Goal: Contribute content: Add original content to the website for others to see

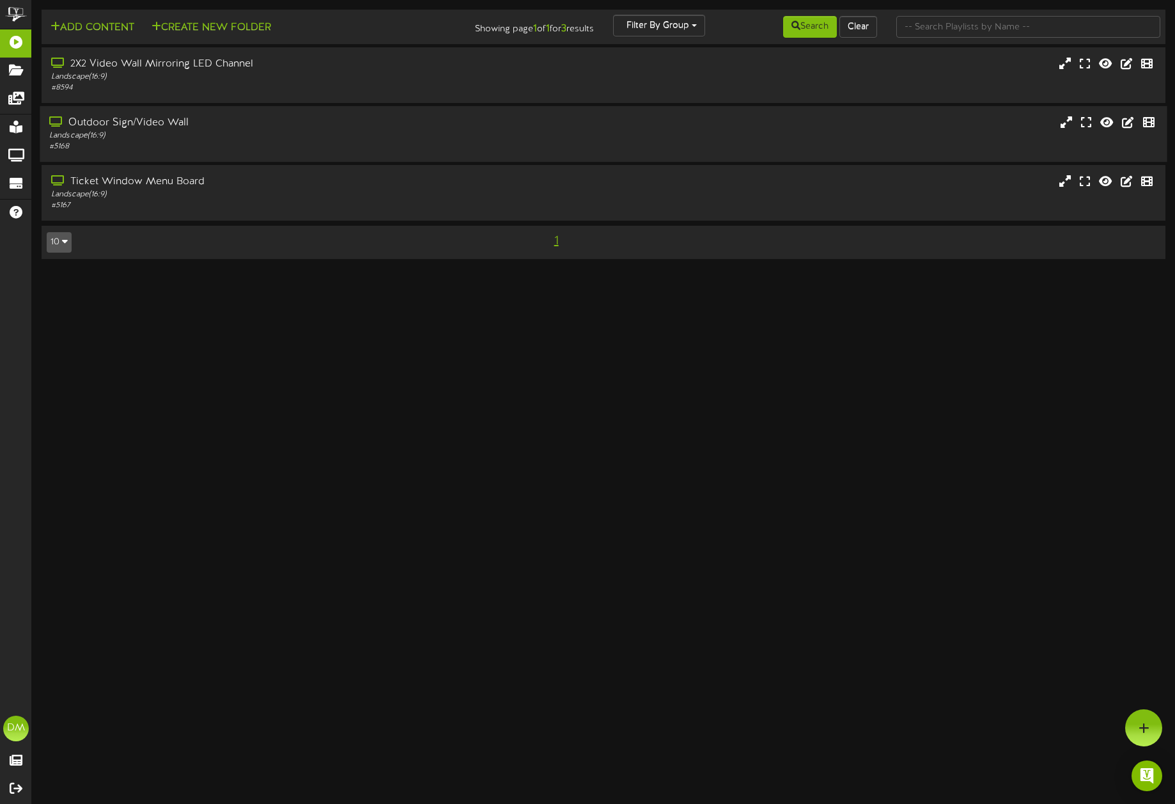
click at [145, 137] on div "Landscape ( 16:9 )" at bounding box center [274, 135] width 451 height 11
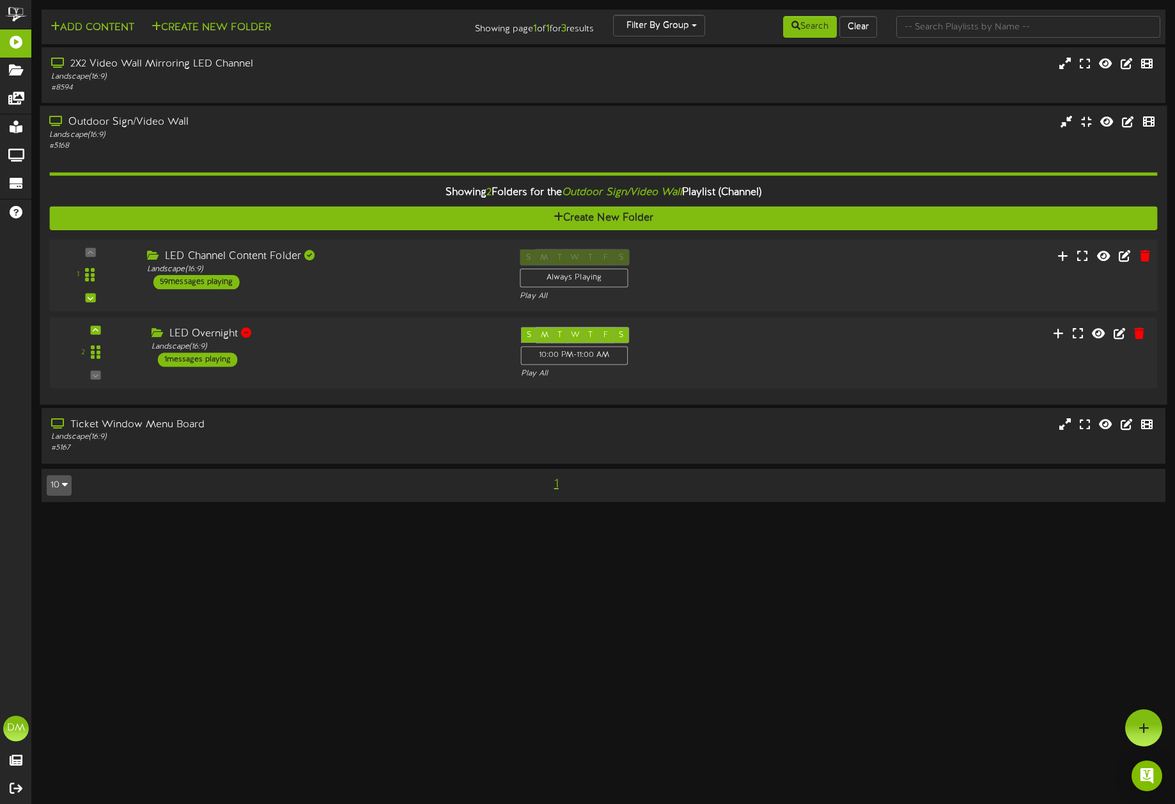
click at [253, 261] on div "LED Channel Content Folder" at bounding box center [324, 256] width 354 height 15
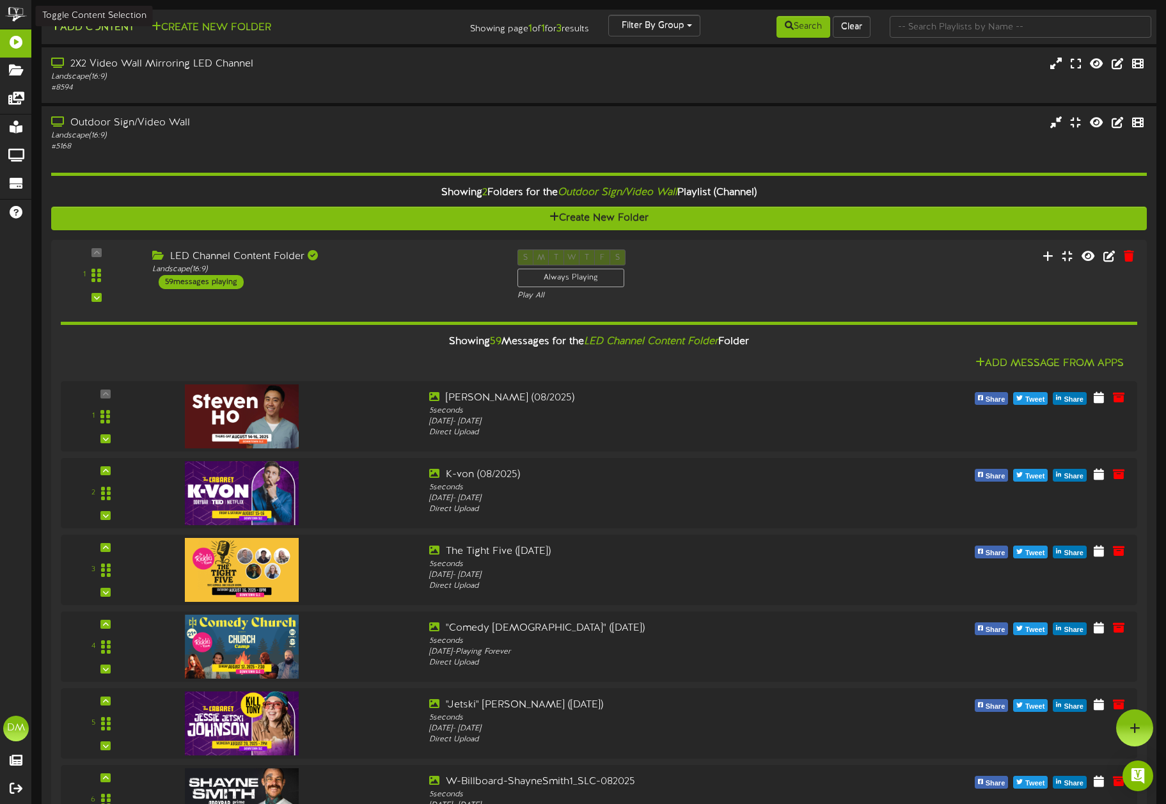
click at [87, 31] on button "Add Content" at bounding box center [92, 28] width 91 height 16
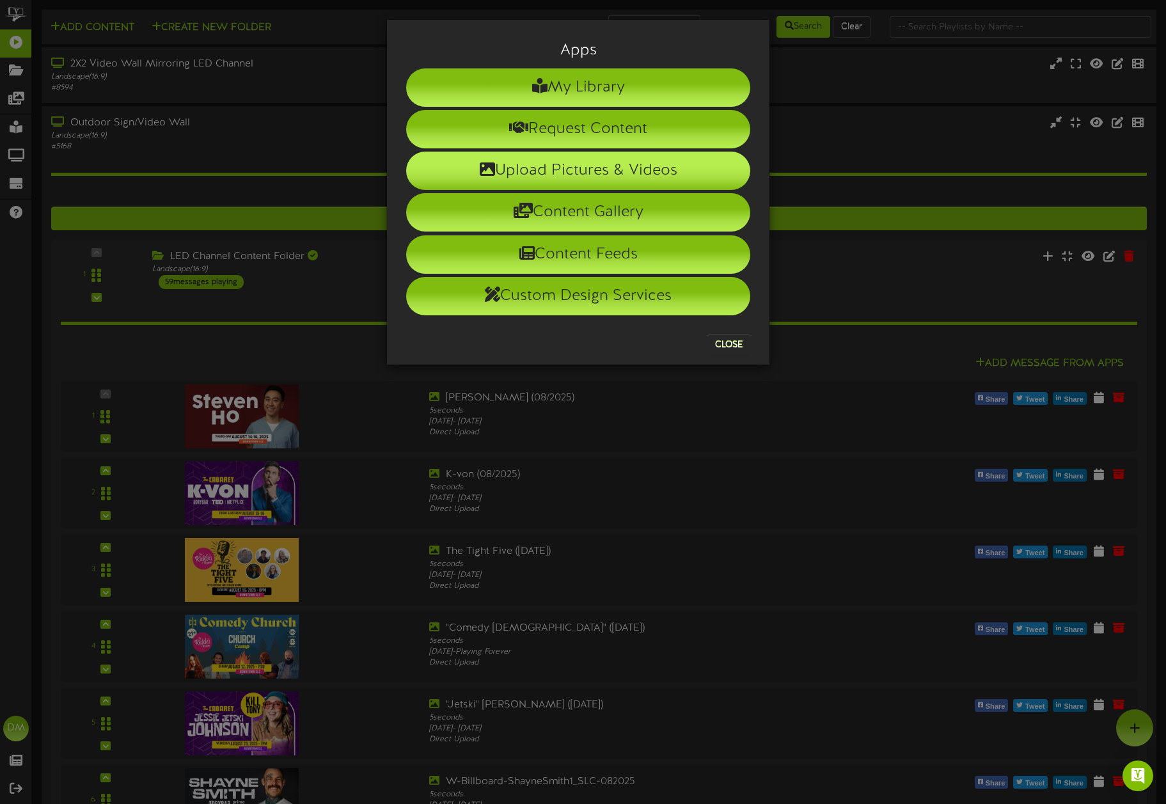
click at [466, 179] on li "Upload Pictures & Videos" at bounding box center [578, 171] width 344 height 38
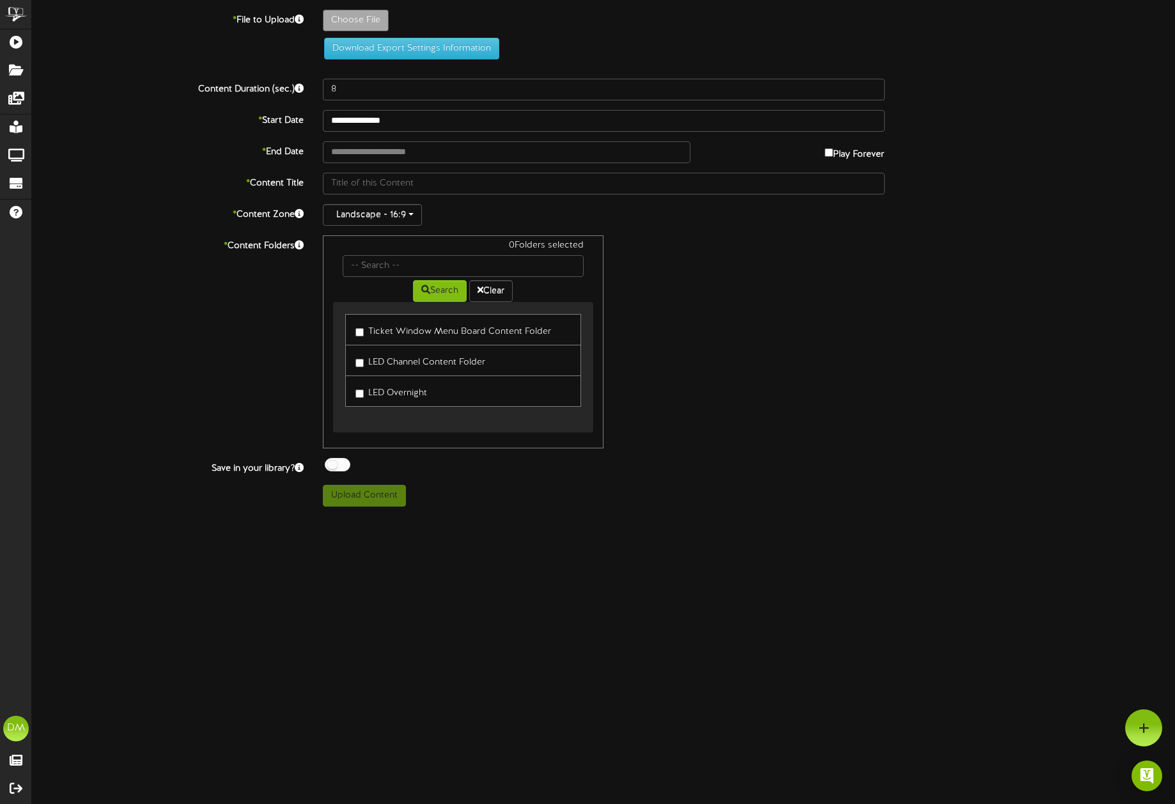
click at [350, 10] on label "Choose File" at bounding box center [356, 21] width 66 height 22
type input "**********"
type input "W-Billboard-SamuelJComroe_TRR-102025"
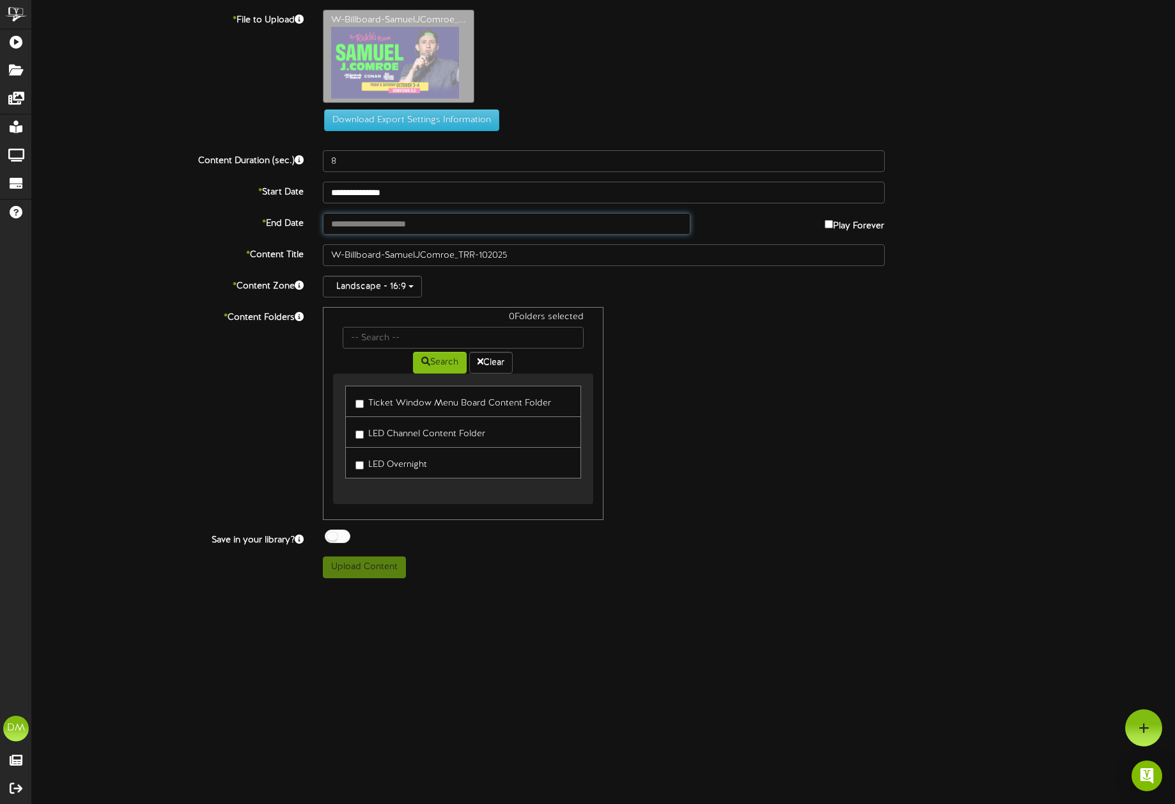
click at [409, 225] on input "text" at bounding box center [507, 224] width 368 height 22
type input "**********"
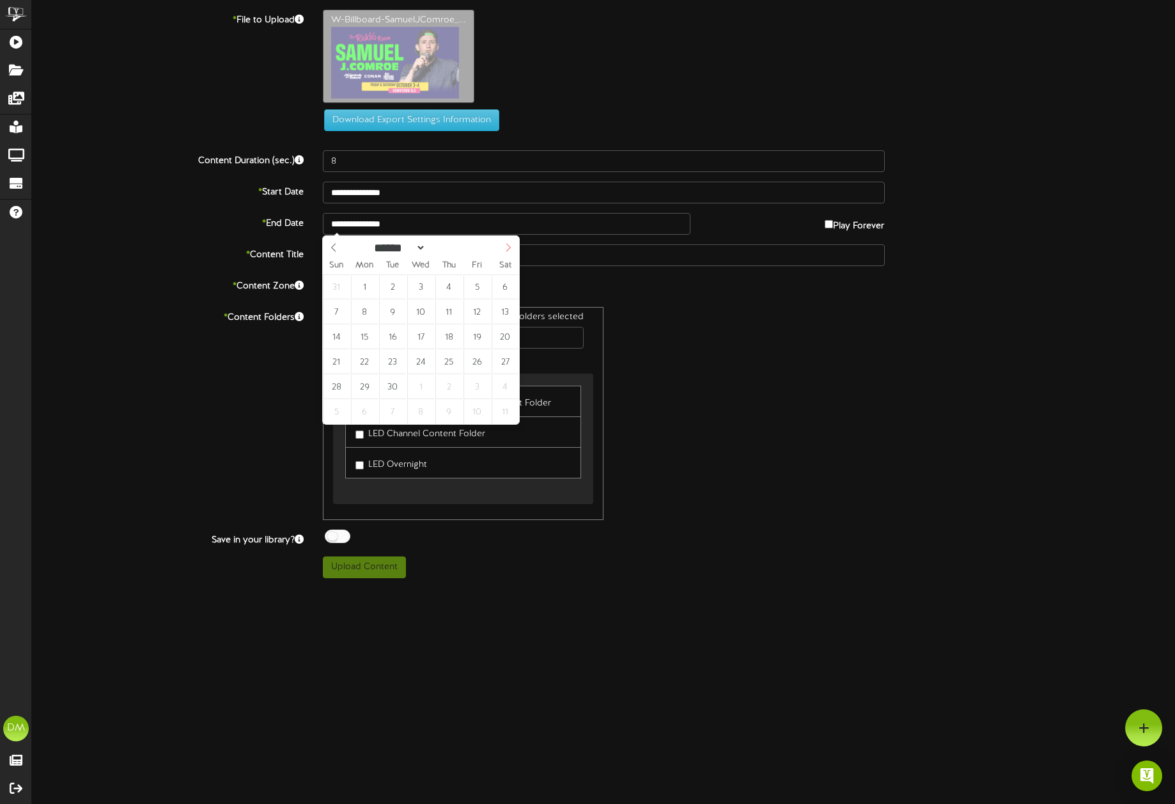
click at [508, 249] on icon at bounding box center [508, 247] width 9 height 9
select select "*"
click at [508, 249] on icon at bounding box center [508, 247] width 9 height 9
type input "**********"
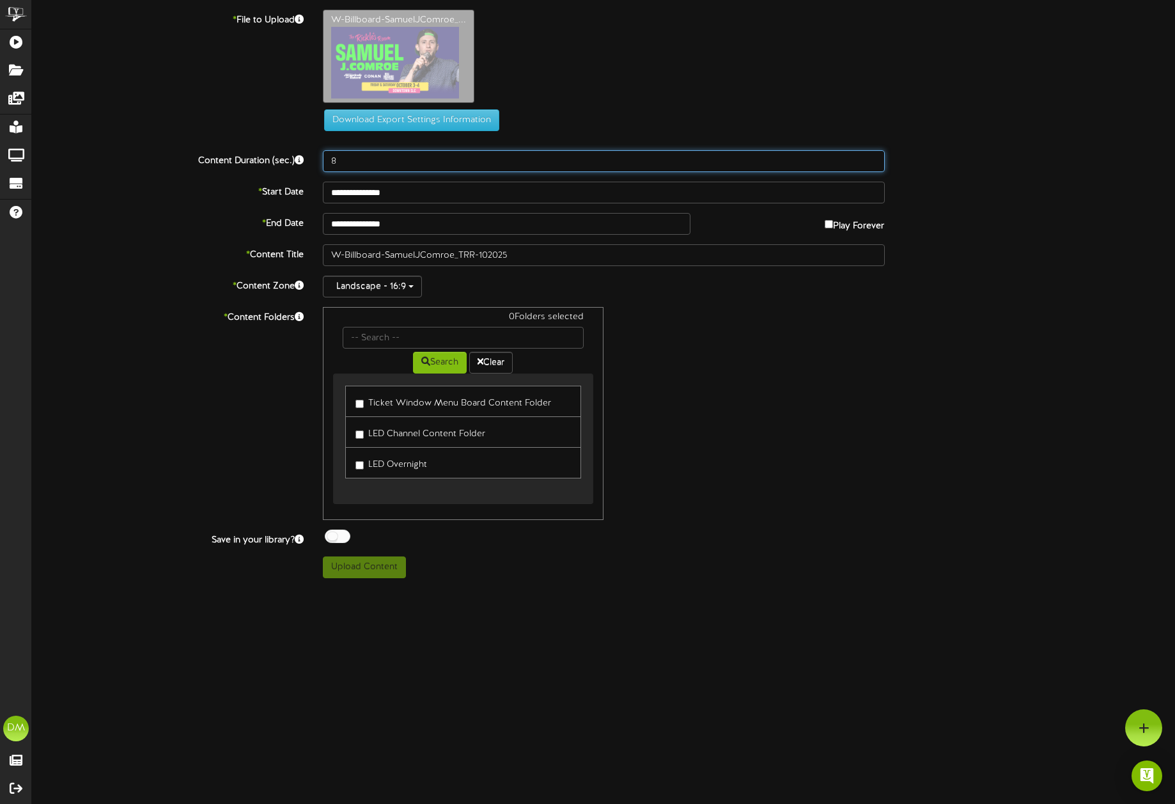
drag, startPoint x: 347, startPoint y: 162, endPoint x: 297, endPoint y: 144, distance: 52.6
click at [297, 144] on div "**********" at bounding box center [603, 294] width 1143 height 568
type input "5"
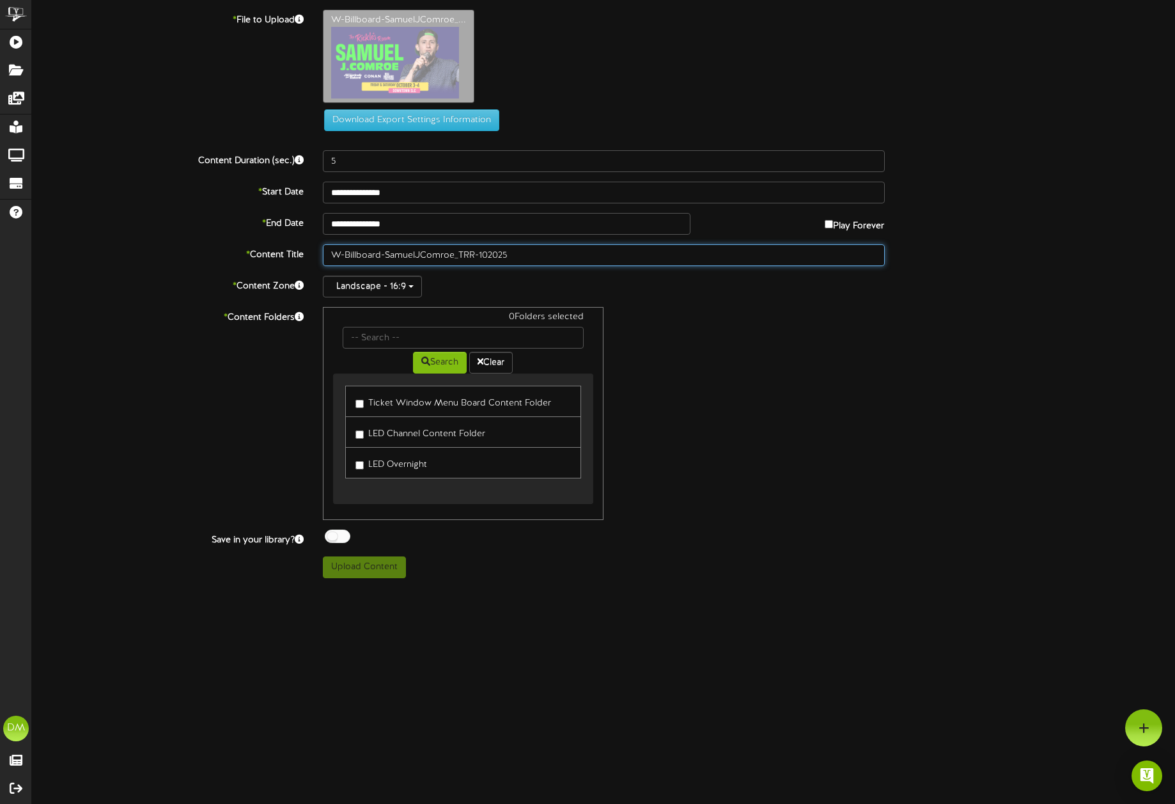
click at [383, 254] on input "W-Billboard-SamuelJComroe_TRR-102025" at bounding box center [604, 255] width 562 height 22
drag, startPoint x: 384, startPoint y: 254, endPoint x: 280, endPoint y: 239, distance: 105.2
click at [280, 240] on div "**********" at bounding box center [603, 294] width 1143 height 568
click at [362, 255] on input "SamuelJComroe_TRR-102025" at bounding box center [604, 255] width 562 height 22
click at [368, 254] on input "Samuel JComroe_TRR-102025" at bounding box center [604, 255] width 562 height 22
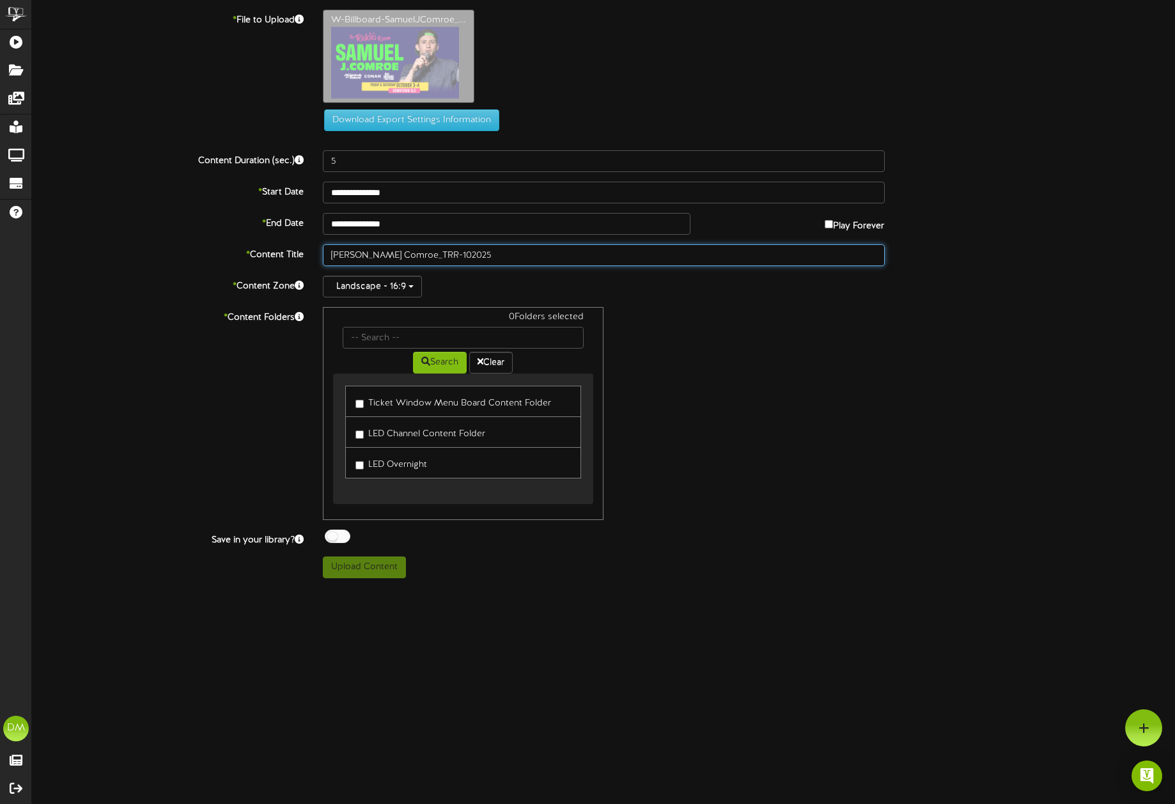
drag, startPoint x: 407, startPoint y: 256, endPoint x: 432, endPoint y: 255, distance: 24.3
click at [432, 255] on input "Samuel J. Comroe_TRR-102025" at bounding box center [604, 255] width 562 height 22
type input "[PERSON_NAME] (10/2025)"
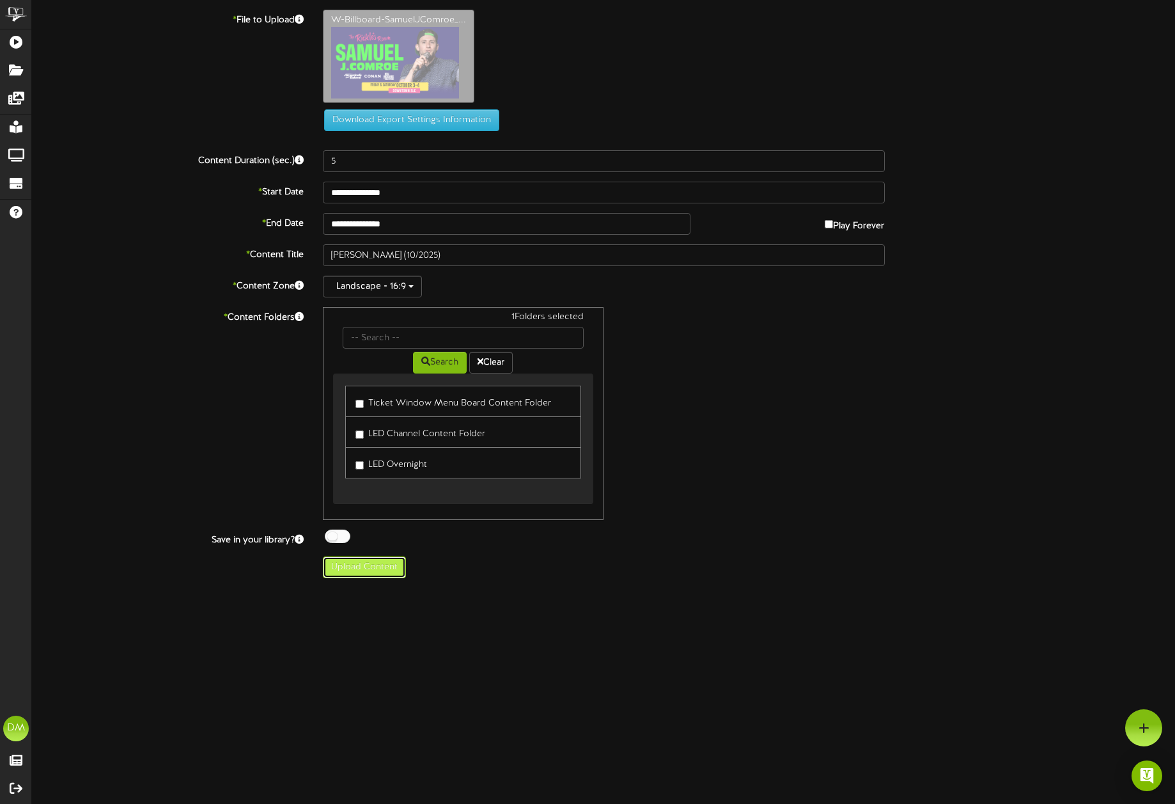
click at [366, 558] on button "Upload Content" at bounding box center [364, 567] width 83 height 22
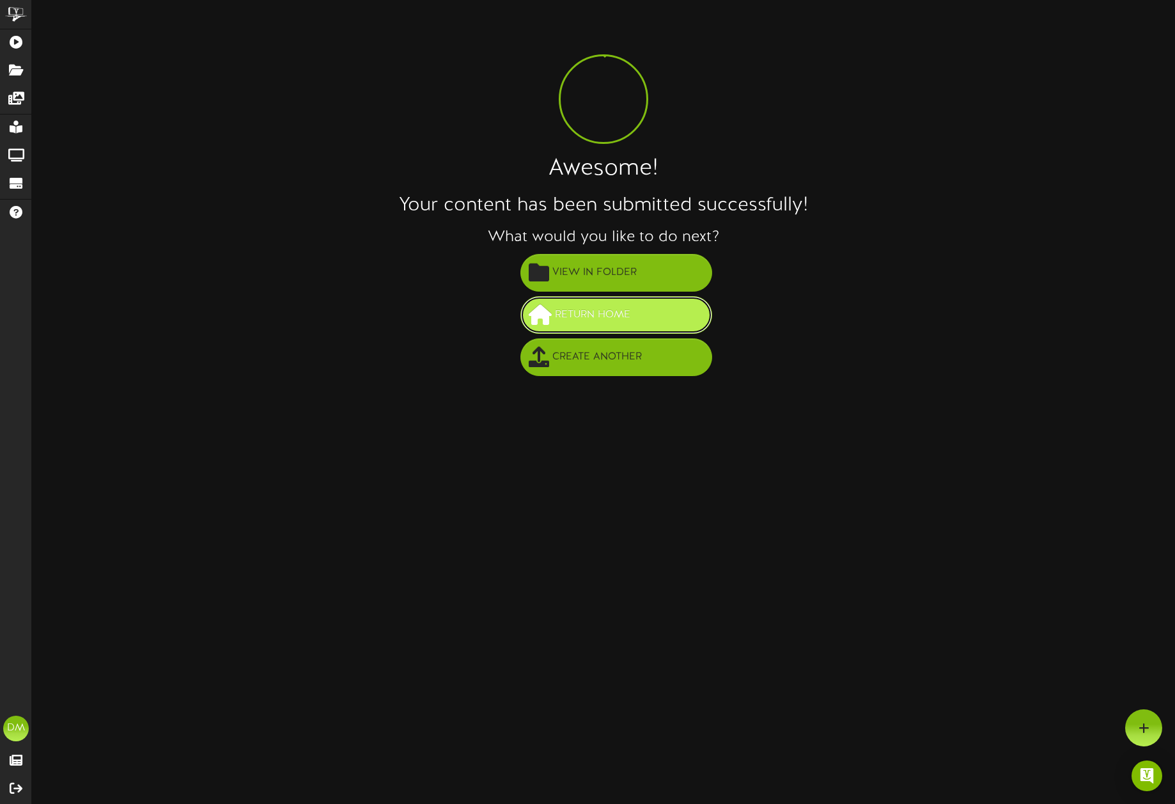
click at [586, 322] on span "Return Home" at bounding box center [593, 314] width 82 height 21
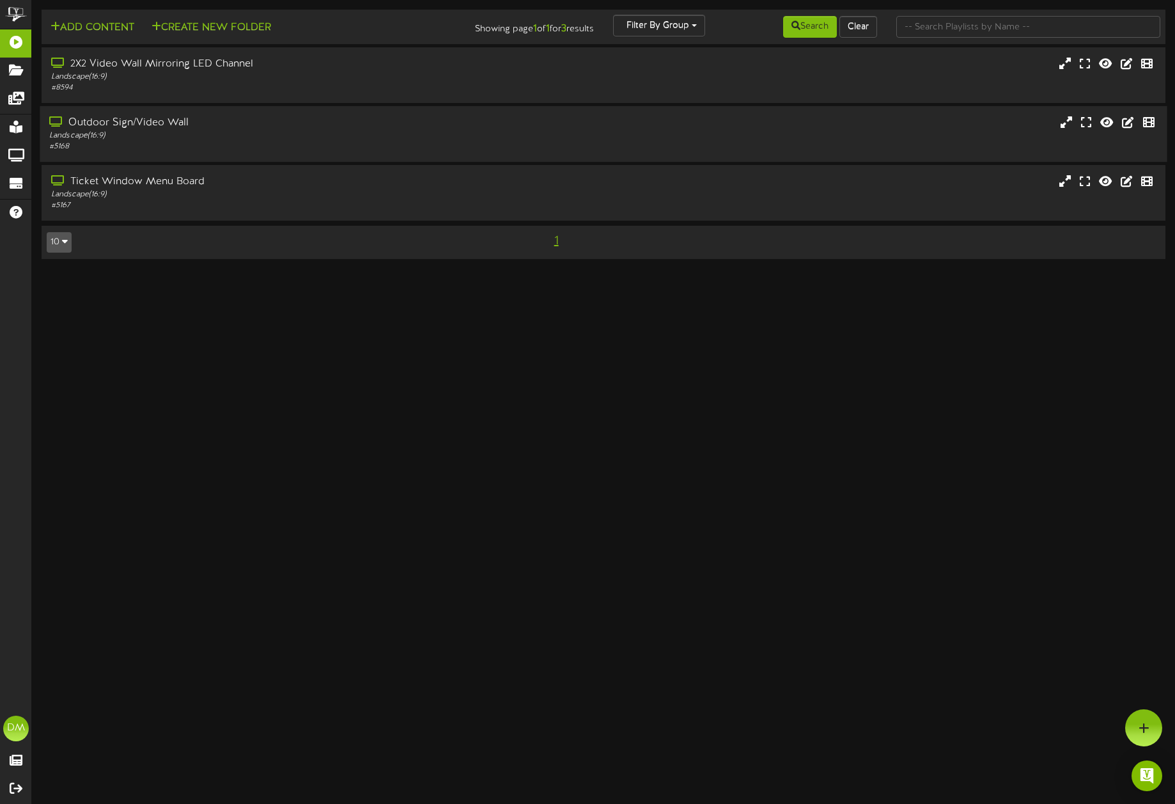
click at [180, 129] on div "Outdoor Sign/Video Wall" at bounding box center [274, 123] width 451 height 15
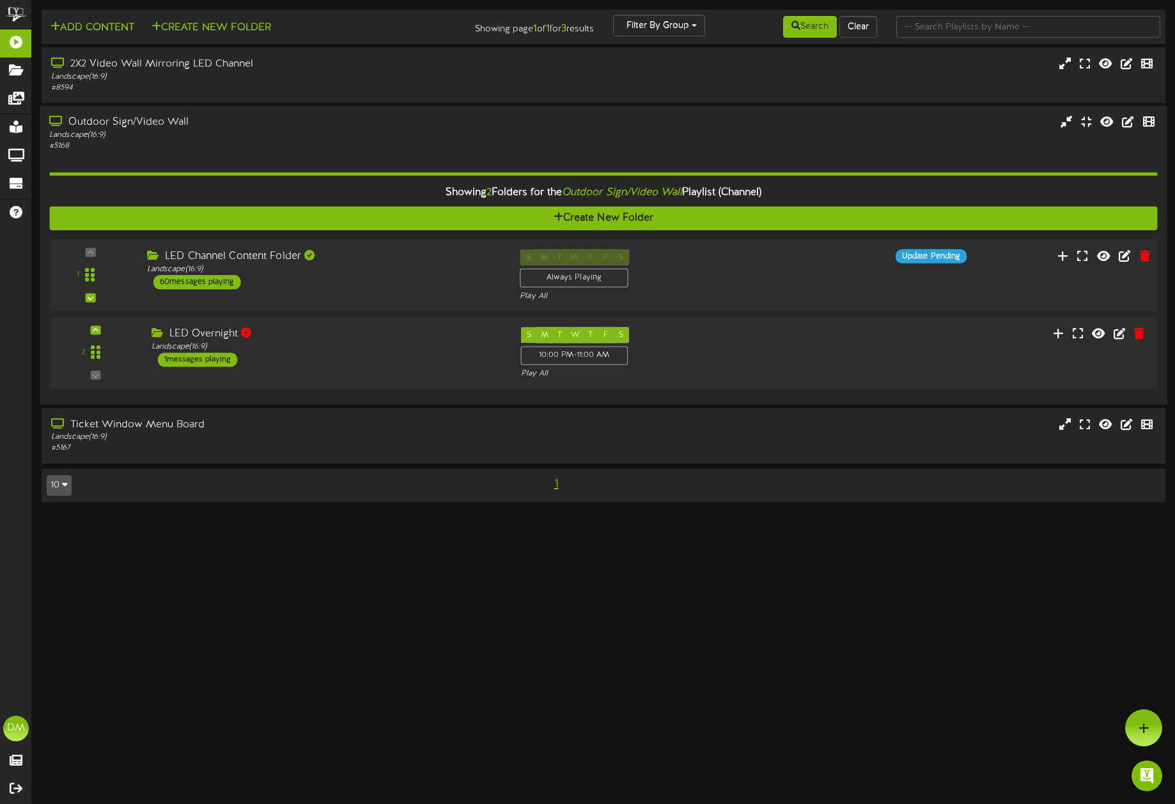
click at [273, 261] on div "LED Channel Content Folder" at bounding box center [324, 256] width 354 height 15
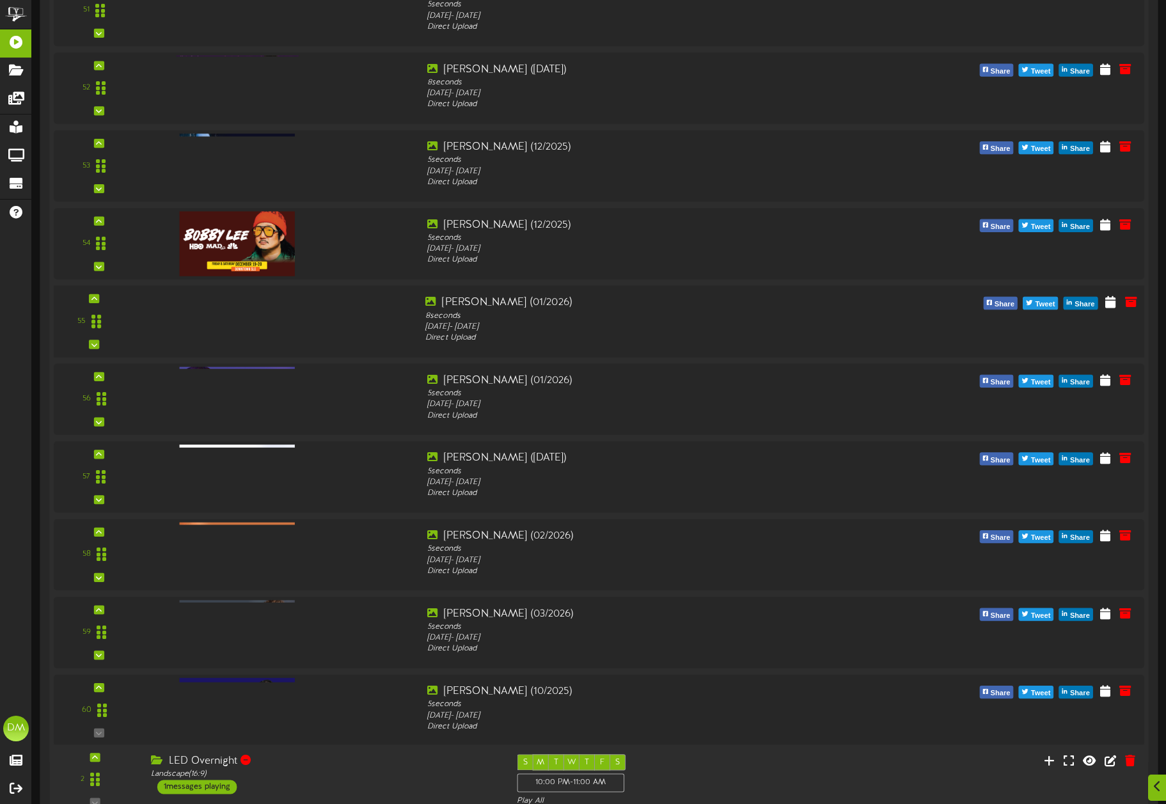
scroll to position [4394, 0]
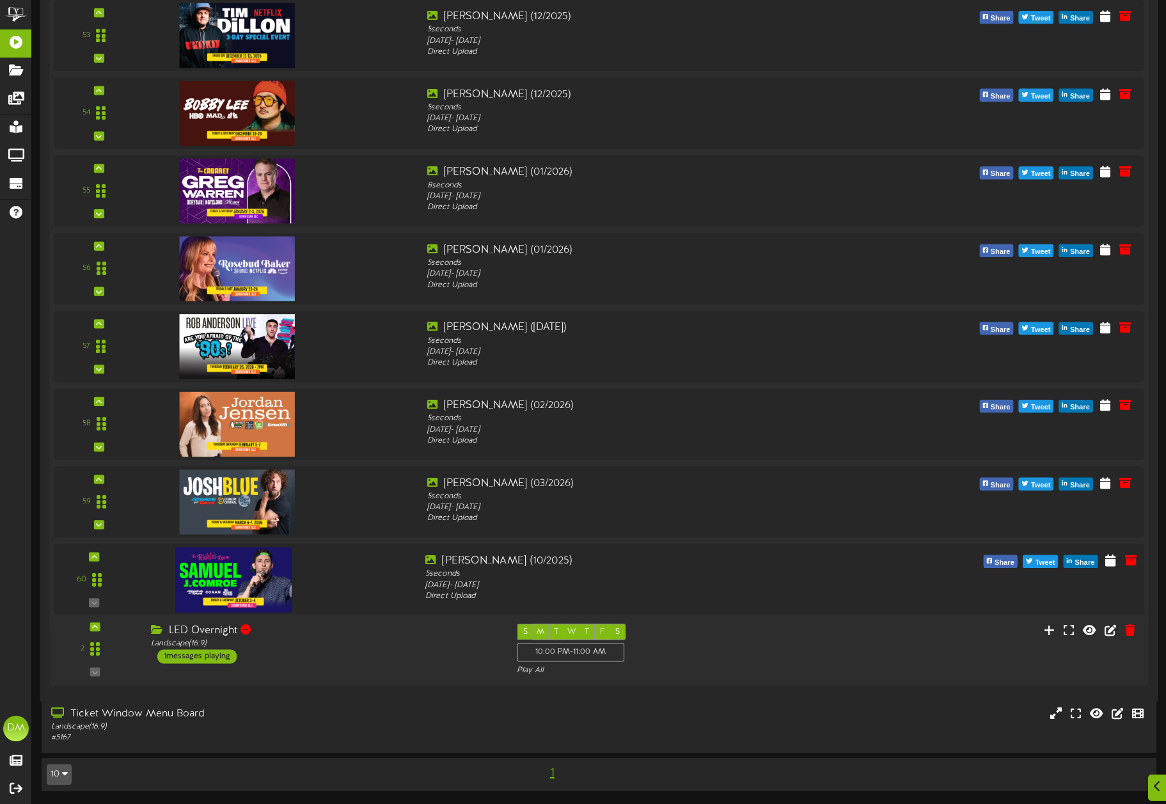
click at [102, 553] on div "60" at bounding box center [94, 579] width 72 height 52
click at [93, 557] on icon at bounding box center [94, 556] width 6 height 6
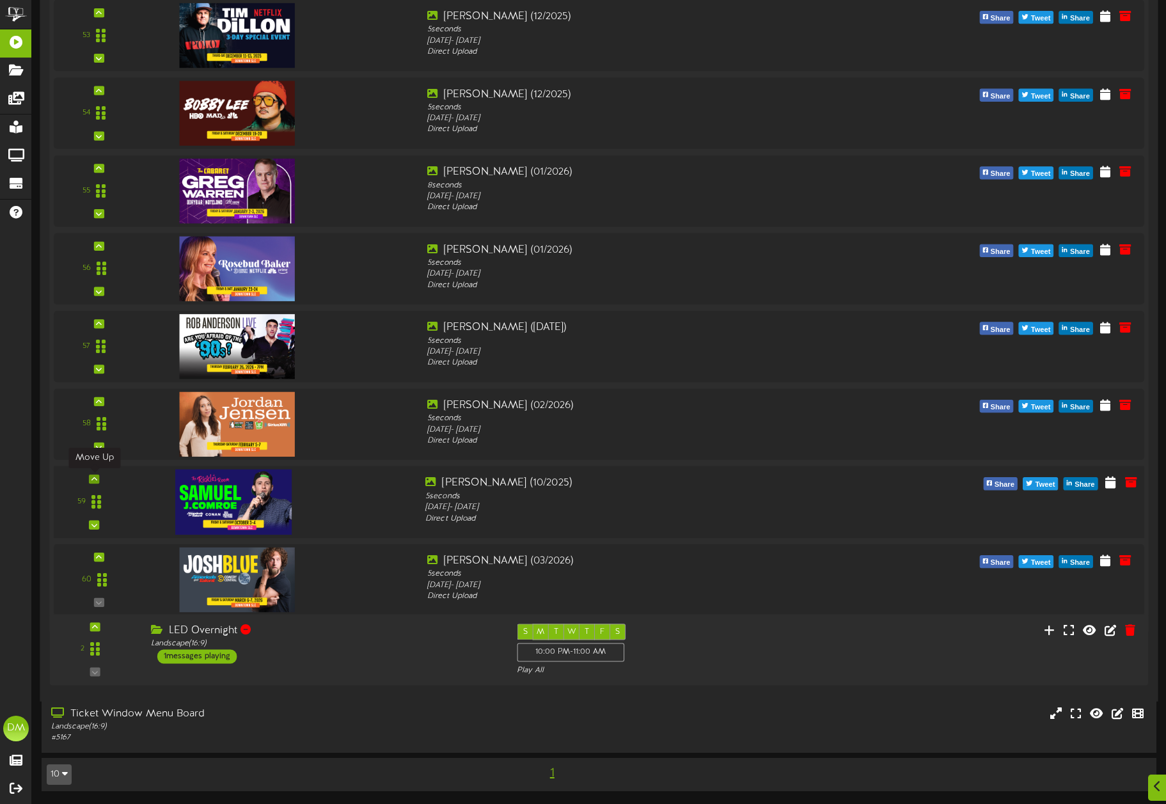
click at [91, 476] on icon at bounding box center [94, 479] width 6 height 6
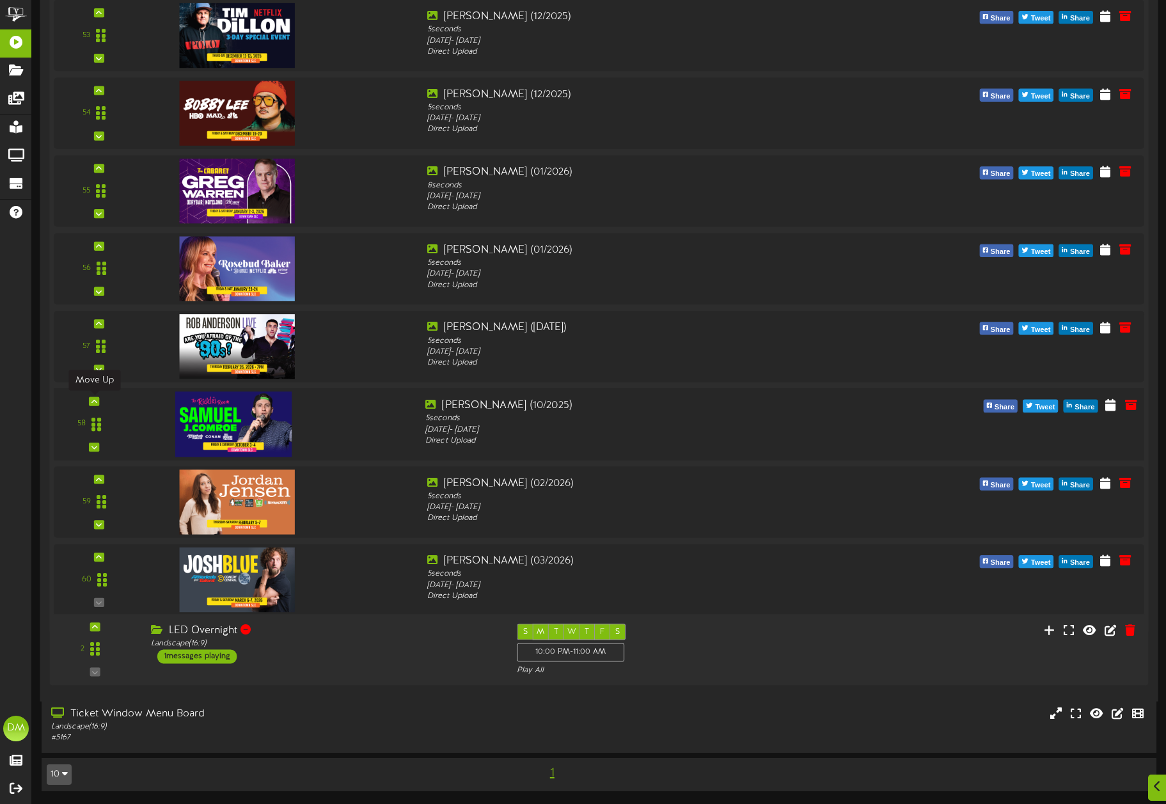
click at [91, 398] on icon at bounding box center [94, 401] width 6 height 6
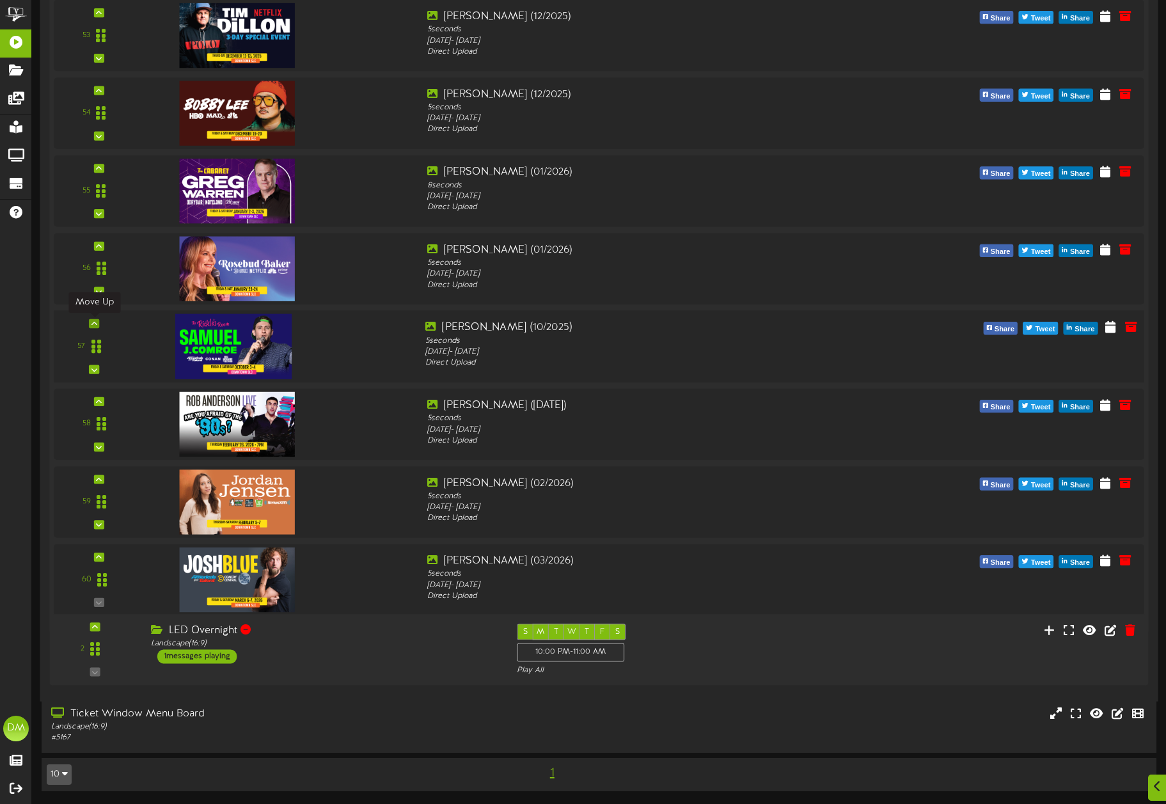
click at [98, 322] on div at bounding box center [94, 323] width 10 height 9
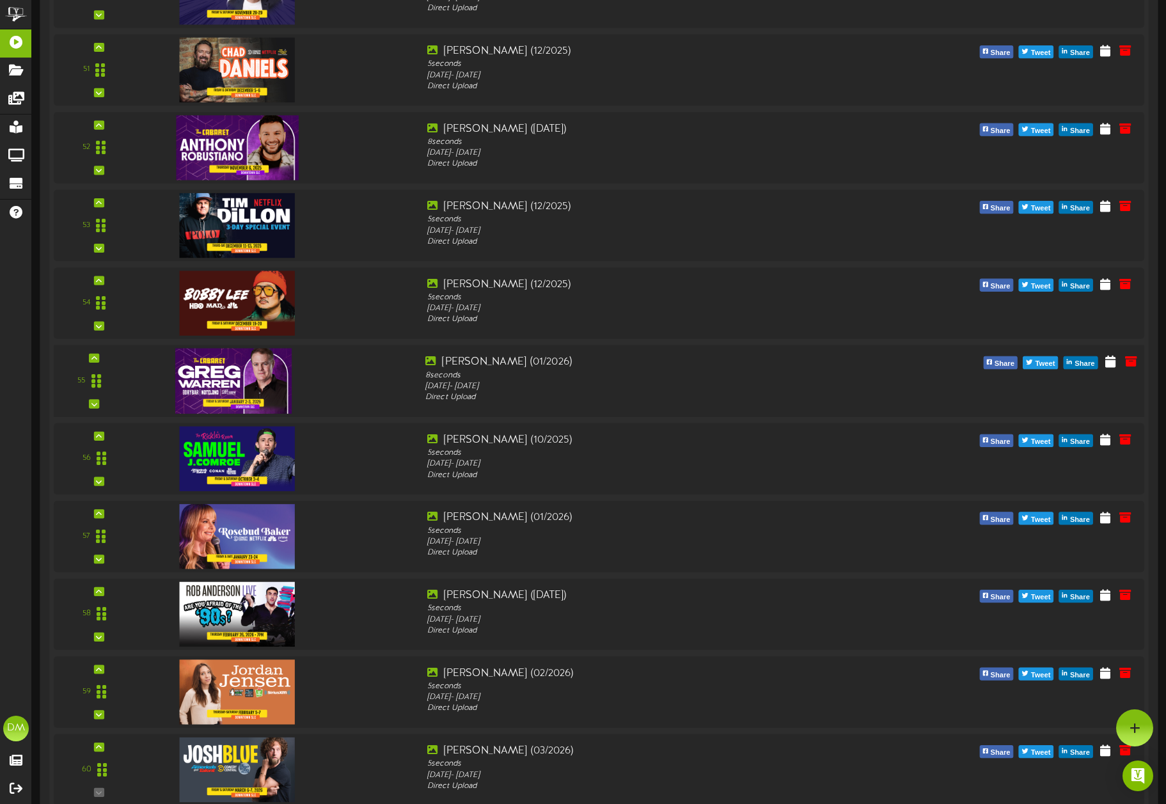
scroll to position [4169, 0]
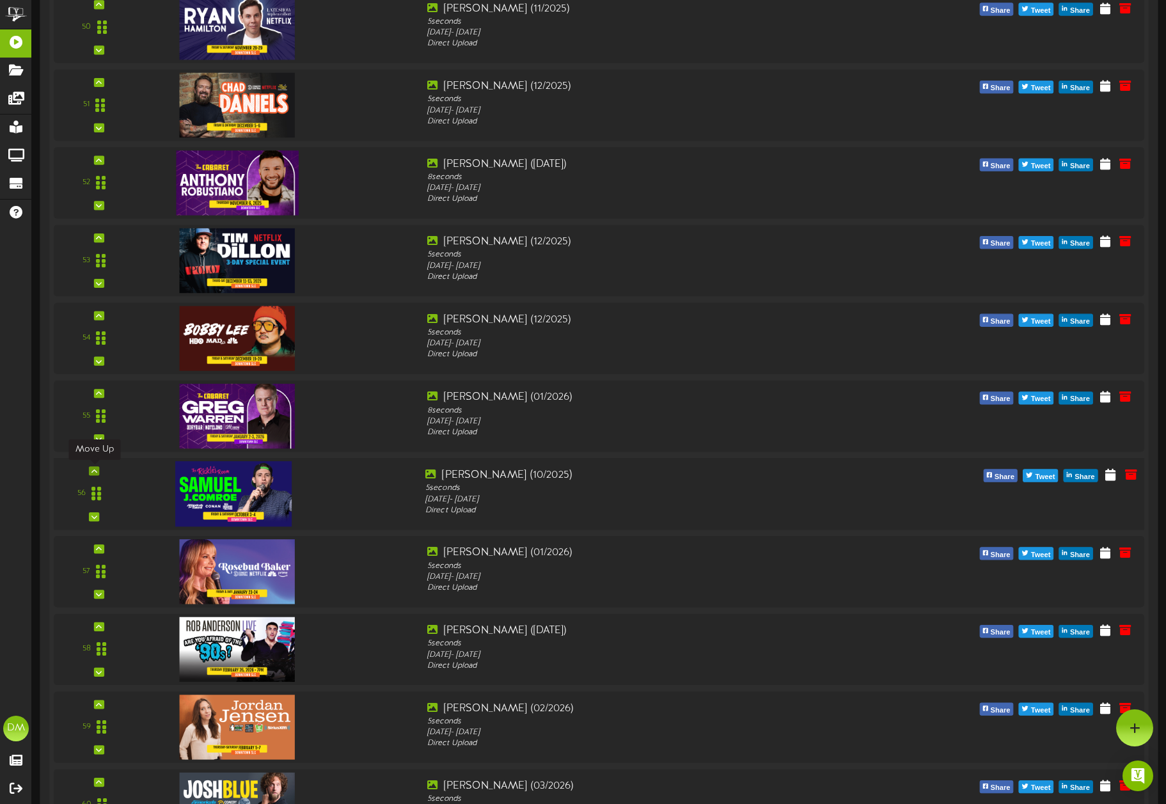
click at [91, 469] on icon at bounding box center [94, 470] width 6 height 6
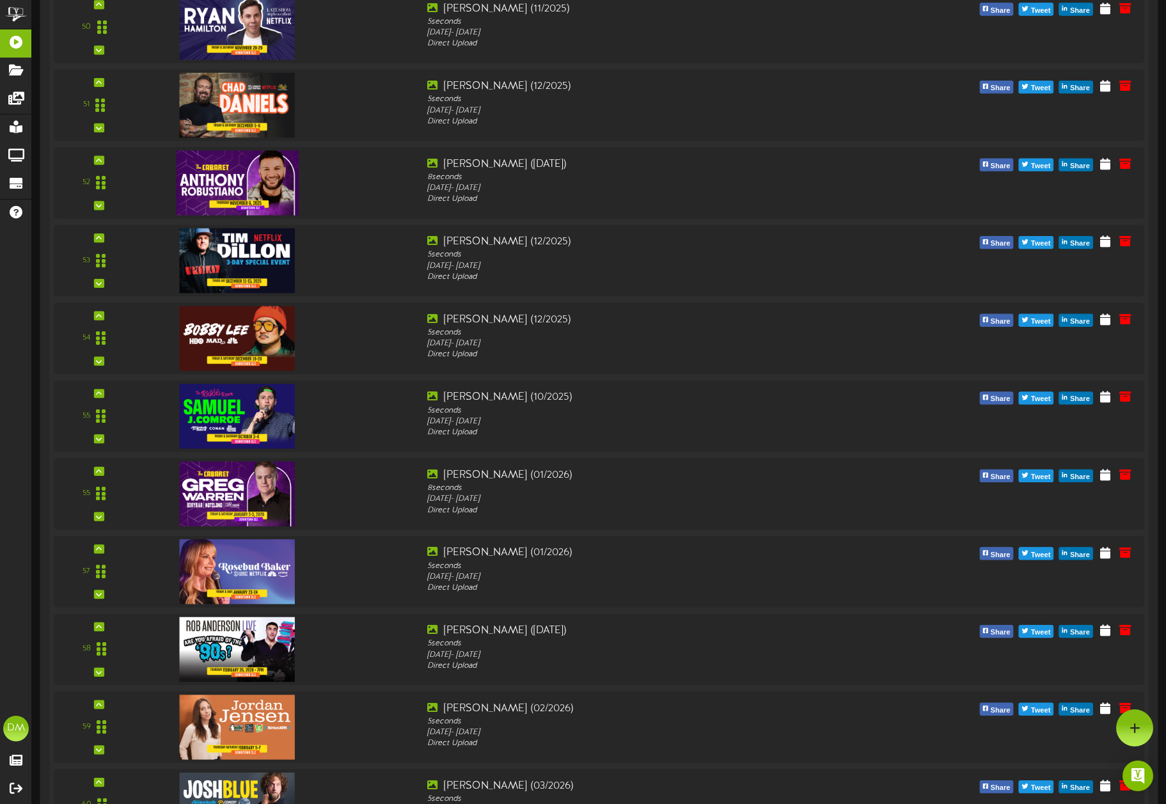
scroll to position [3908, 0]
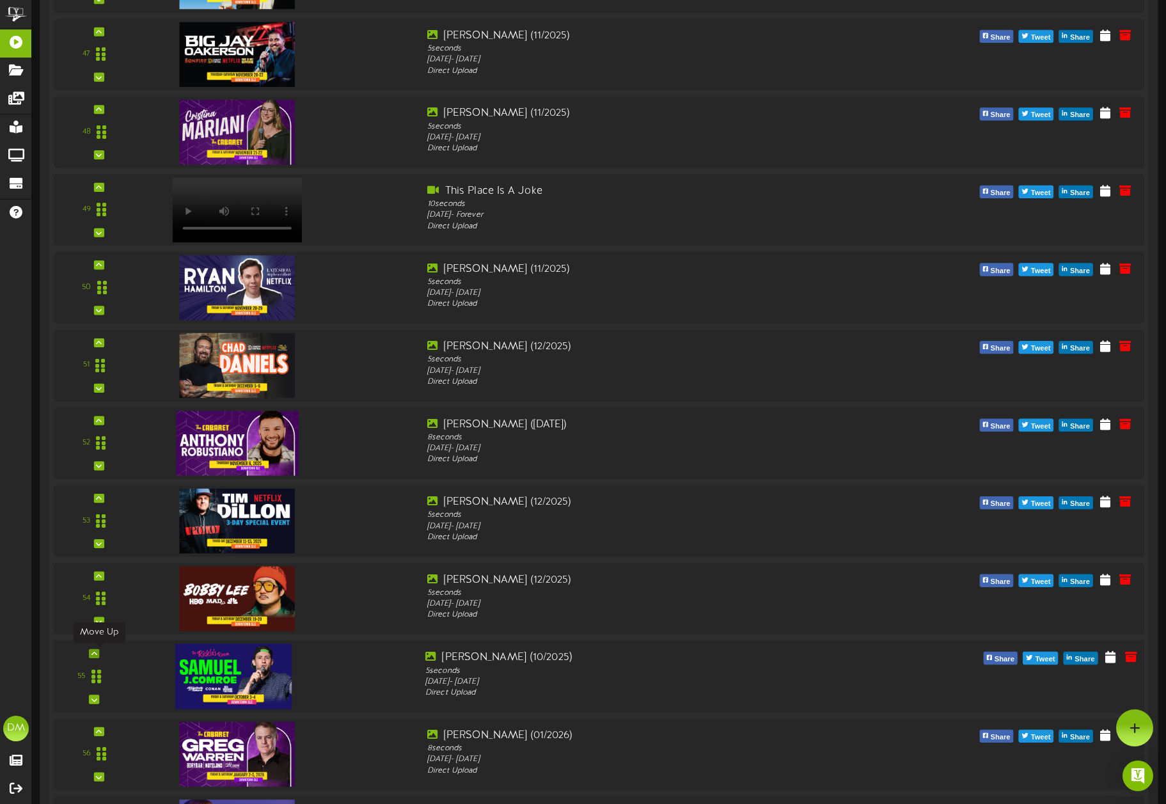
click at [97, 652] on icon at bounding box center [94, 653] width 6 height 6
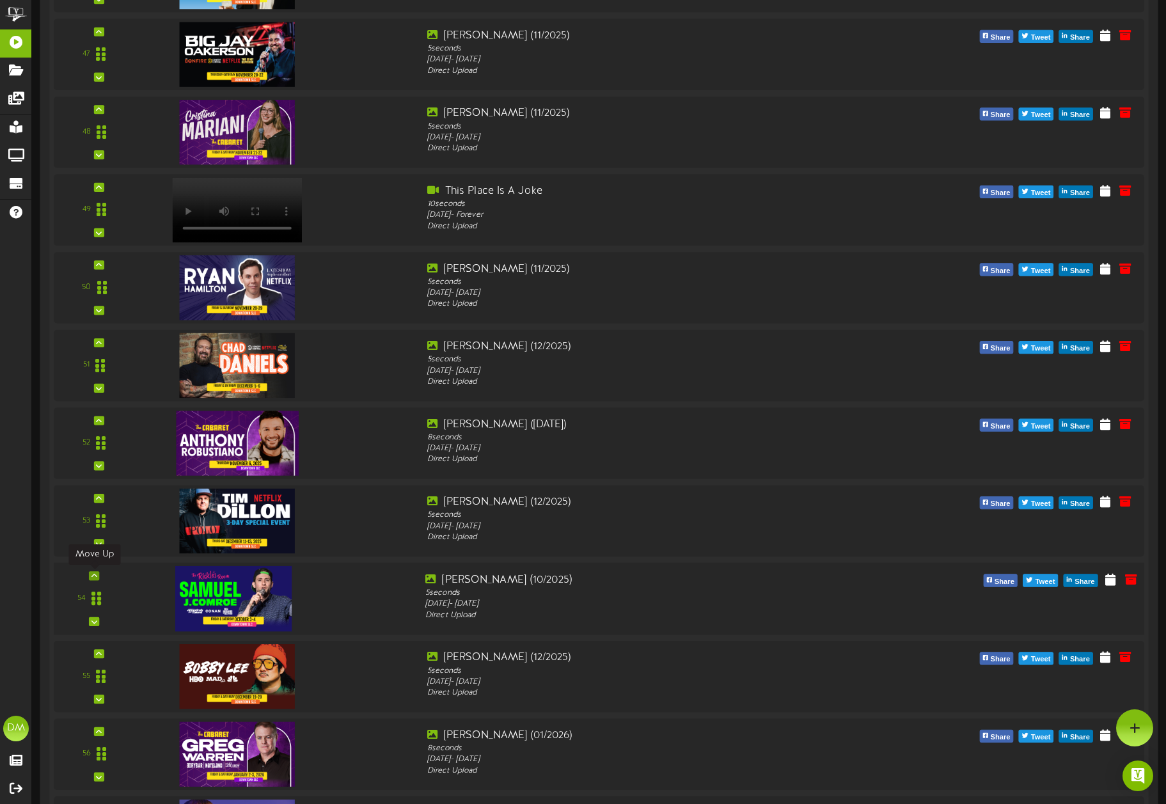
click at [95, 577] on icon at bounding box center [94, 575] width 6 height 6
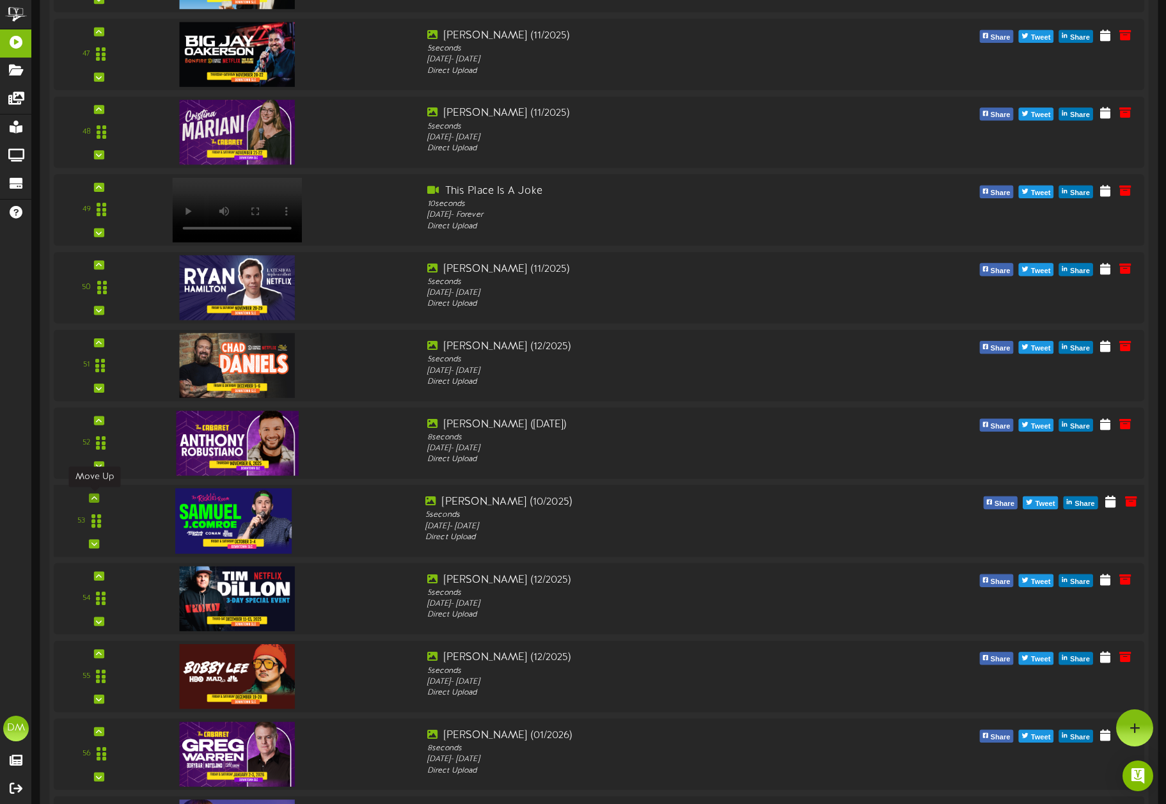
click at [94, 497] on icon at bounding box center [94, 498] width 6 height 6
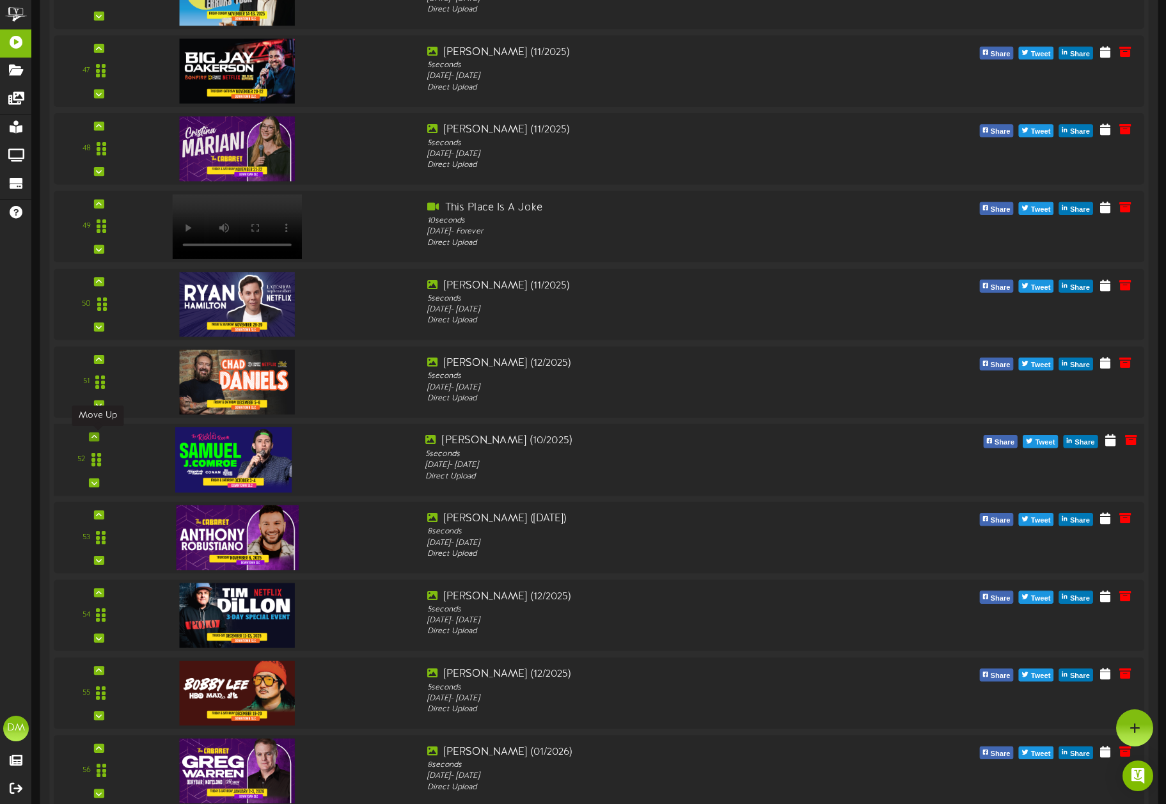
scroll to position [3838, 0]
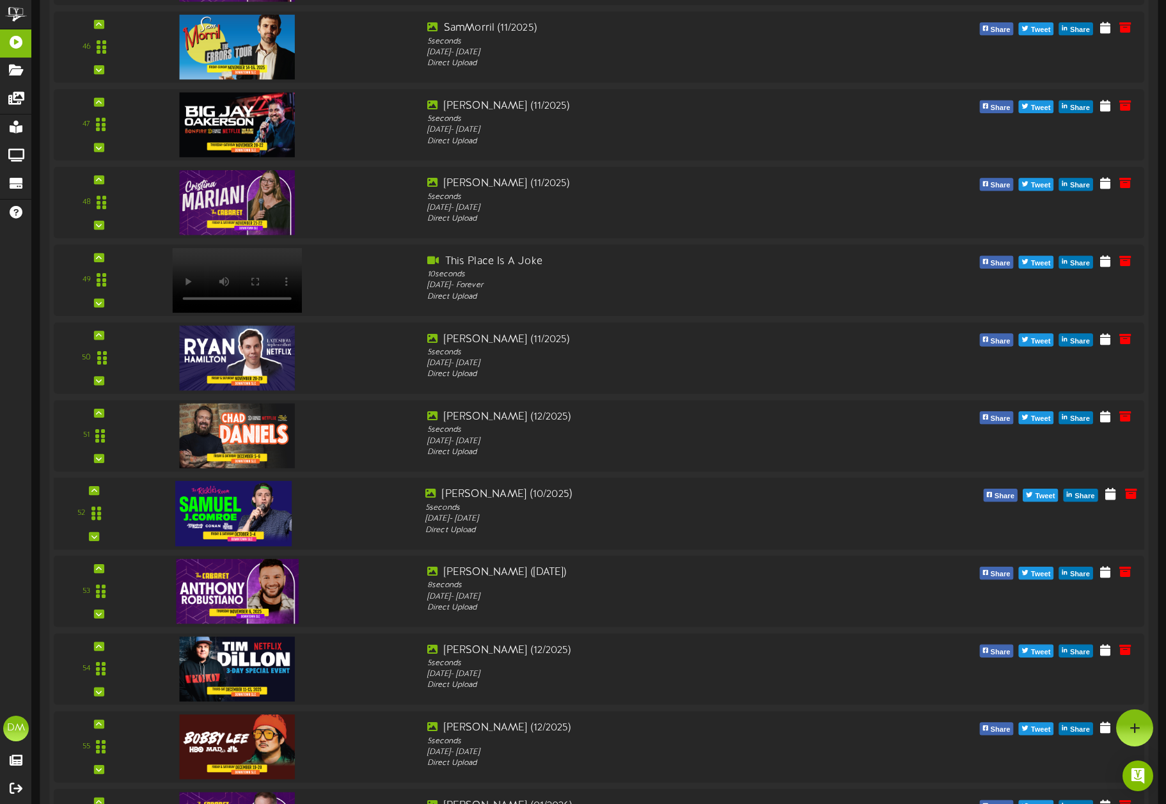
click at [100, 490] on div "52" at bounding box center [94, 513] width 72 height 52
click at [91, 490] on icon at bounding box center [94, 490] width 6 height 6
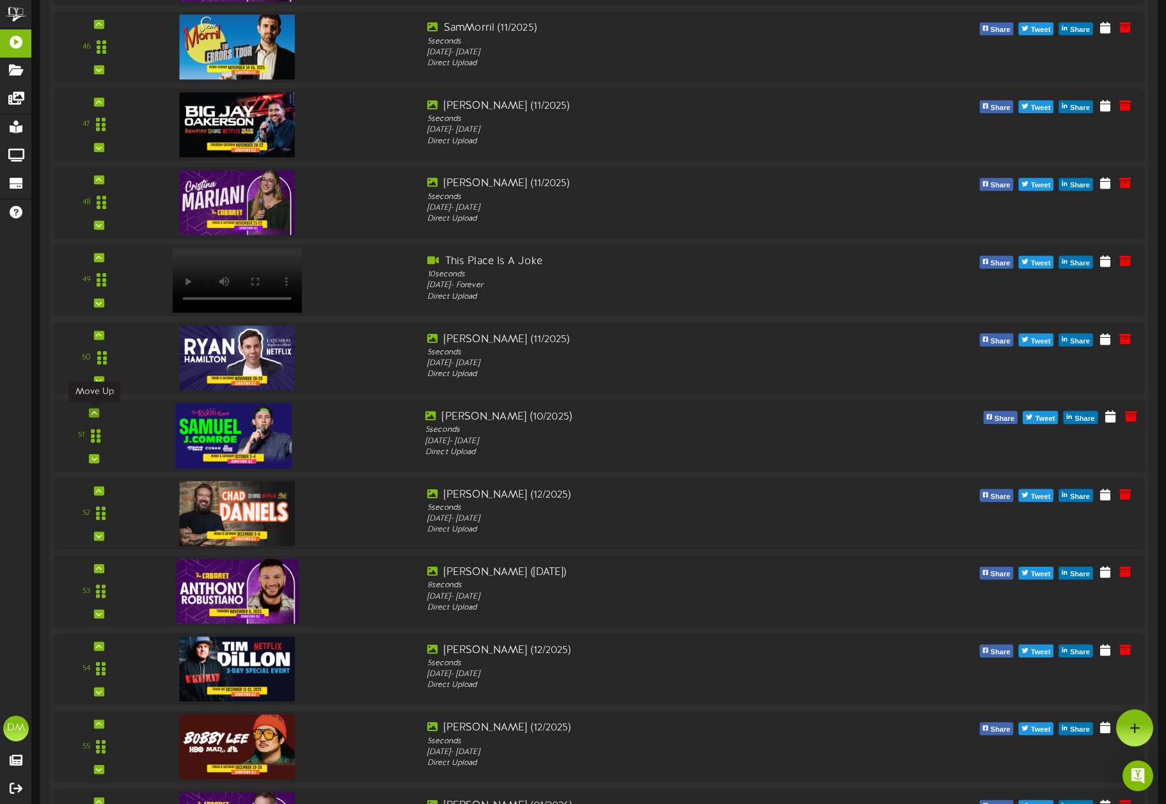
click at [90, 409] on div at bounding box center [94, 412] width 10 height 9
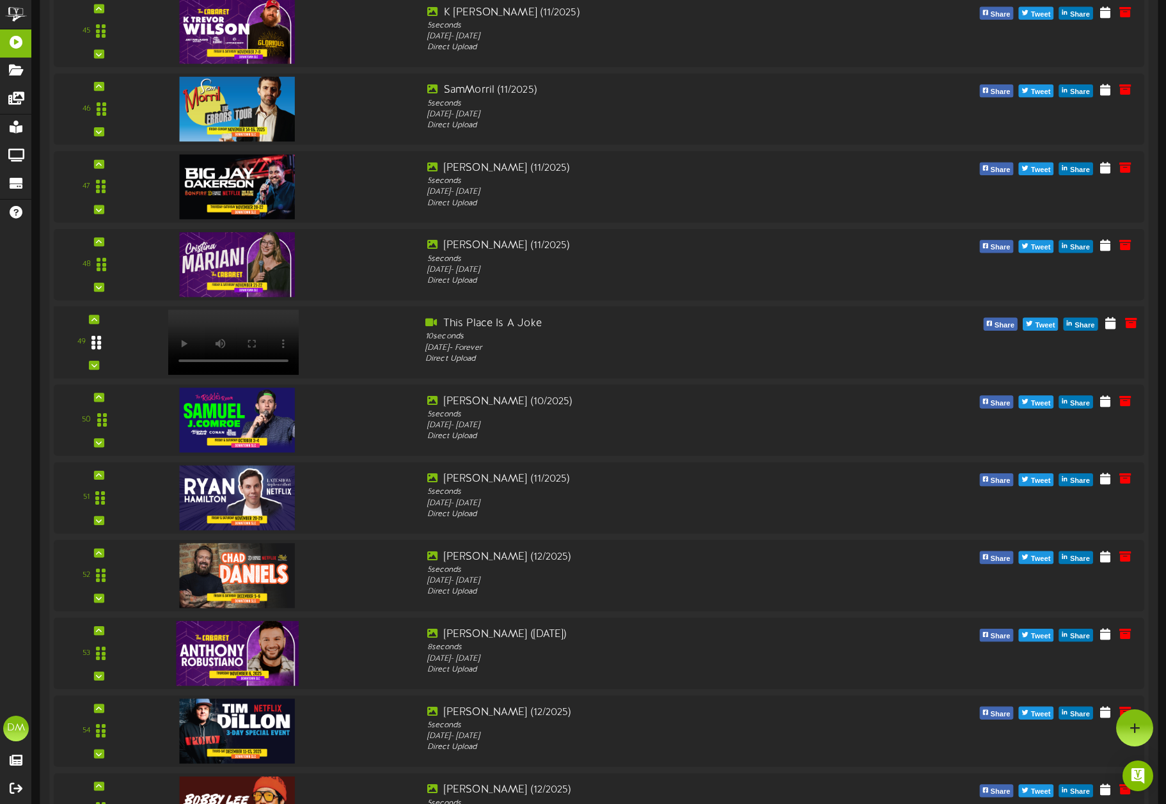
scroll to position [3654, 0]
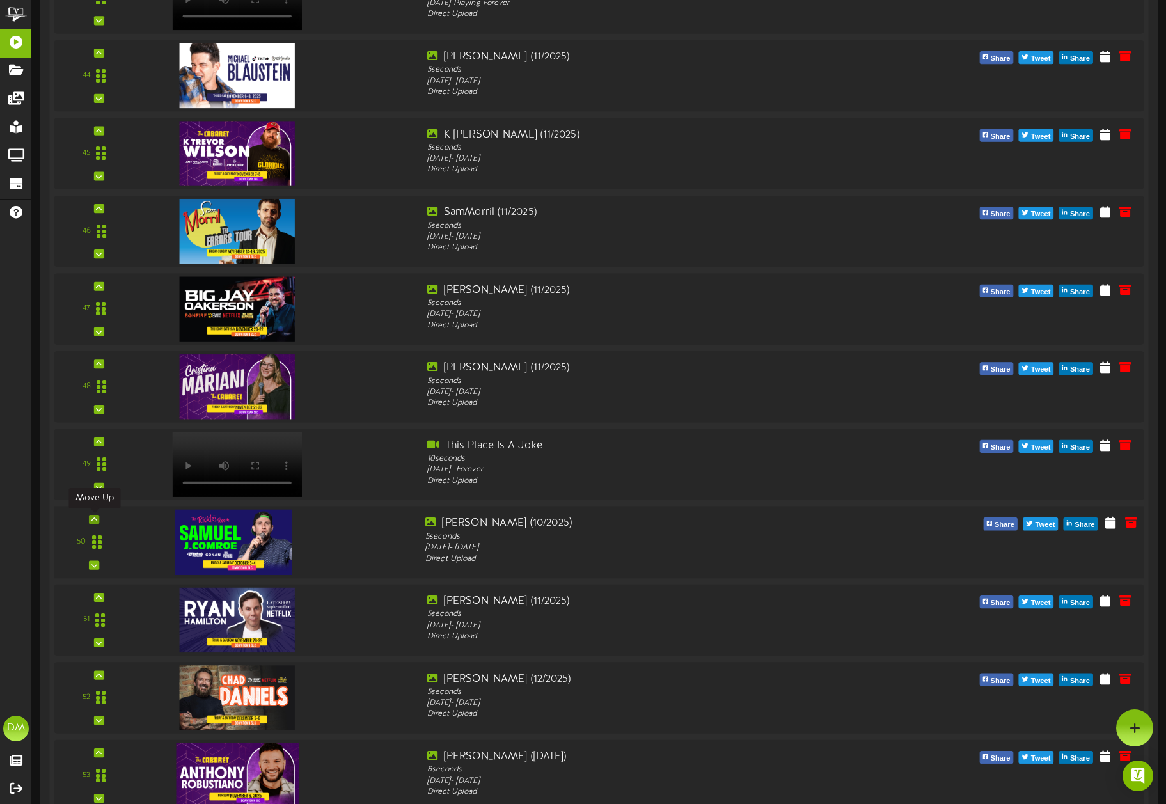
click at [95, 517] on icon at bounding box center [94, 519] width 6 height 6
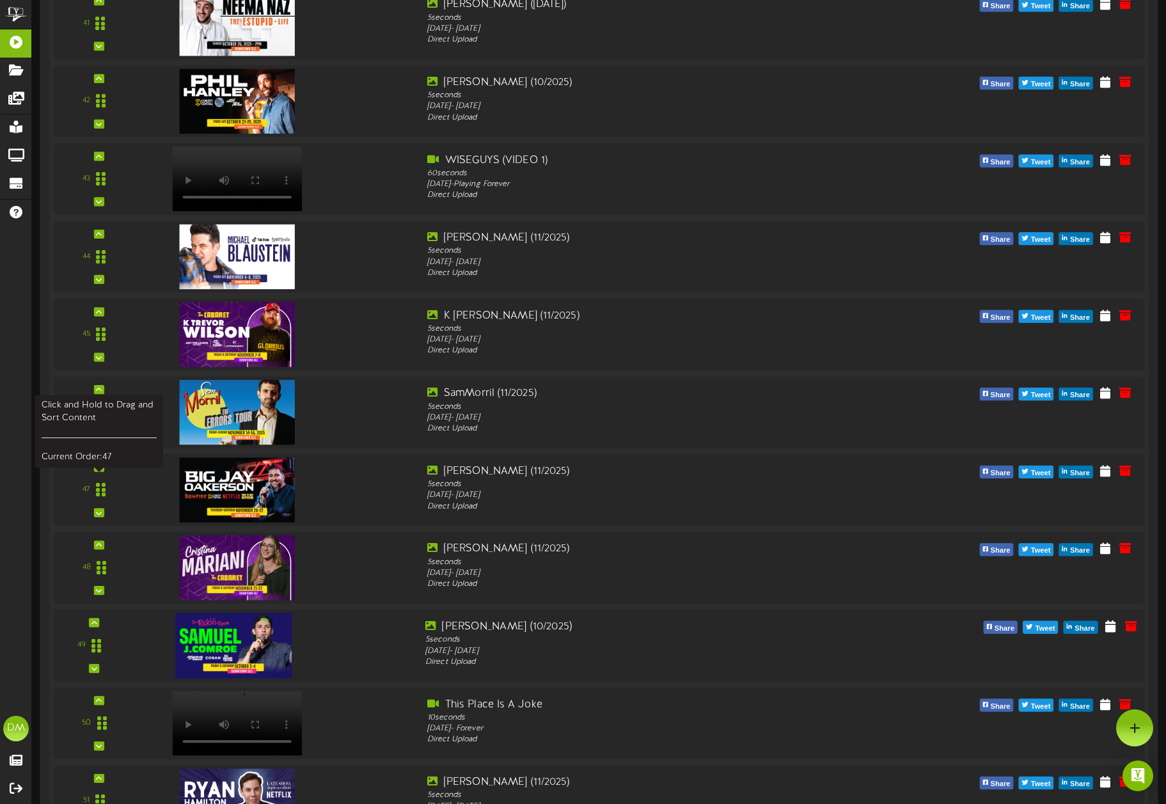
scroll to position [3460, 0]
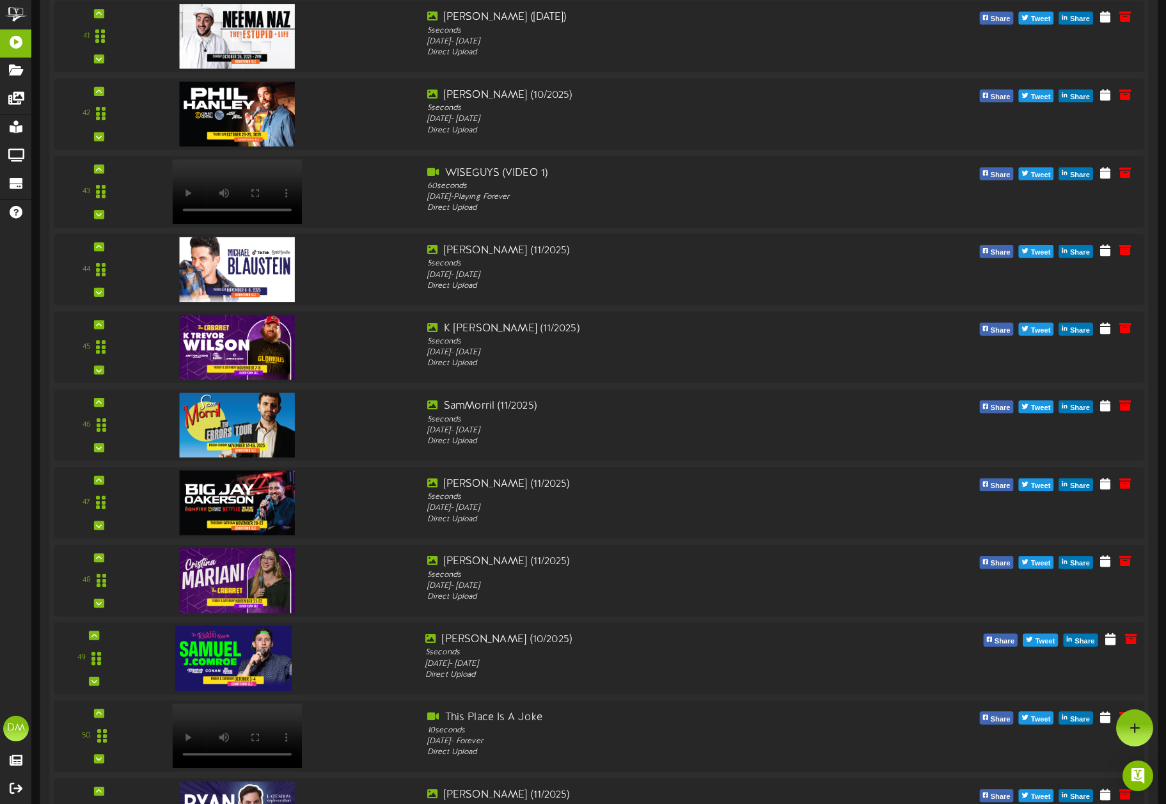
click at [92, 629] on div "49" at bounding box center [599, 658] width 1101 height 72
click at [92, 632] on icon at bounding box center [94, 635] width 6 height 6
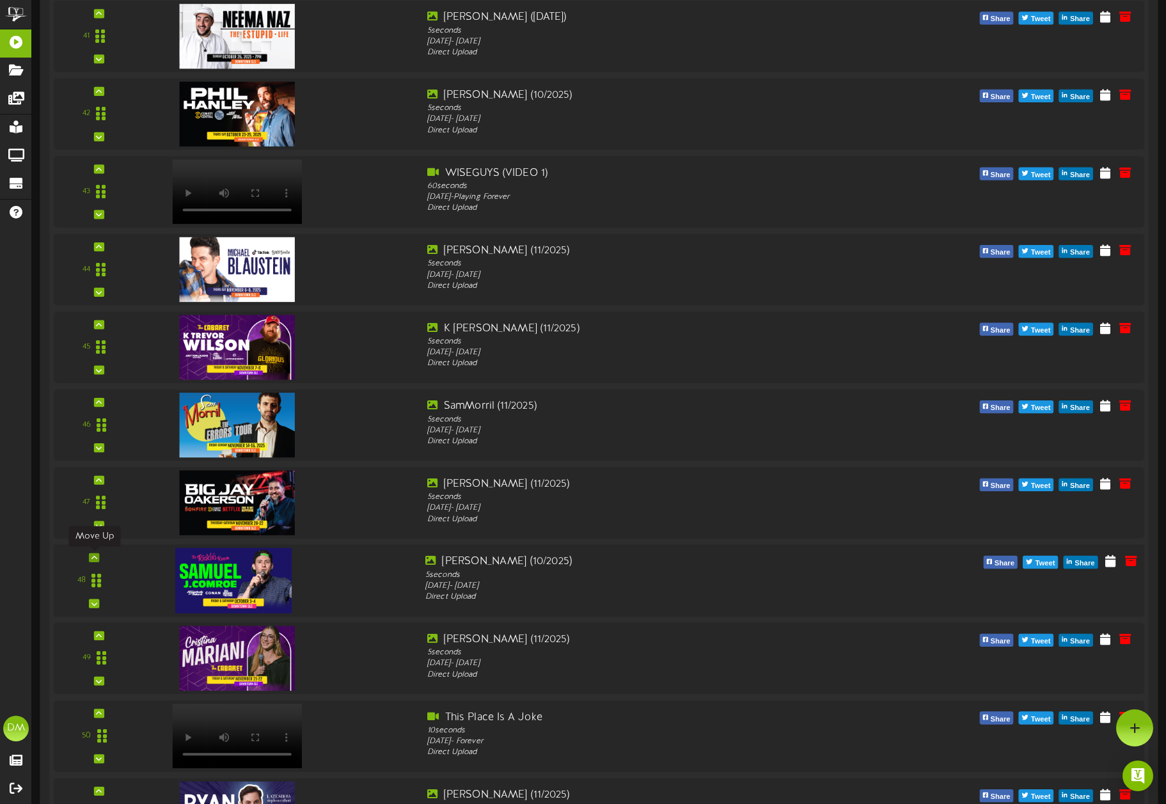
click at [91, 558] on icon at bounding box center [94, 557] width 6 height 6
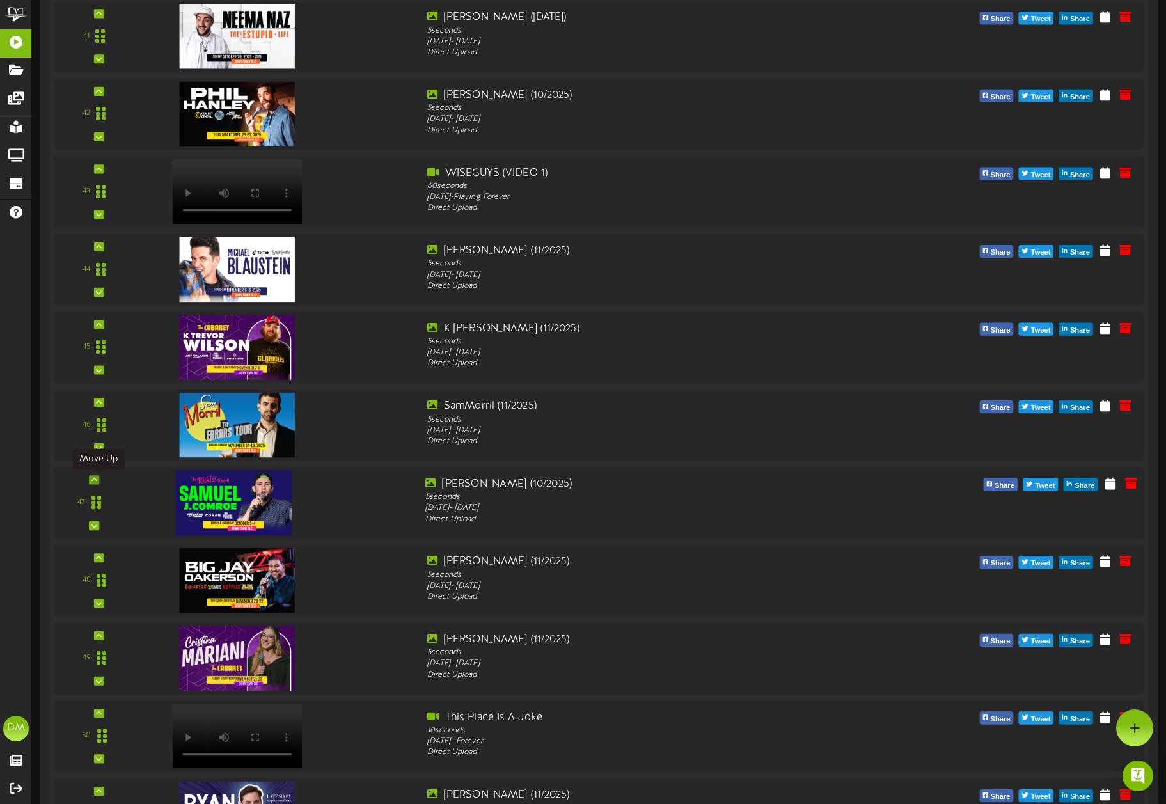
click at [97, 477] on div at bounding box center [94, 479] width 10 height 9
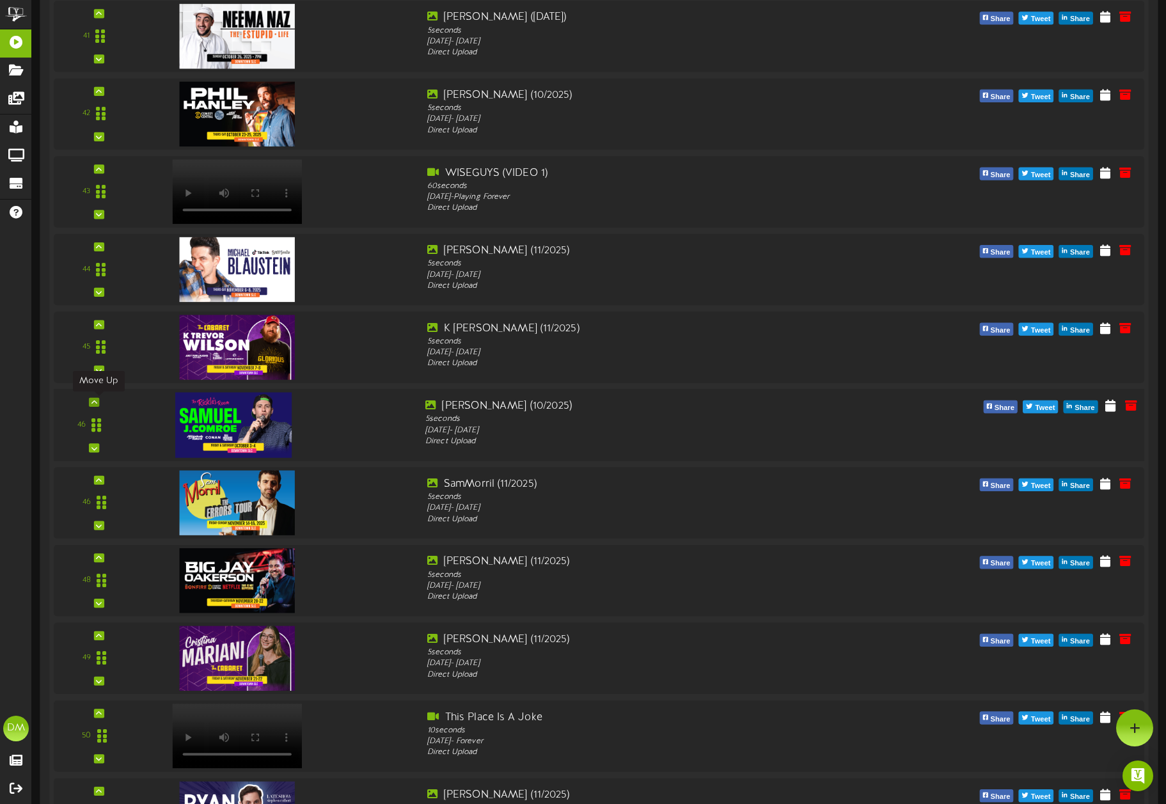
click at [95, 399] on icon at bounding box center [94, 402] width 6 height 6
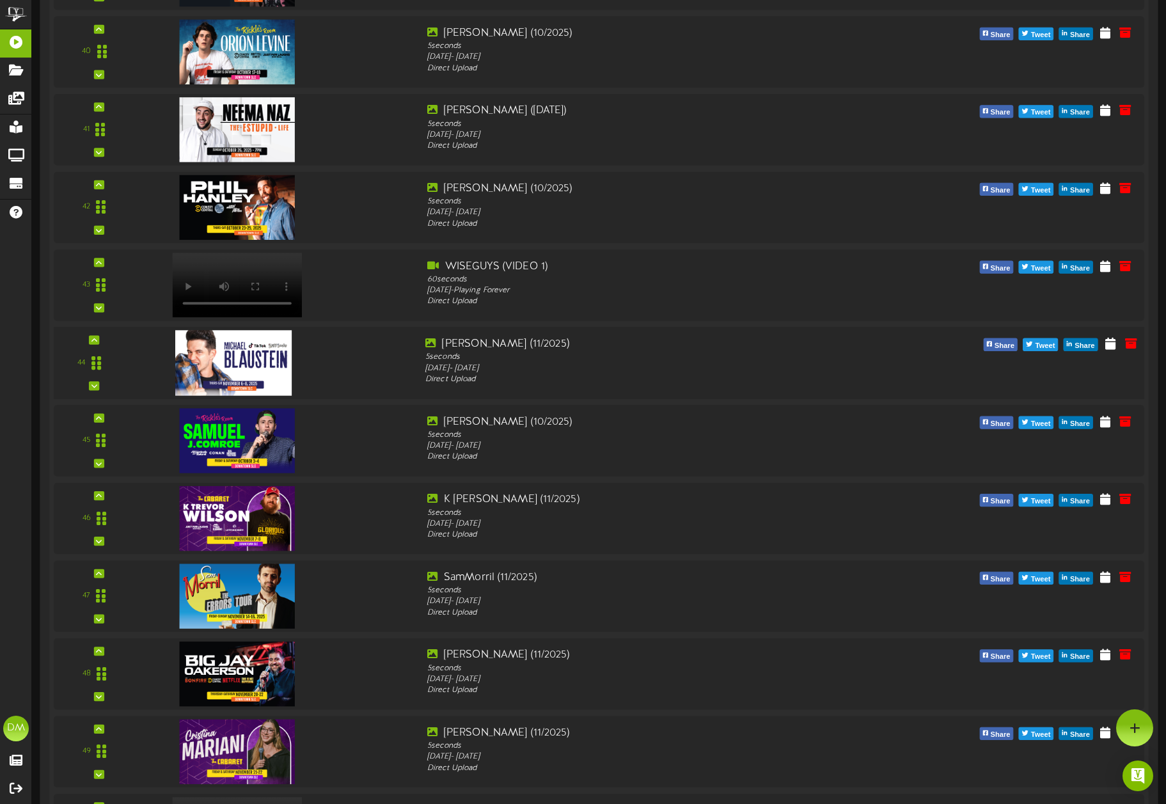
scroll to position [3365, 0]
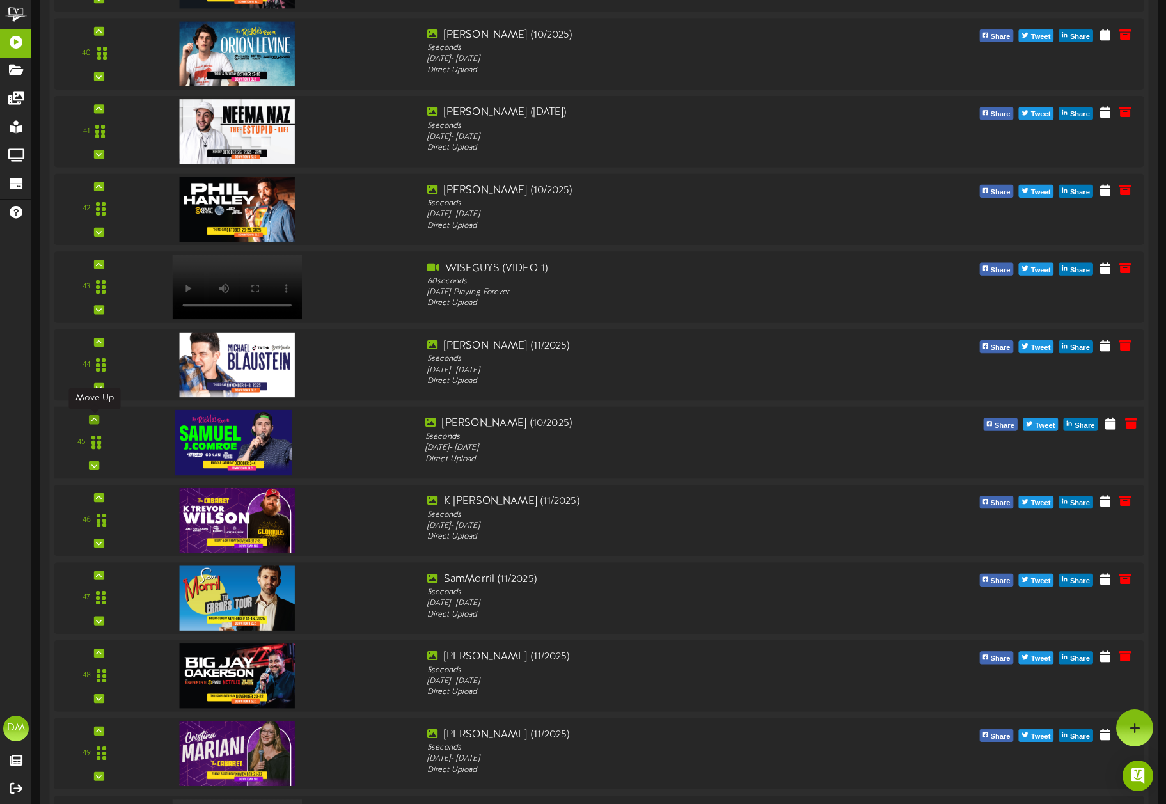
click at [95, 420] on icon at bounding box center [94, 419] width 6 height 6
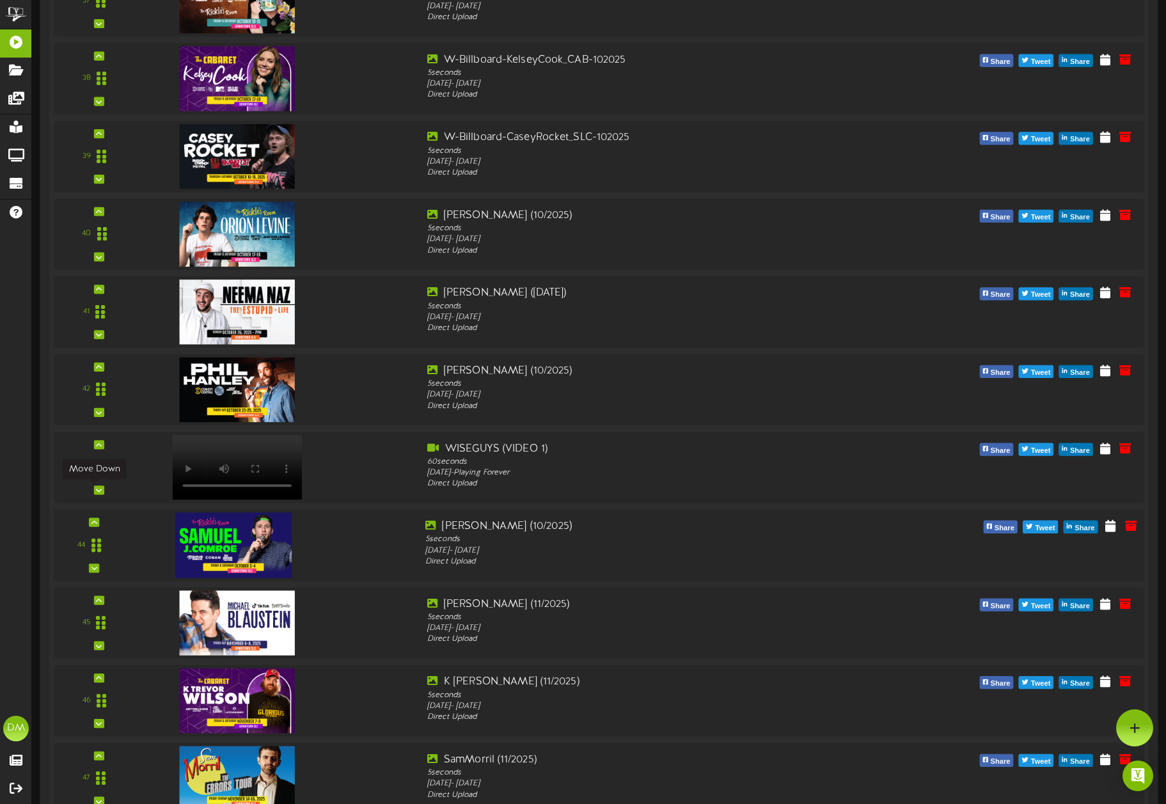
scroll to position [3178, 0]
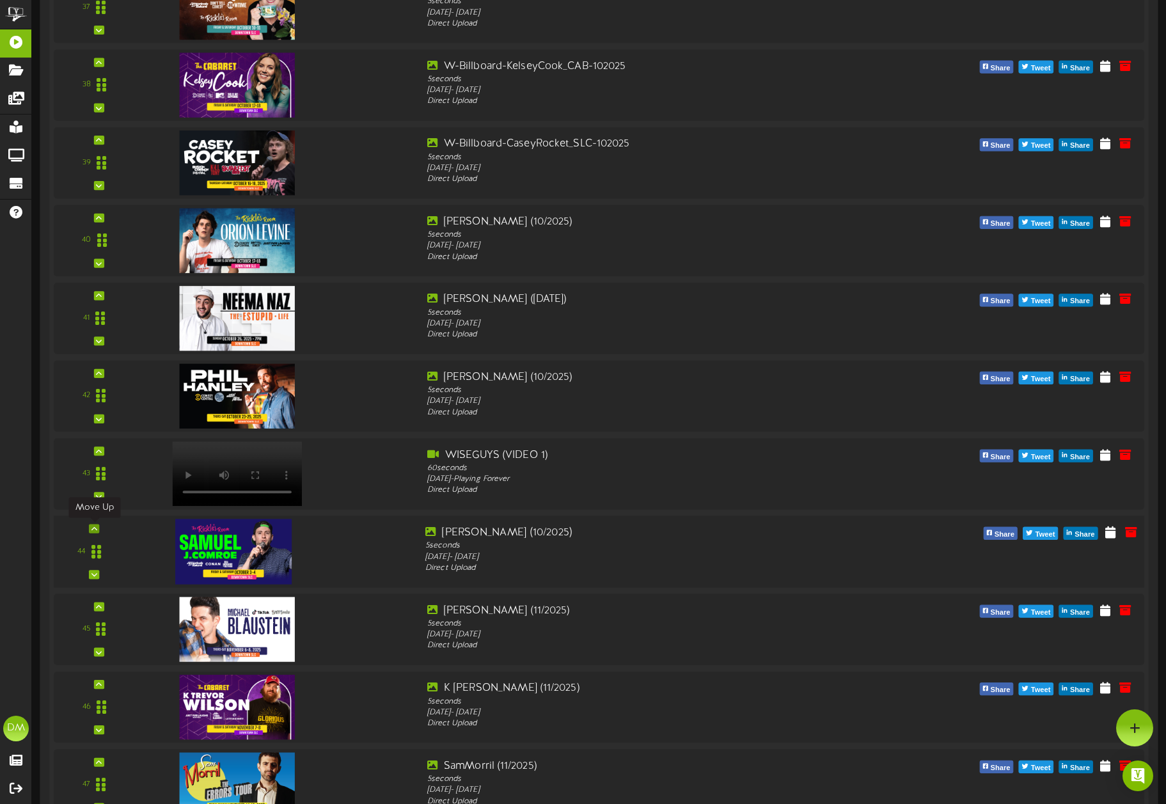
click at [97, 527] on icon at bounding box center [94, 528] width 6 height 6
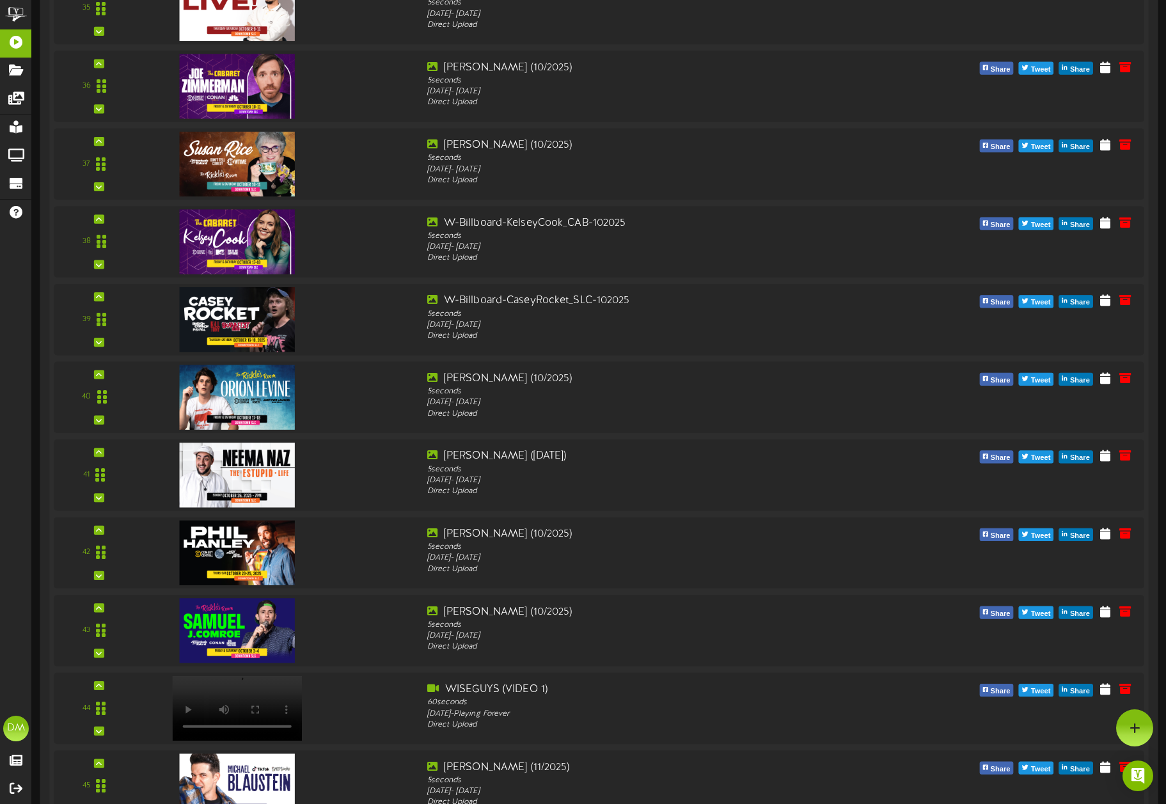
scroll to position [2997, 0]
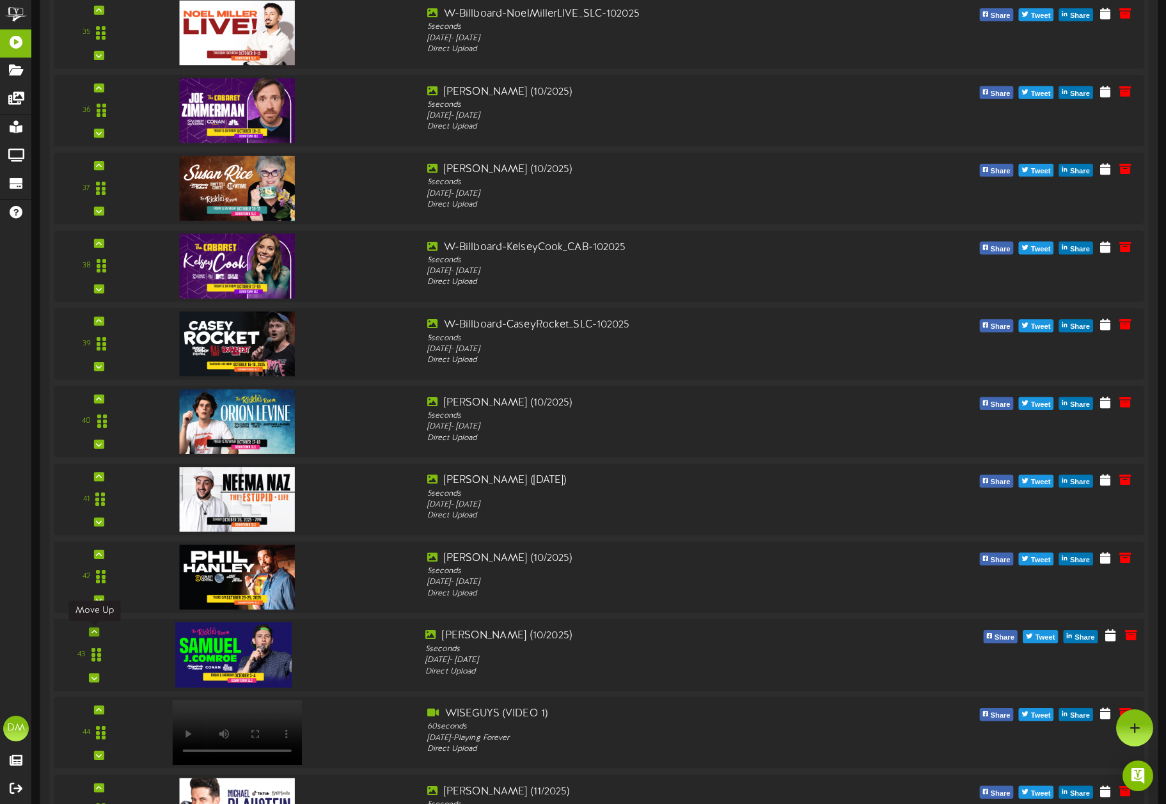
click at [97, 630] on div at bounding box center [94, 631] width 10 height 9
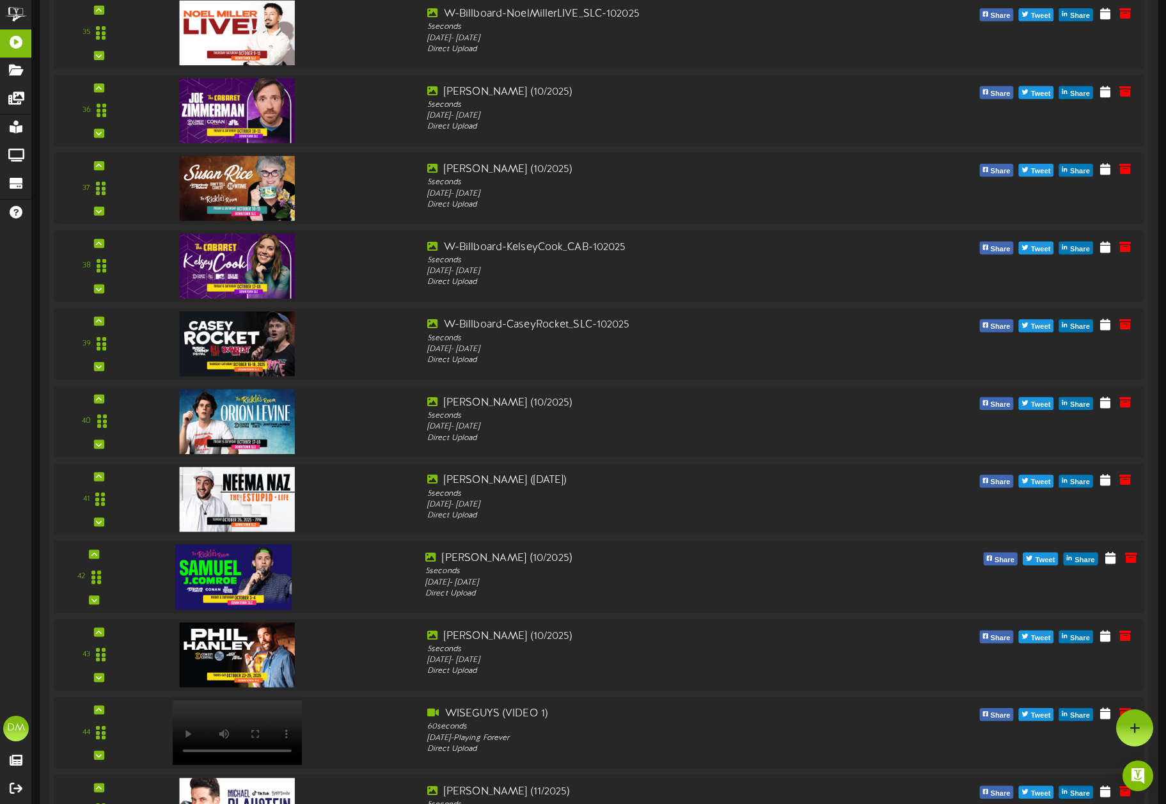
click at [93, 548] on div "42" at bounding box center [599, 577] width 1101 height 72
click at [90, 552] on div at bounding box center [94, 553] width 10 height 9
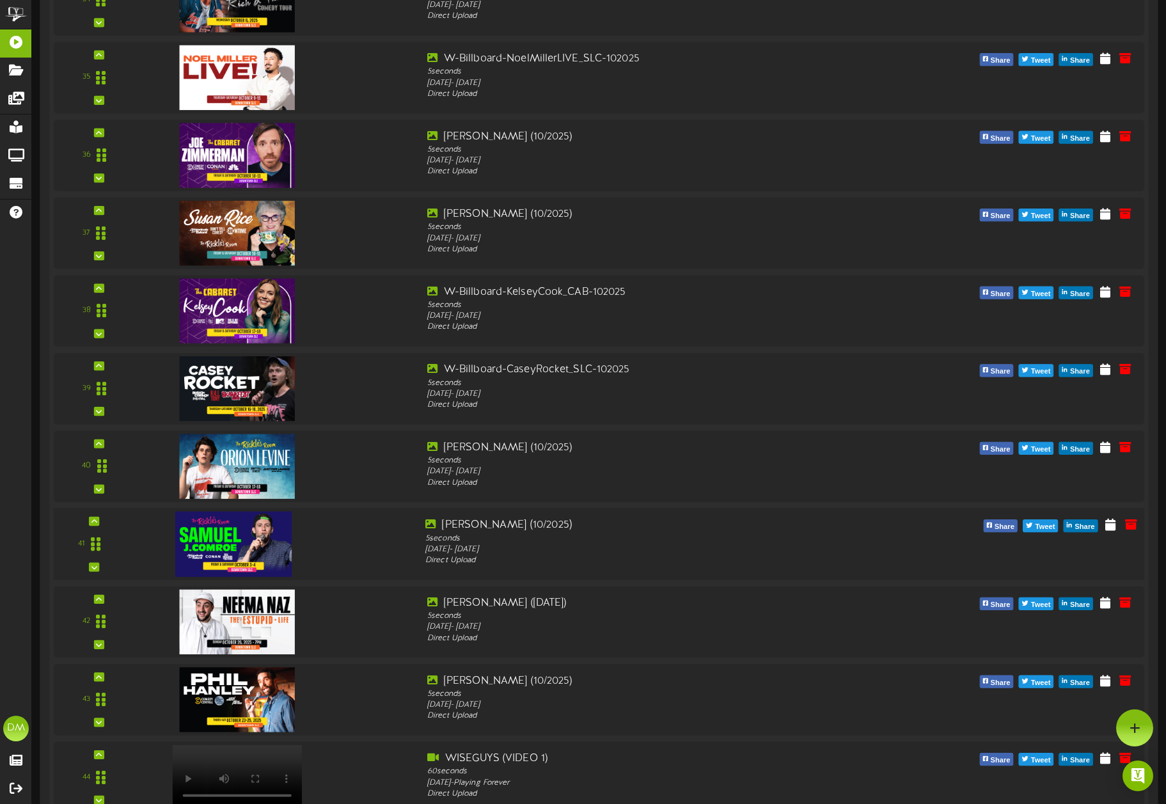
scroll to position [2947, 0]
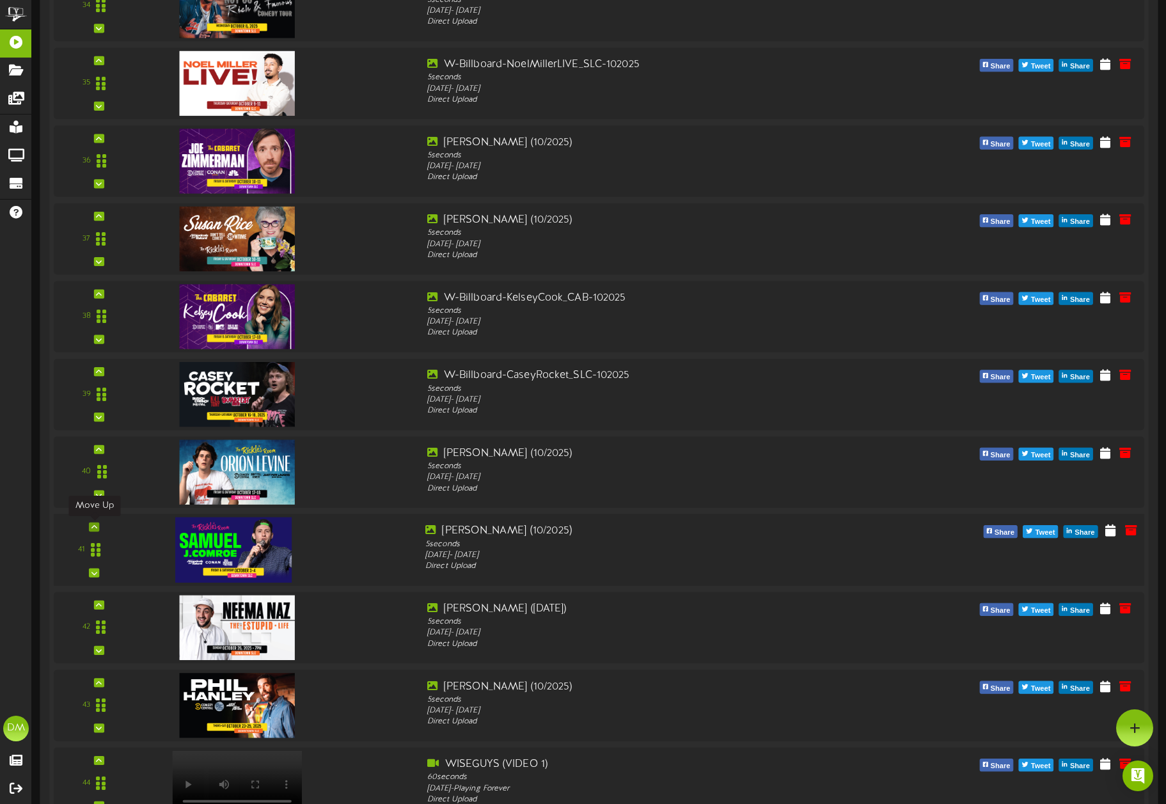
click at [96, 524] on icon at bounding box center [94, 527] width 6 height 6
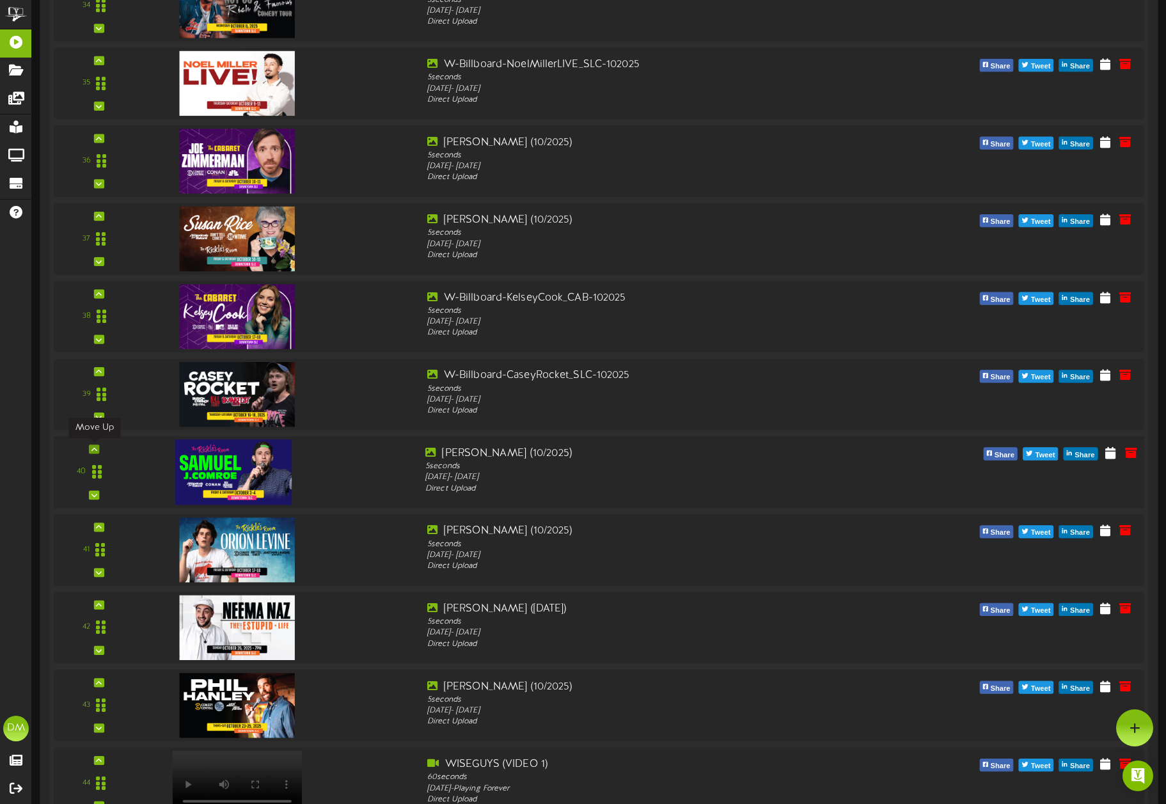
click at [97, 444] on div at bounding box center [94, 448] width 10 height 9
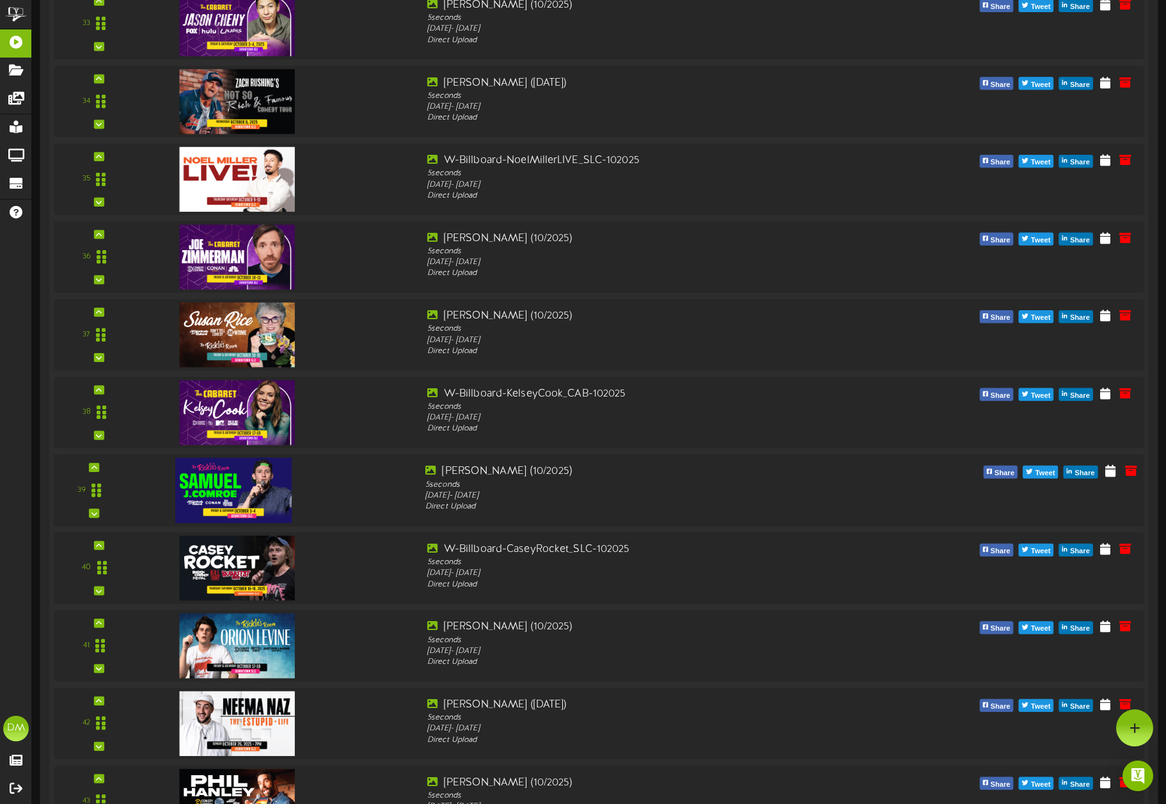
scroll to position [2850, 0]
click at [97, 470] on icon at bounding box center [94, 468] width 6 height 6
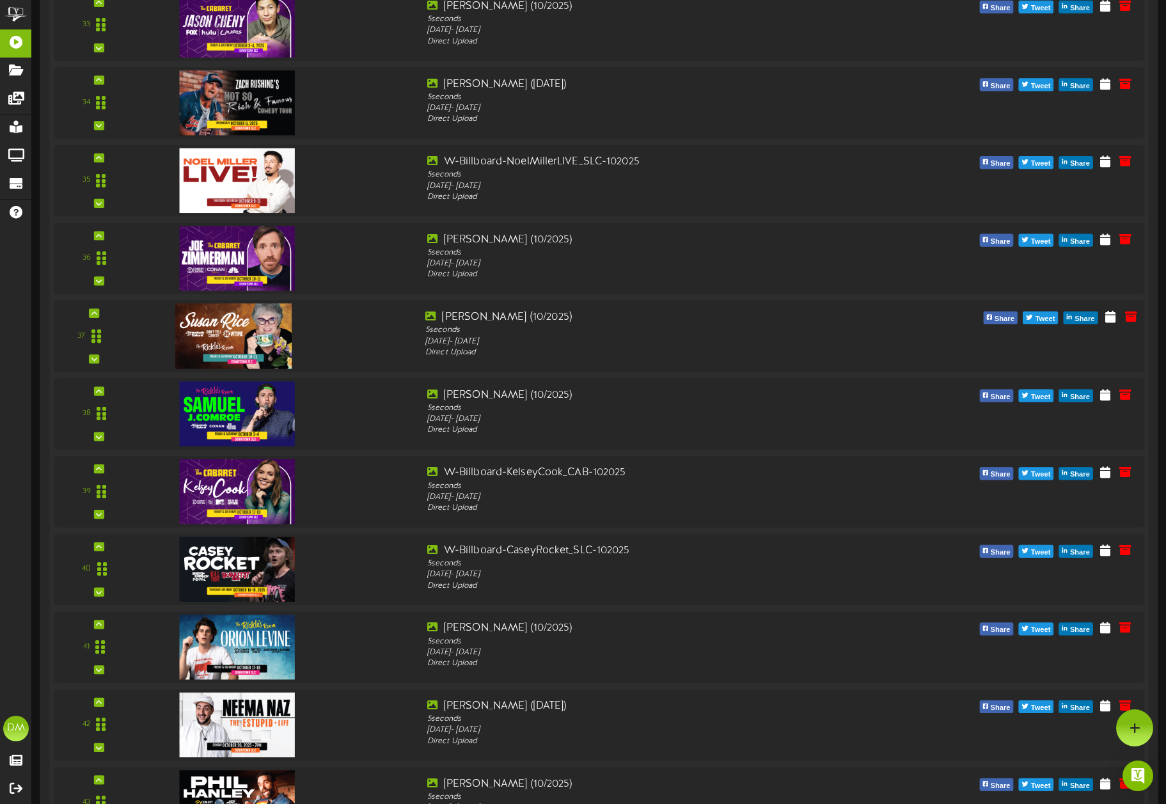
scroll to position [2619, 0]
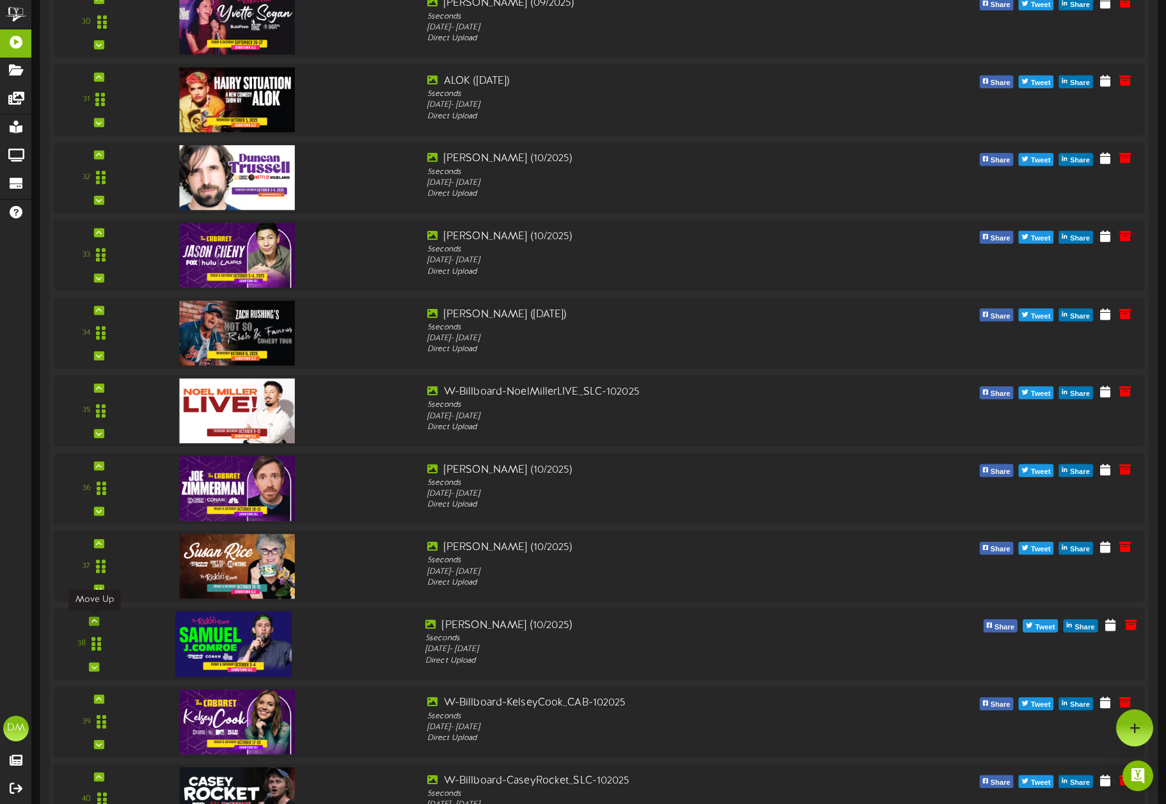
click at [95, 616] on div at bounding box center [94, 620] width 10 height 9
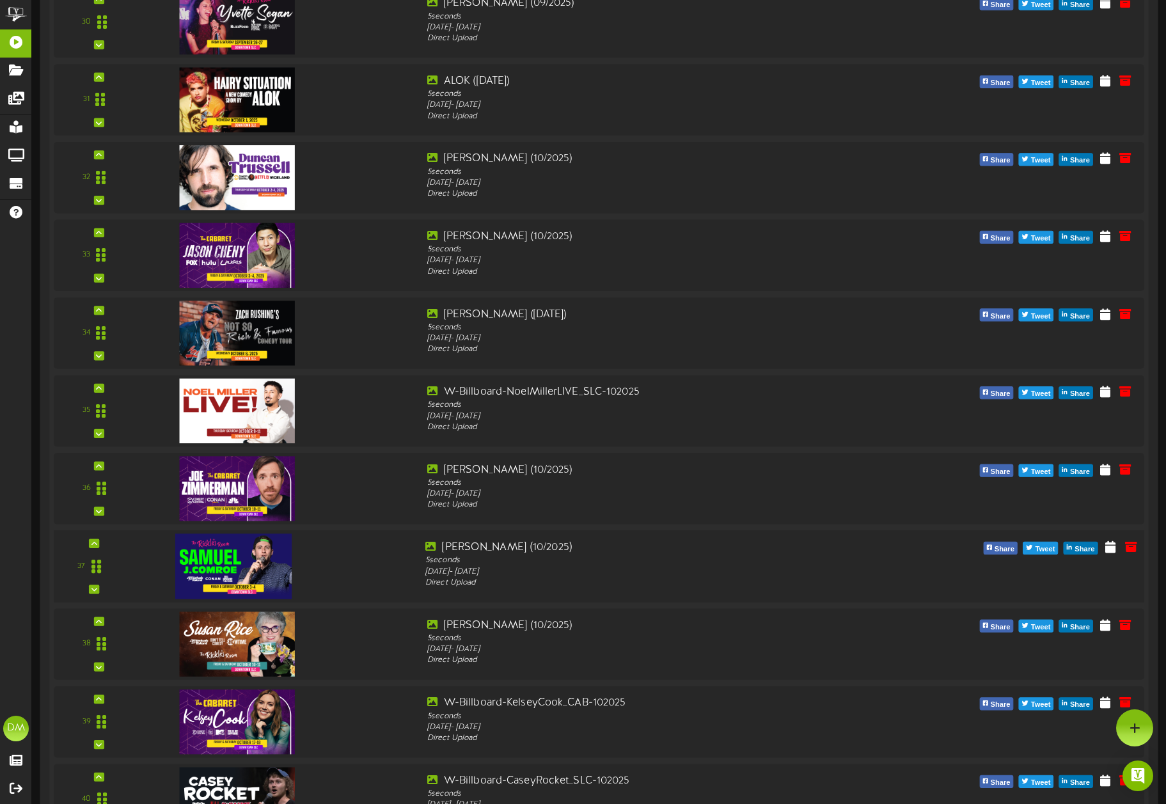
click at [103, 542] on div "37" at bounding box center [94, 566] width 72 height 52
click at [95, 540] on icon at bounding box center [94, 543] width 6 height 6
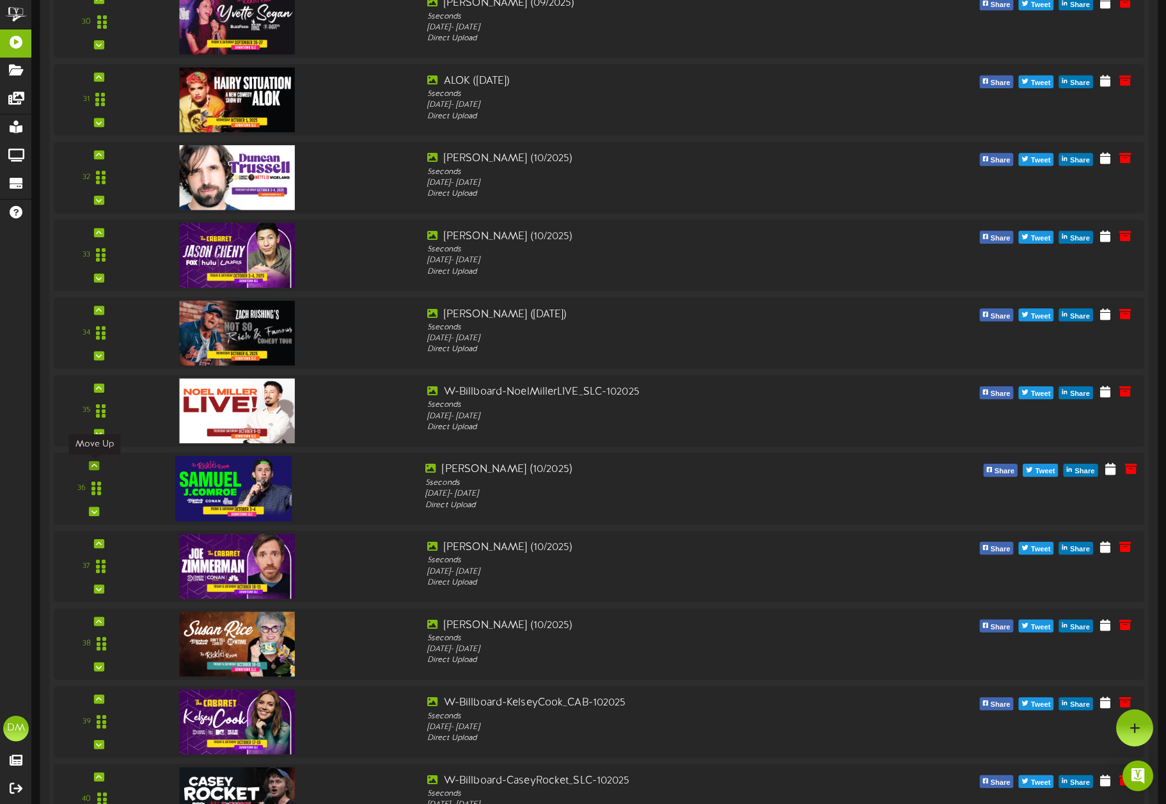
click at [90, 463] on div at bounding box center [94, 465] width 10 height 9
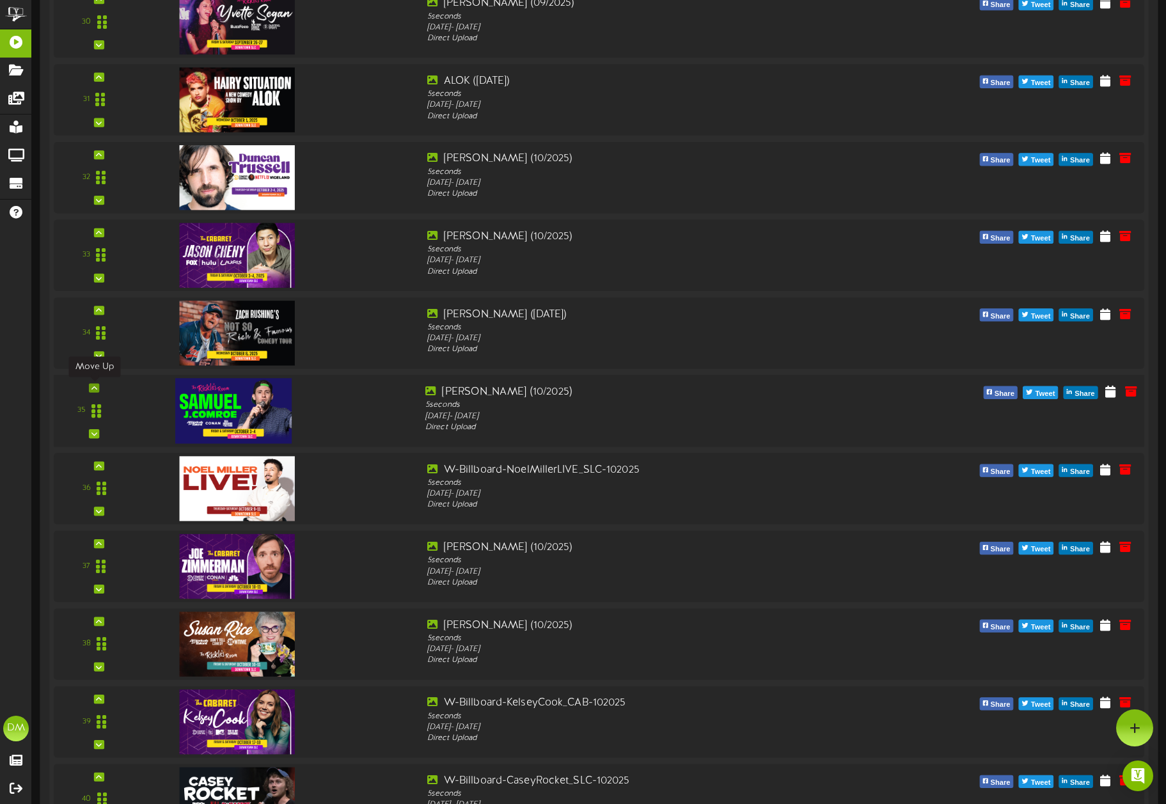
click at [97, 389] on div at bounding box center [94, 387] width 10 height 9
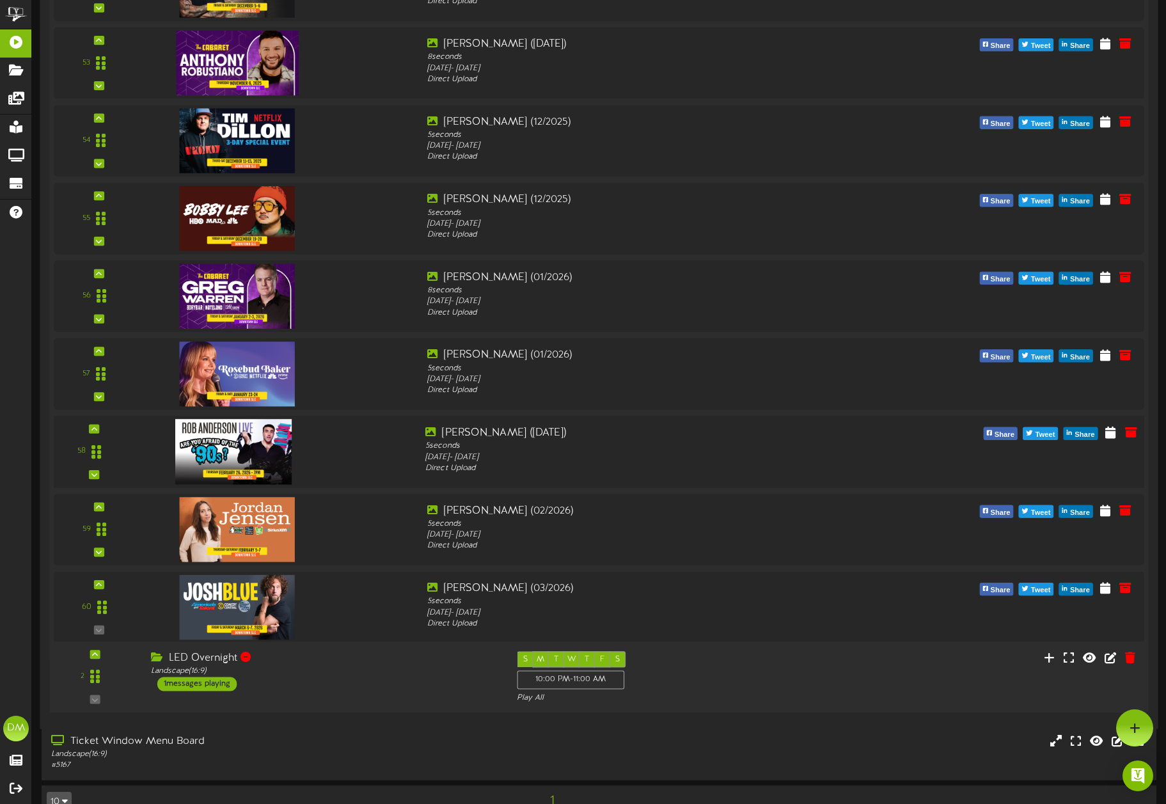
scroll to position [4242, 0]
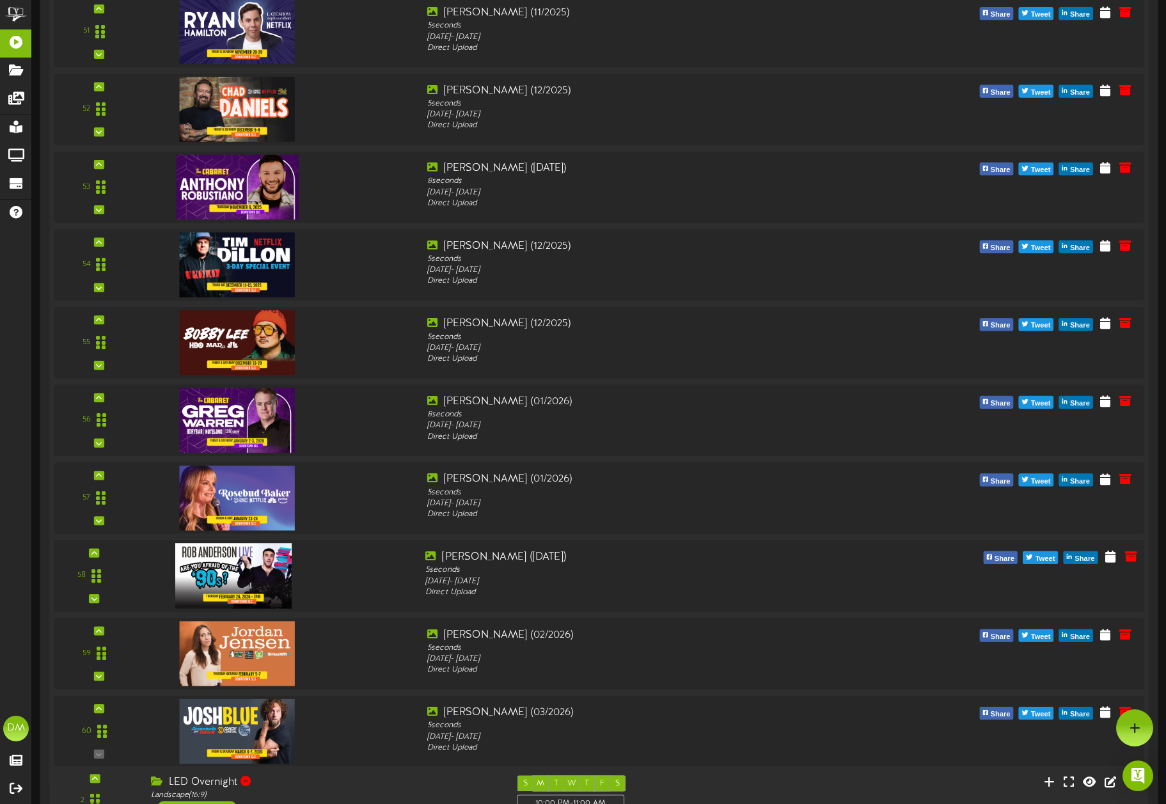
click at [239, 572] on img at bounding box center [233, 575] width 116 height 65
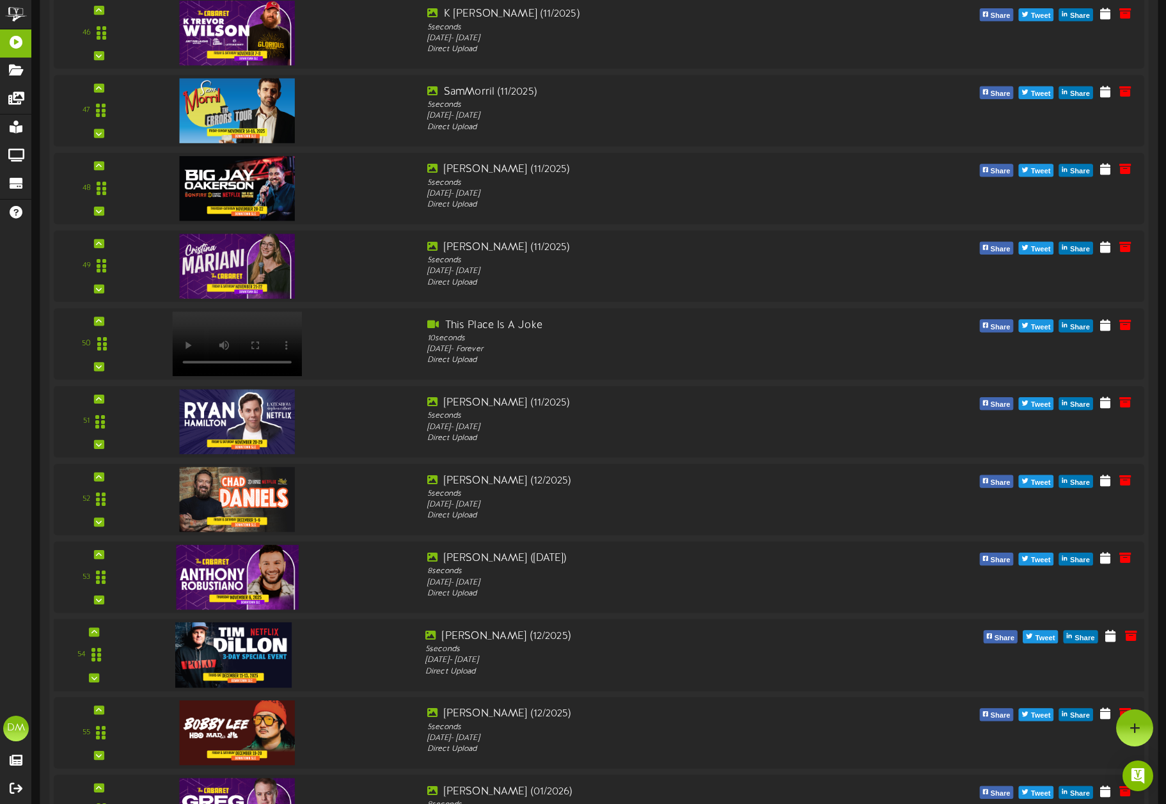
scroll to position [3808, 0]
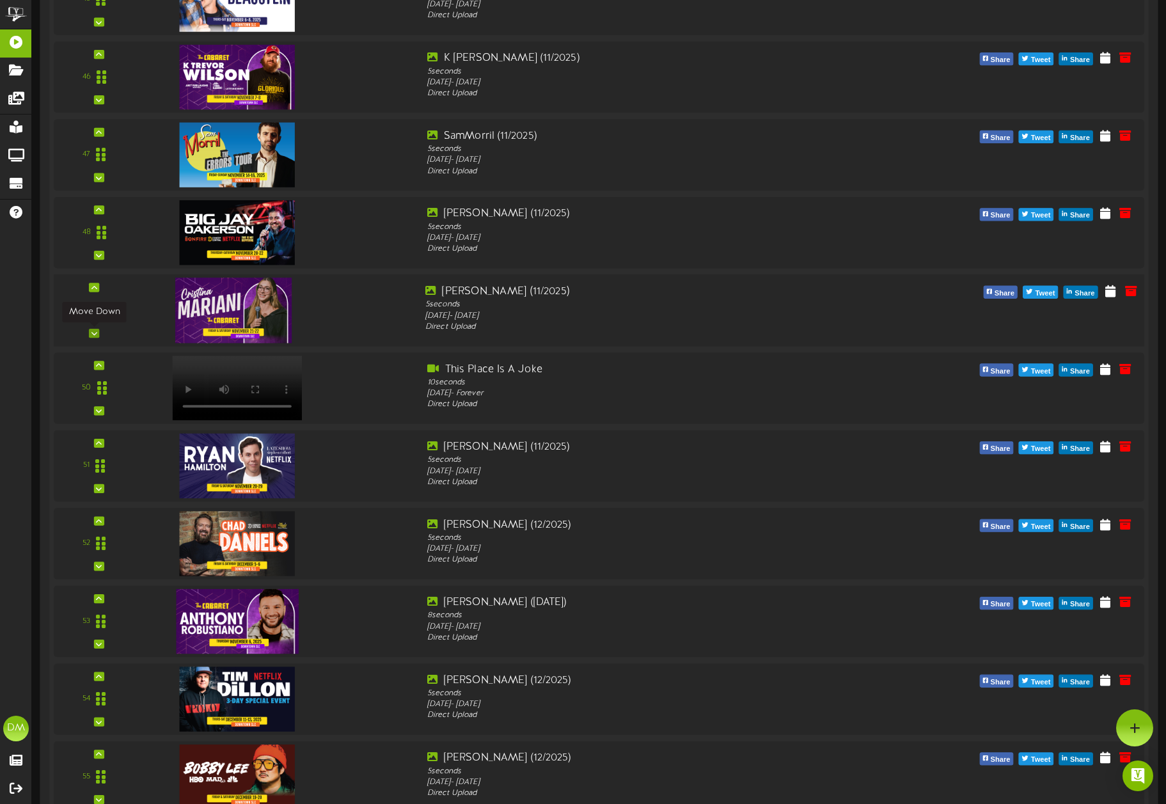
click at [92, 334] on icon at bounding box center [94, 333] width 6 height 6
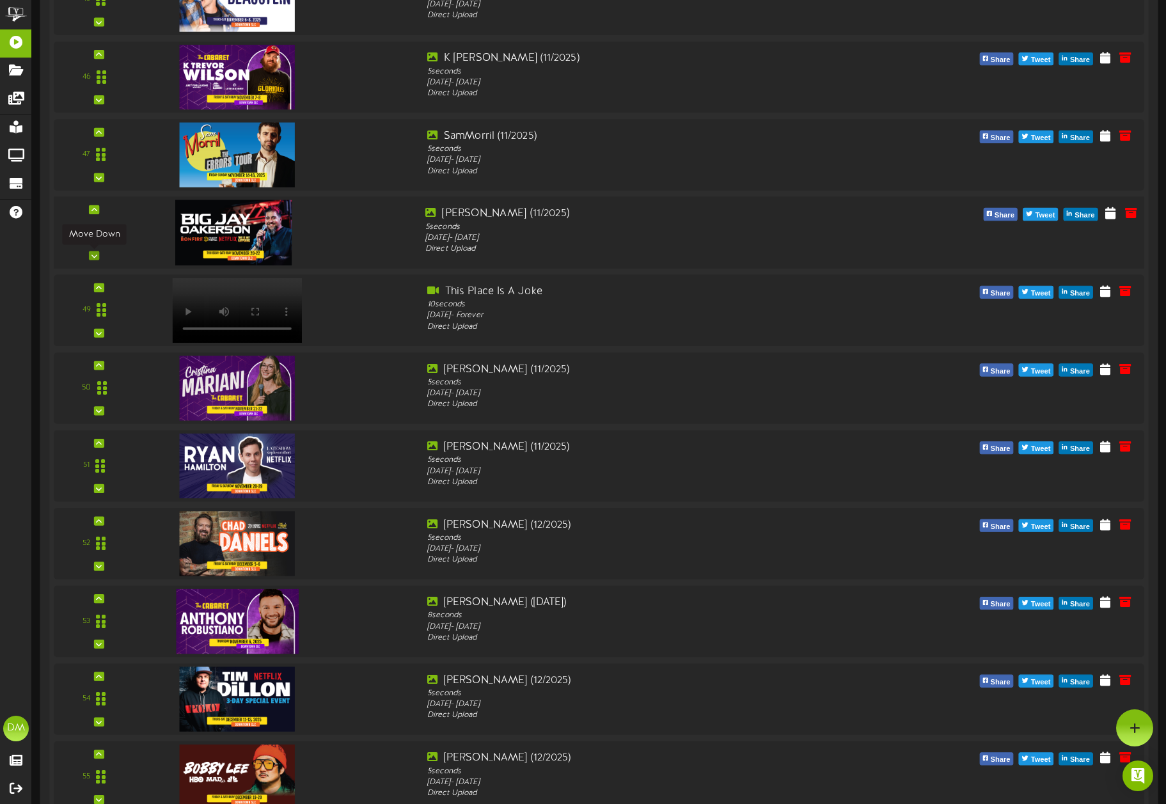
click at [97, 254] on icon at bounding box center [94, 255] width 6 height 6
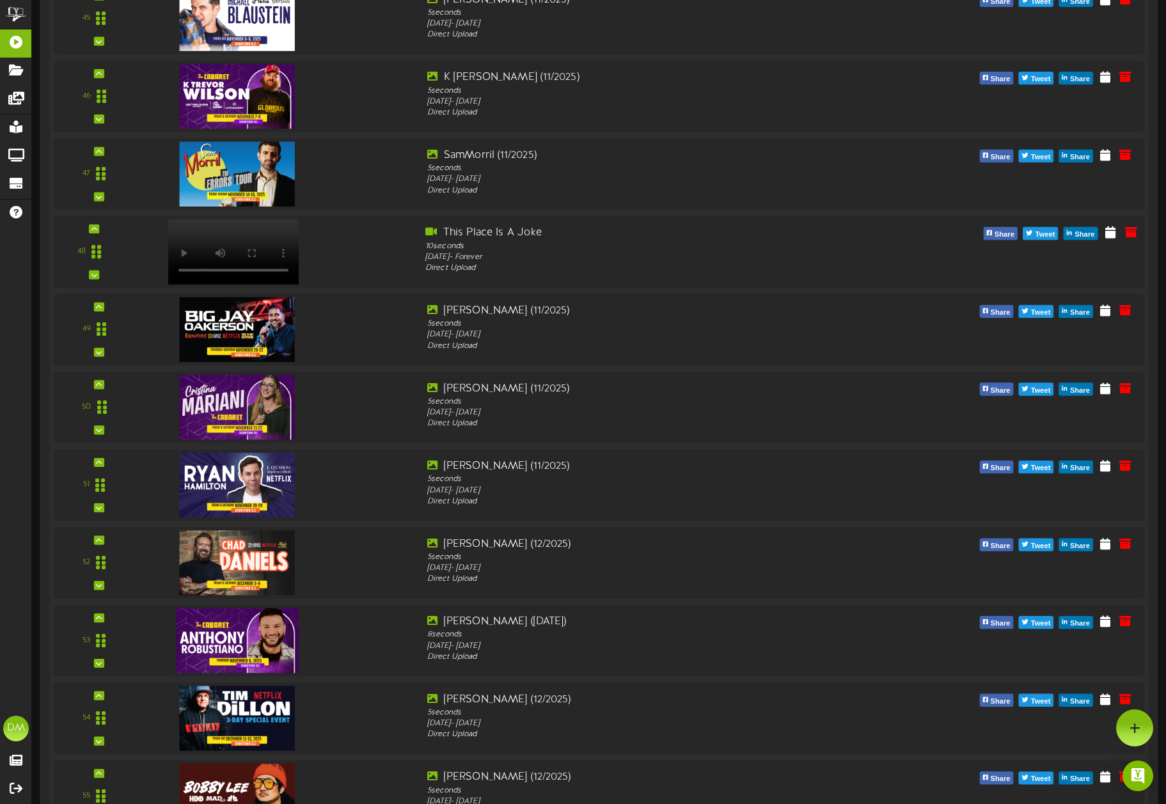
scroll to position [3786, 0]
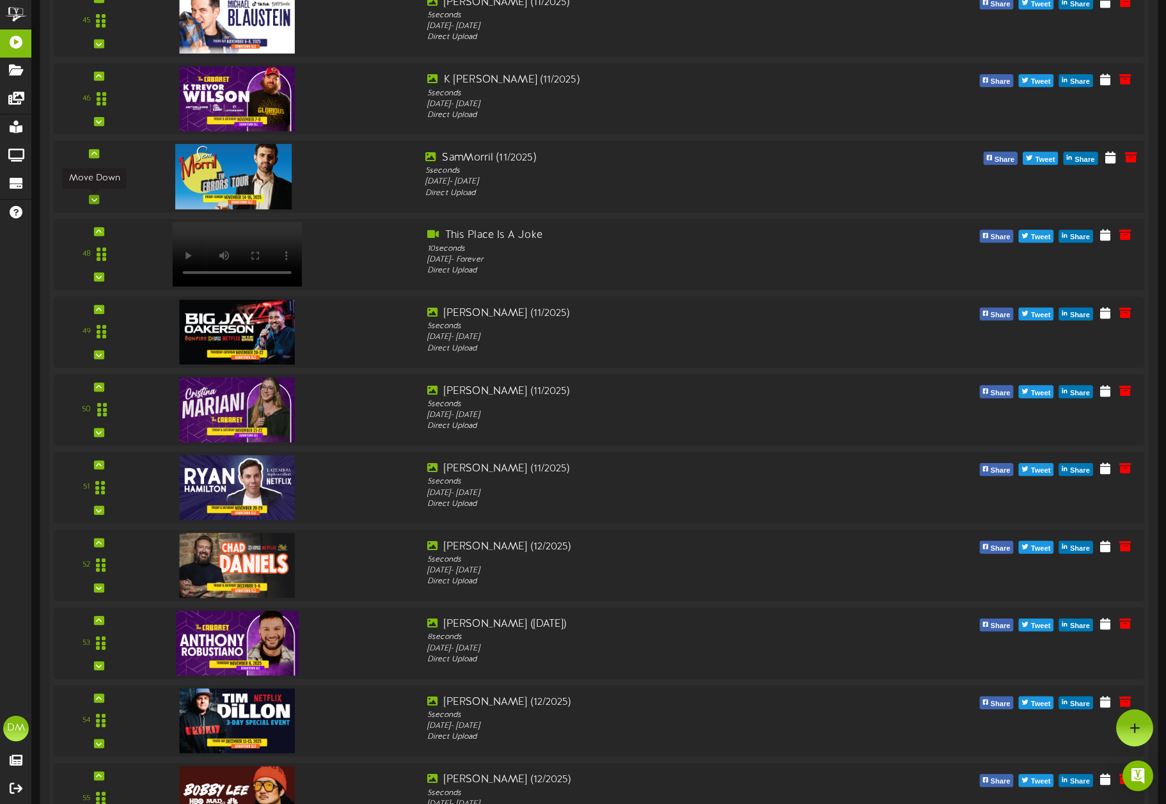
click at [97, 201] on icon at bounding box center [94, 199] width 6 height 6
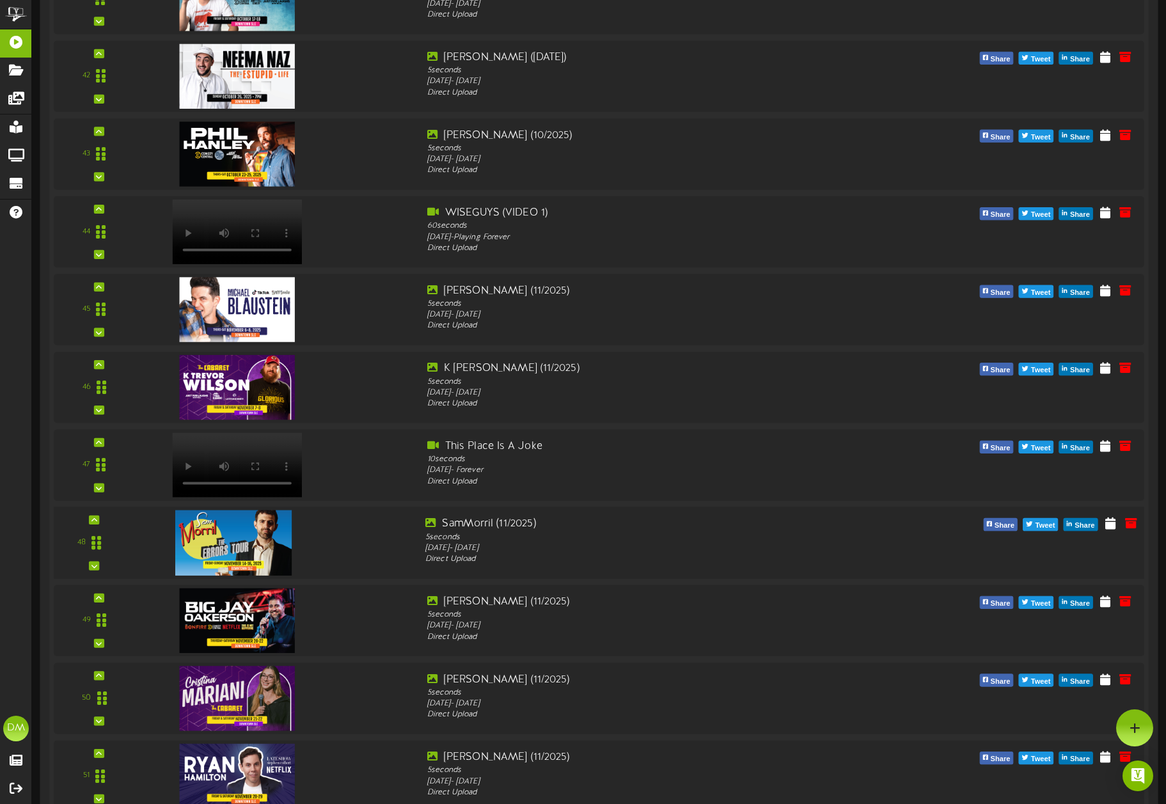
scroll to position [3473, 0]
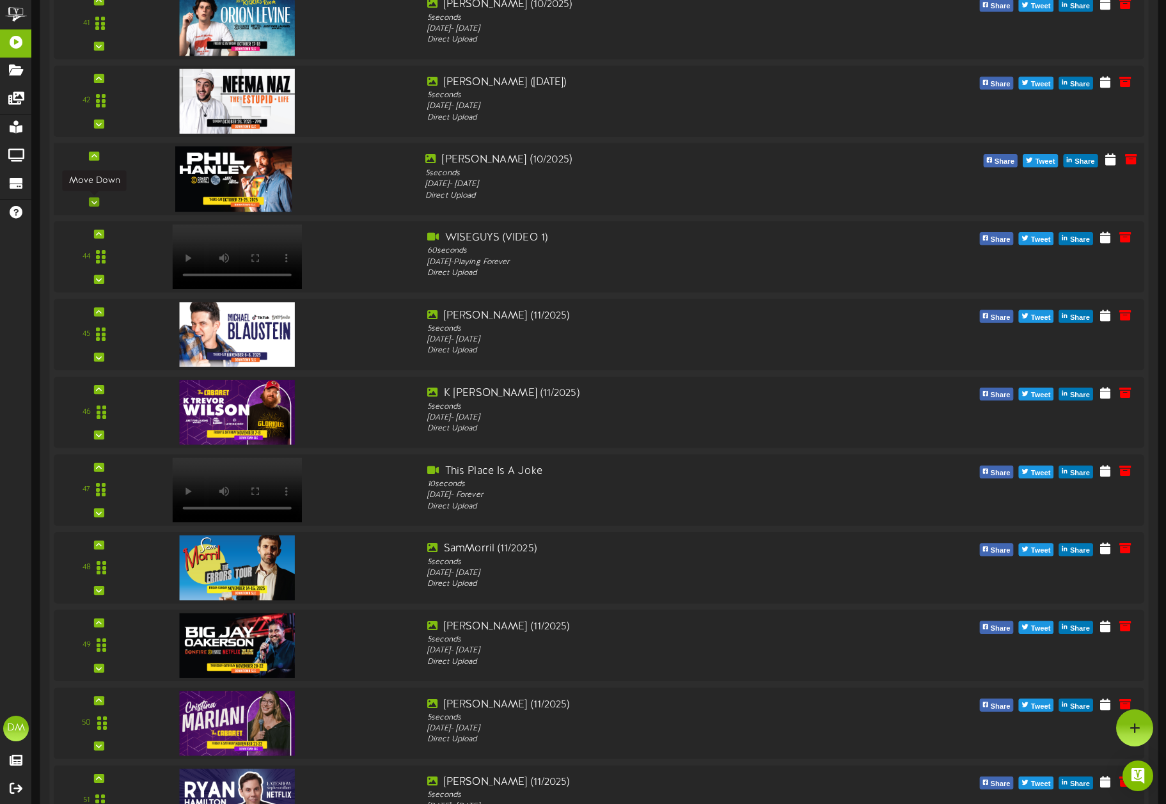
click at [94, 200] on icon at bounding box center [94, 202] width 6 height 6
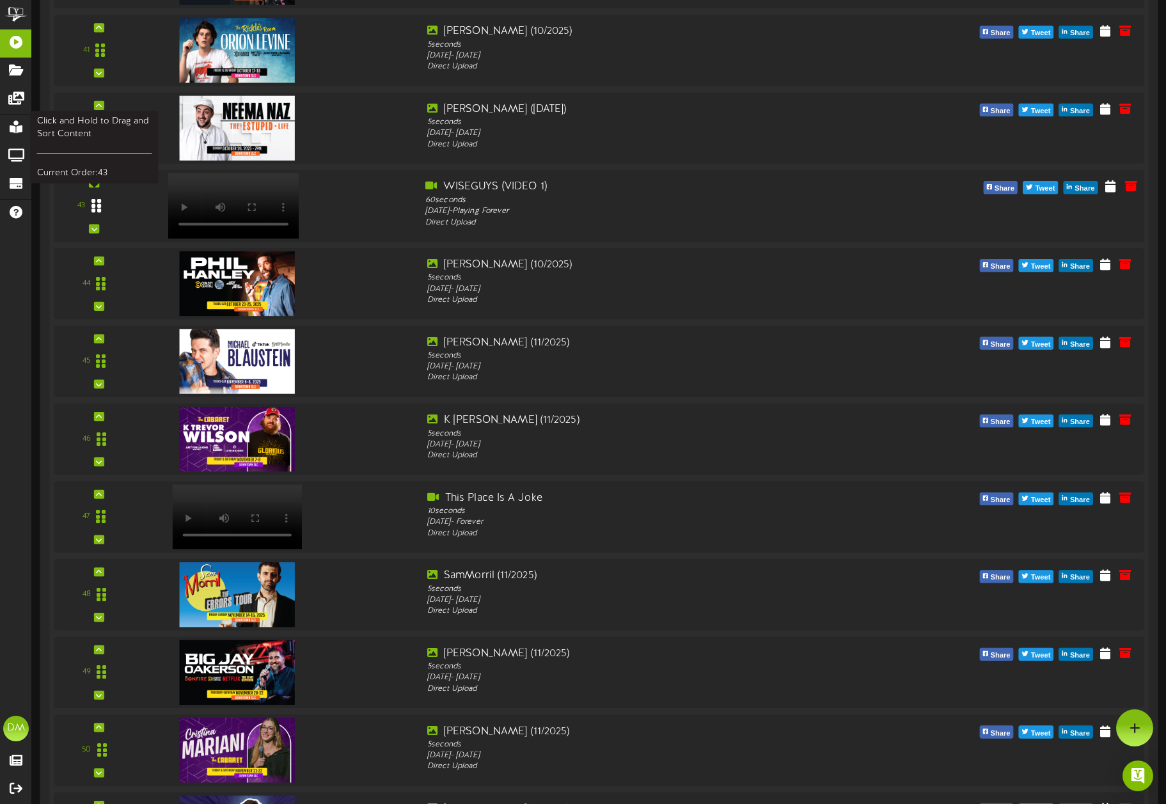
scroll to position [3430, 0]
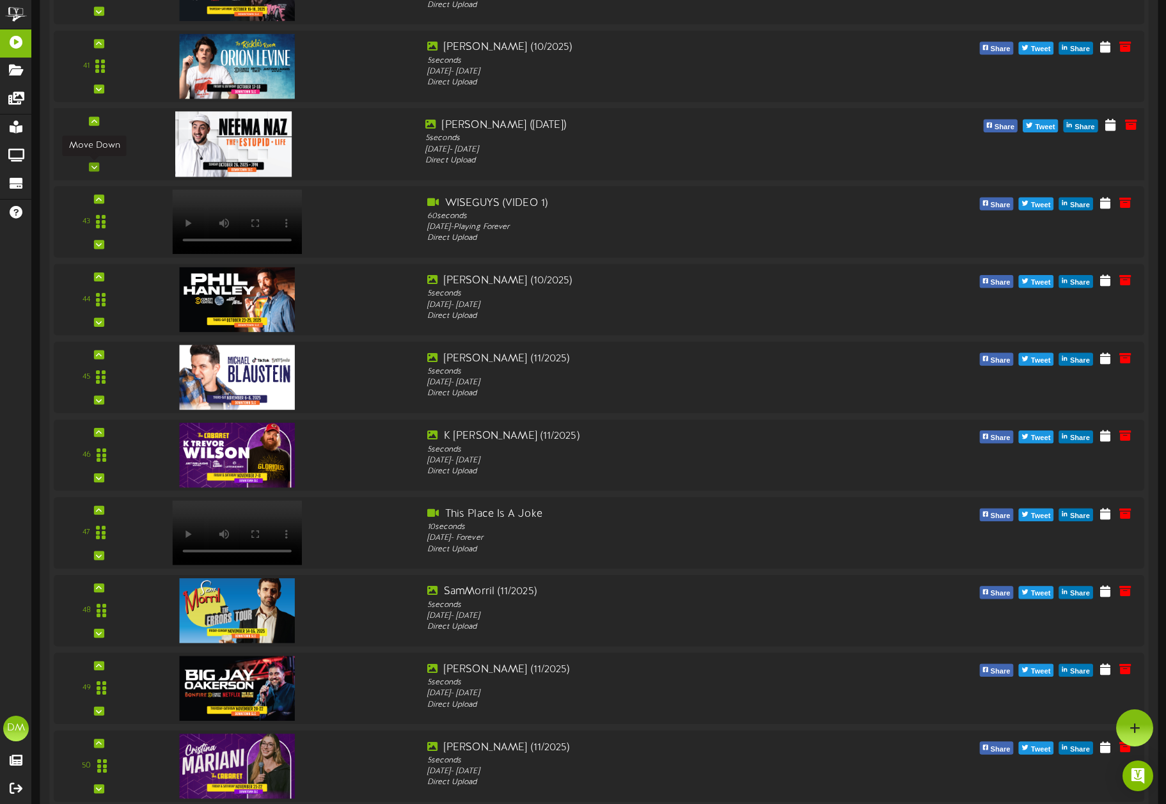
click at [97, 168] on div at bounding box center [94, 166] width 10 height 9
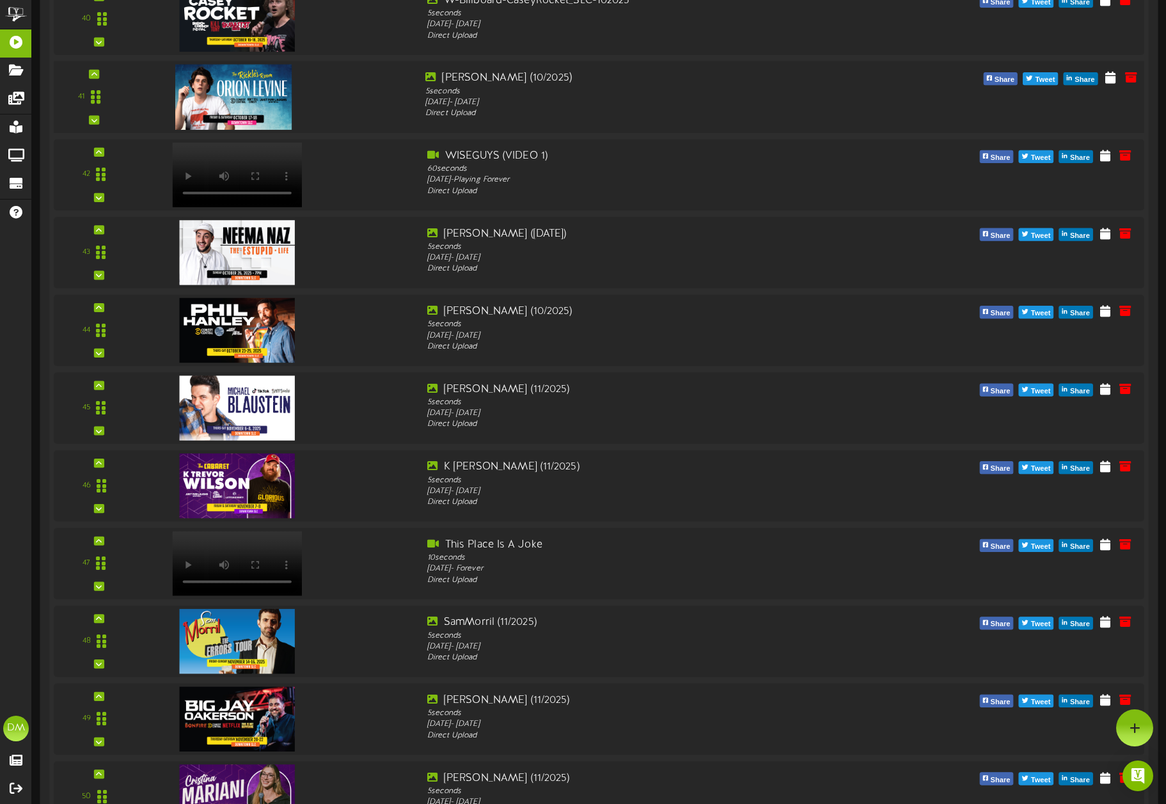
scroll to position [3294, 0]
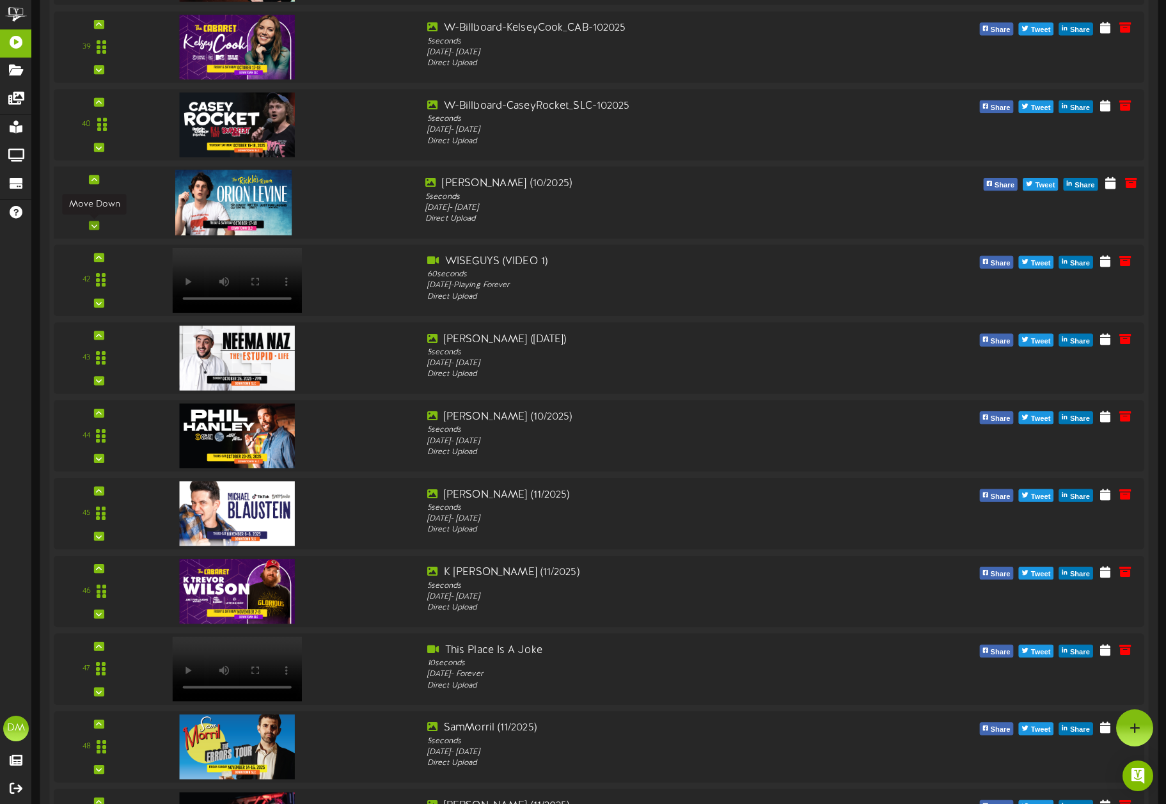
click at [97, 224] on icon at bounding box center [94, 225] width 6 height 6
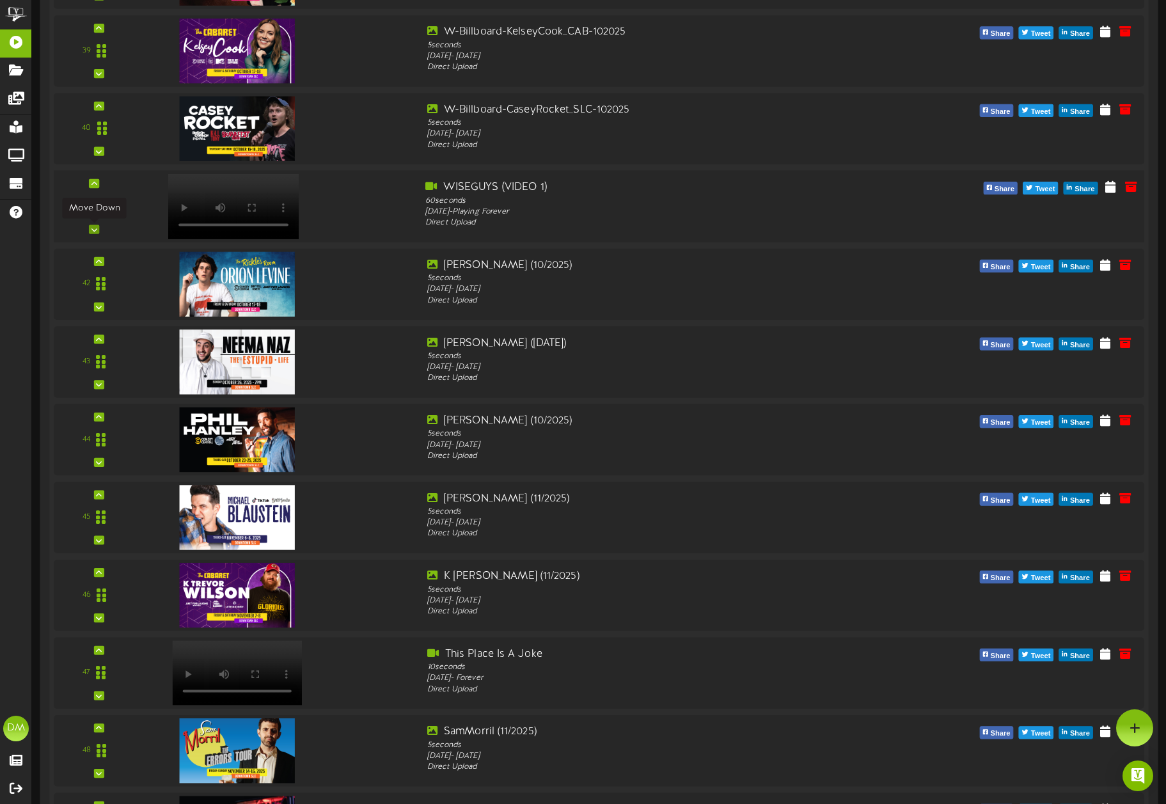
scroll to position [3272, 0]
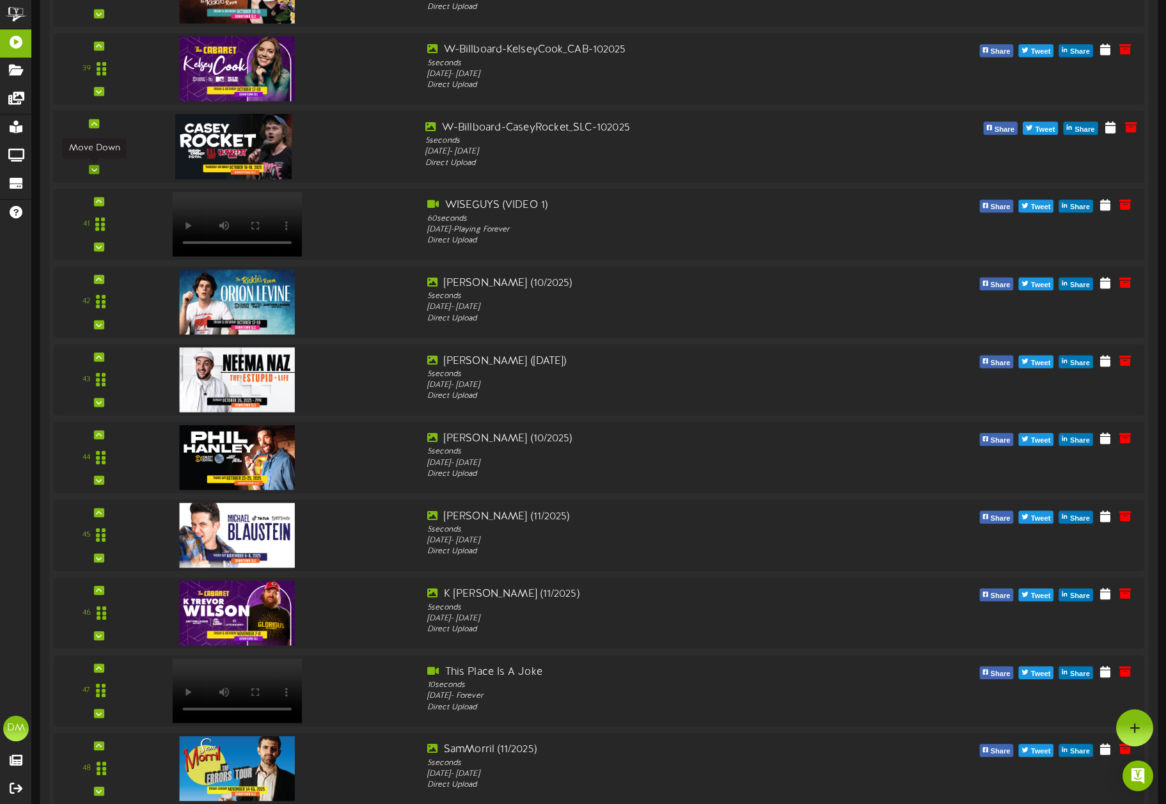
click at [94, 168] on icon at bounding box center [94, 169] width 6 height 6
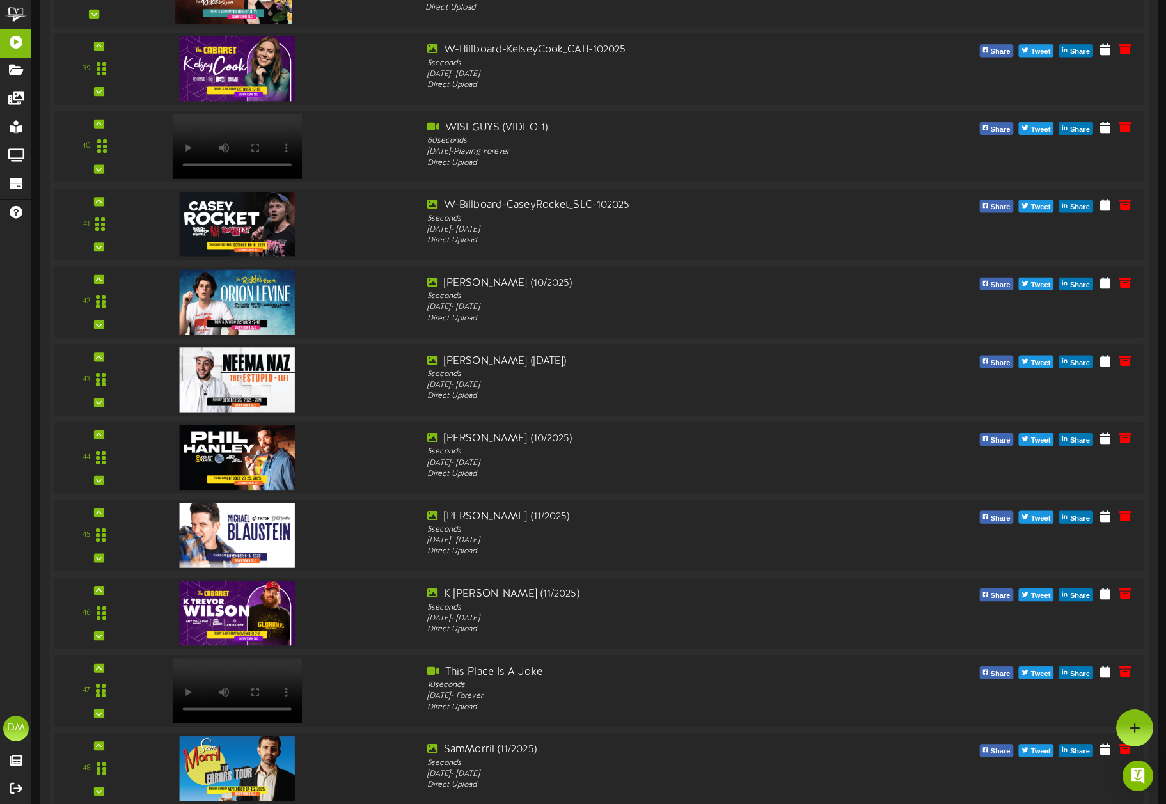
scroll to position [3038, 0]
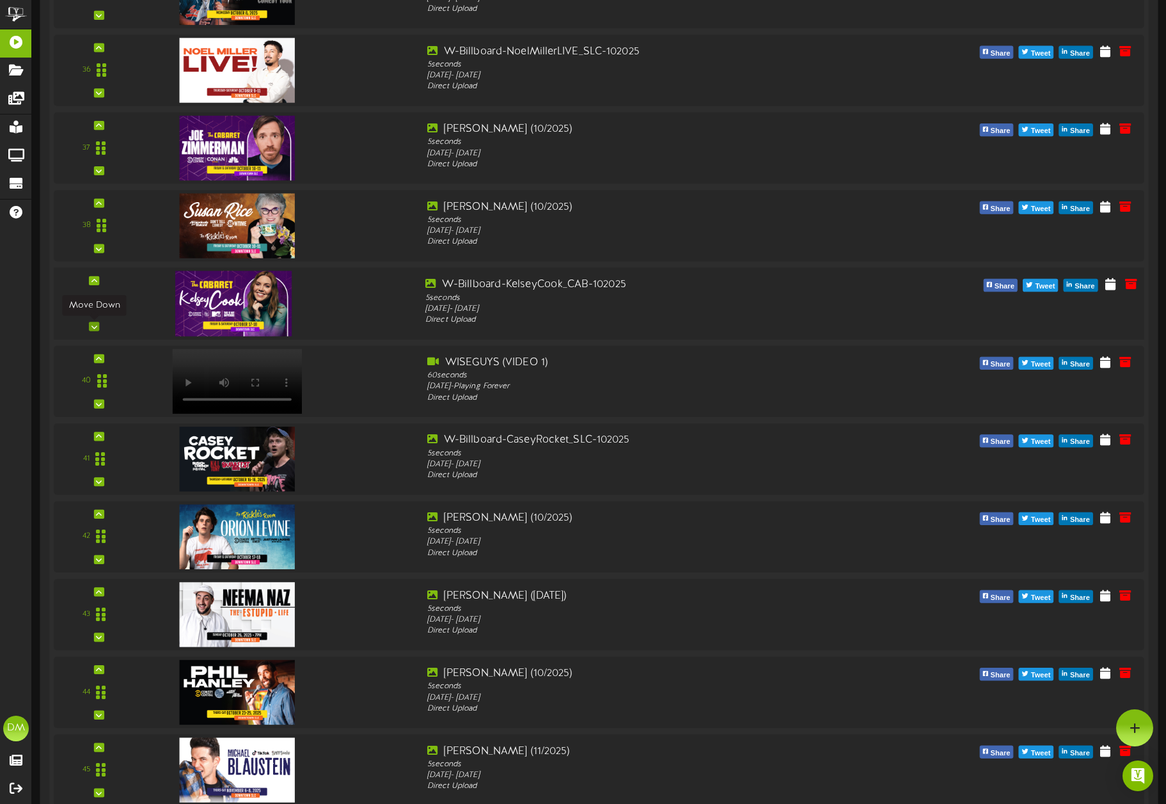
click at [97, 324] on icon at bounding box center [94, 326] width 6 height 6
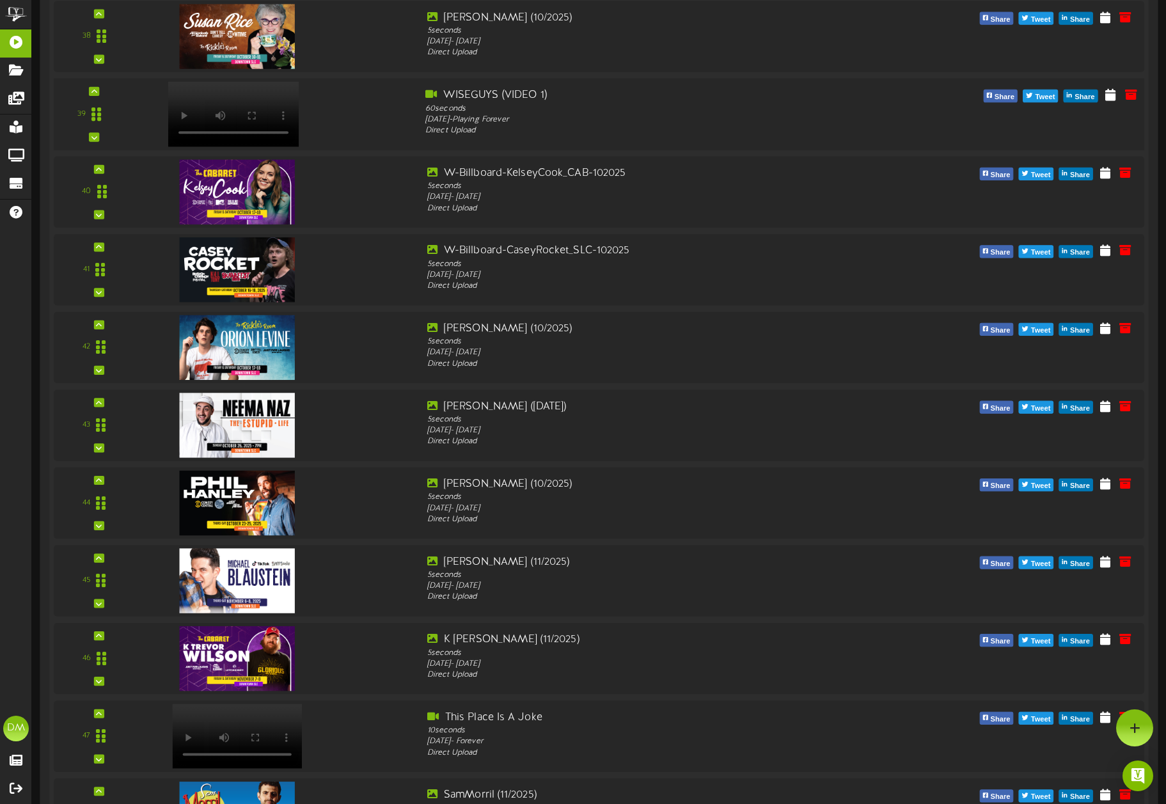
scroll to position [3136, 0]
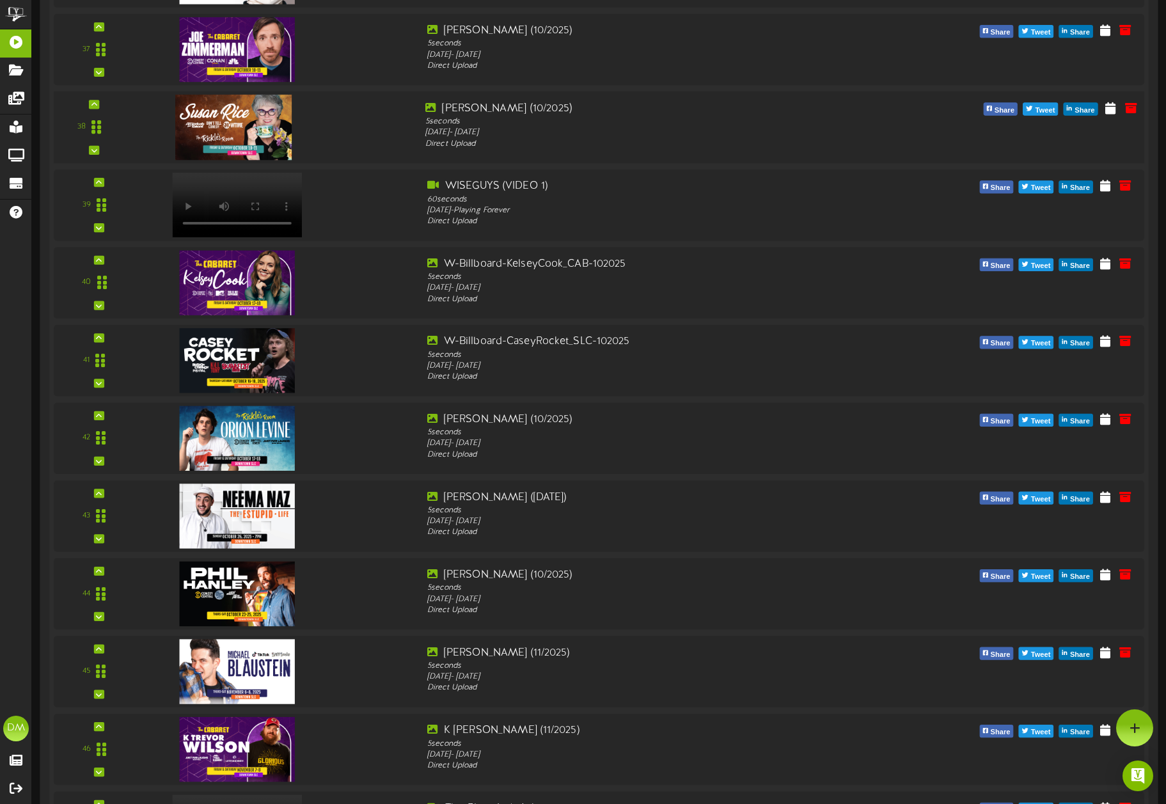
click at [99, 147] on div "38" at bounding box center [94, 127] width 72 height 52
click at [94, 151] on icon at bounding box center [94, 150] width 6 height 6
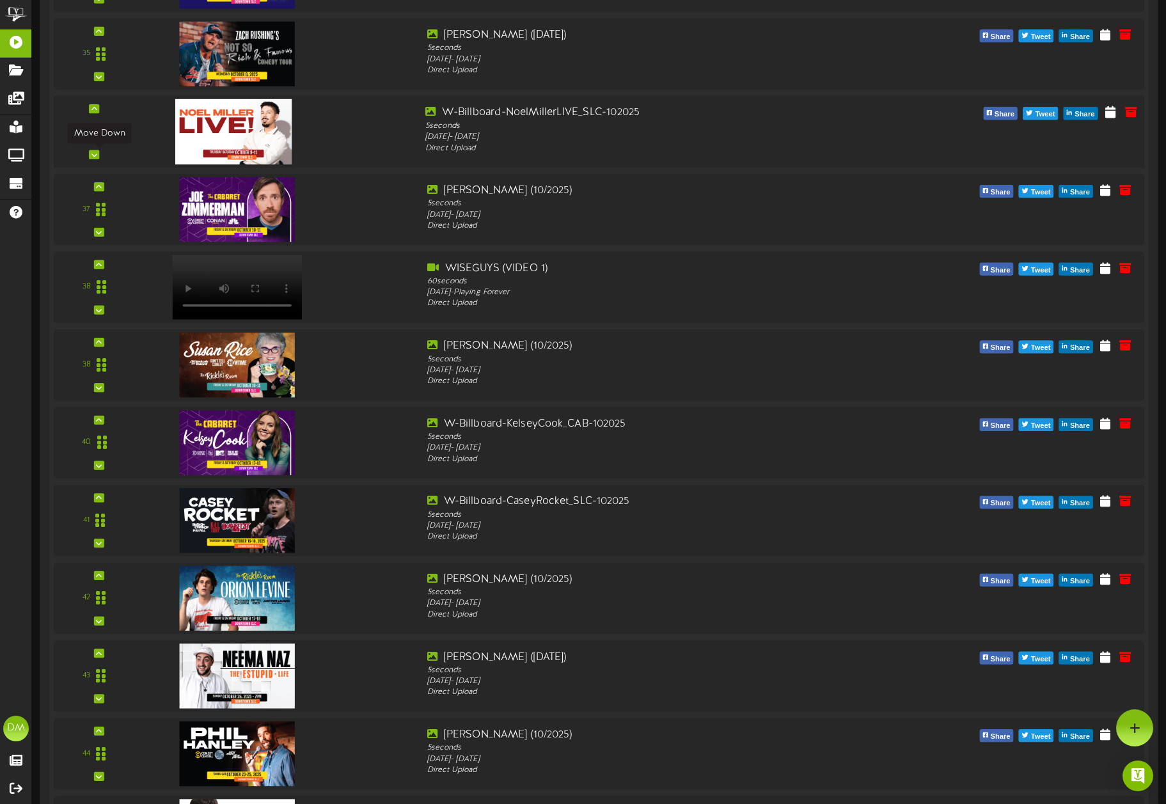
scroll to position [2976, 0]
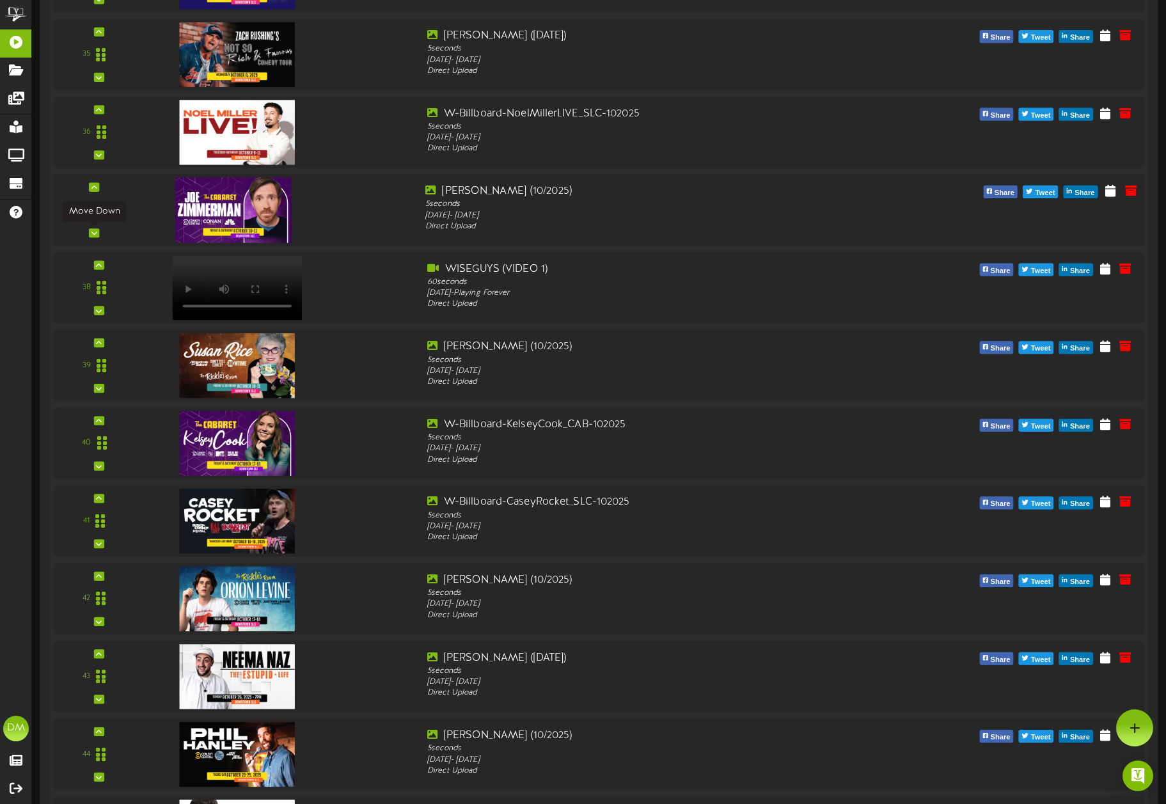
click at [96, 232] on icon at bounding box center [94, 233] width 6 height 6
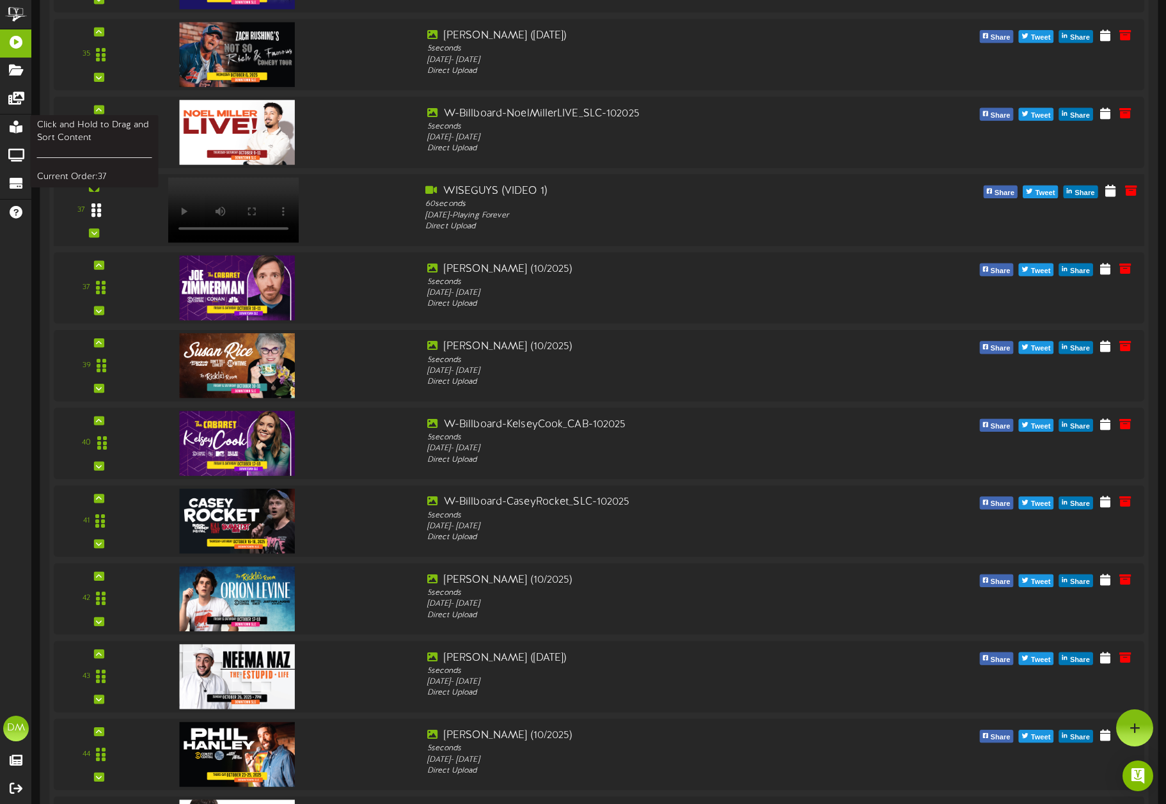
scroll to position [2865, 0]
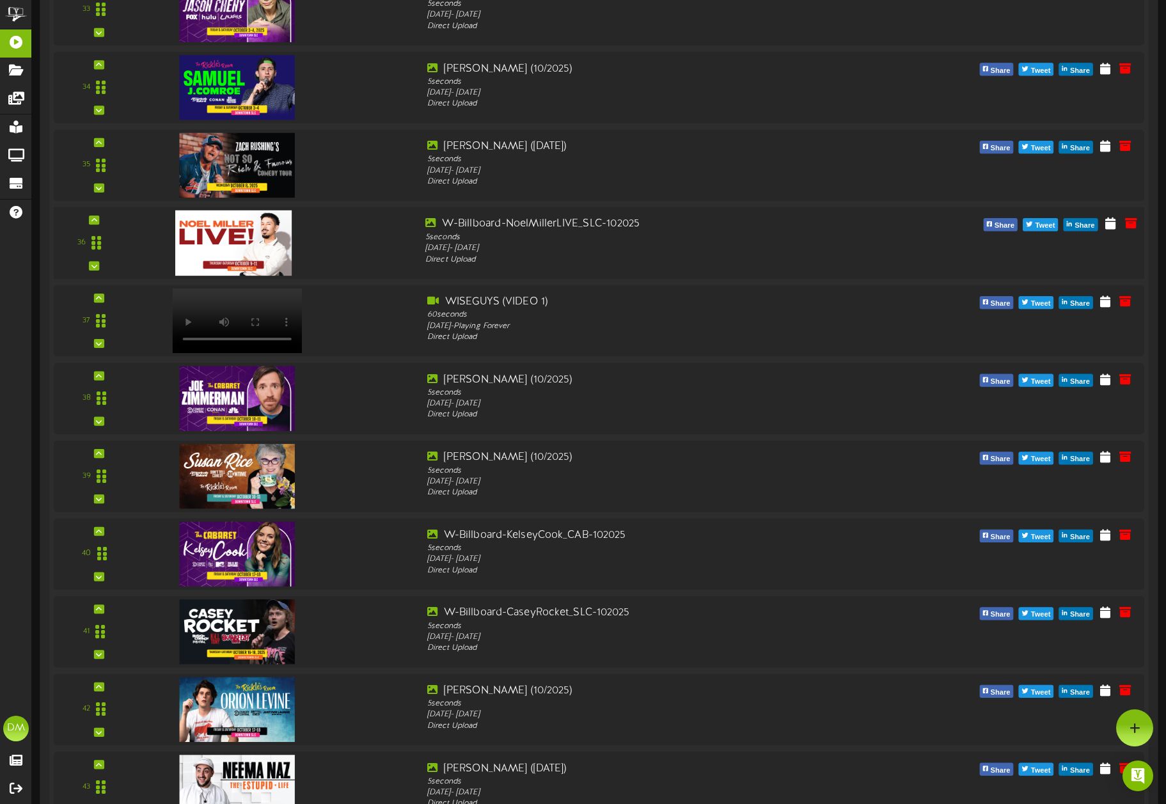
click at [100, 264] on div "36" at bounding box center [94, 243] width 72 height 52
click at [97, 265] on div at bounding box center [94, 265] width 10 height 9
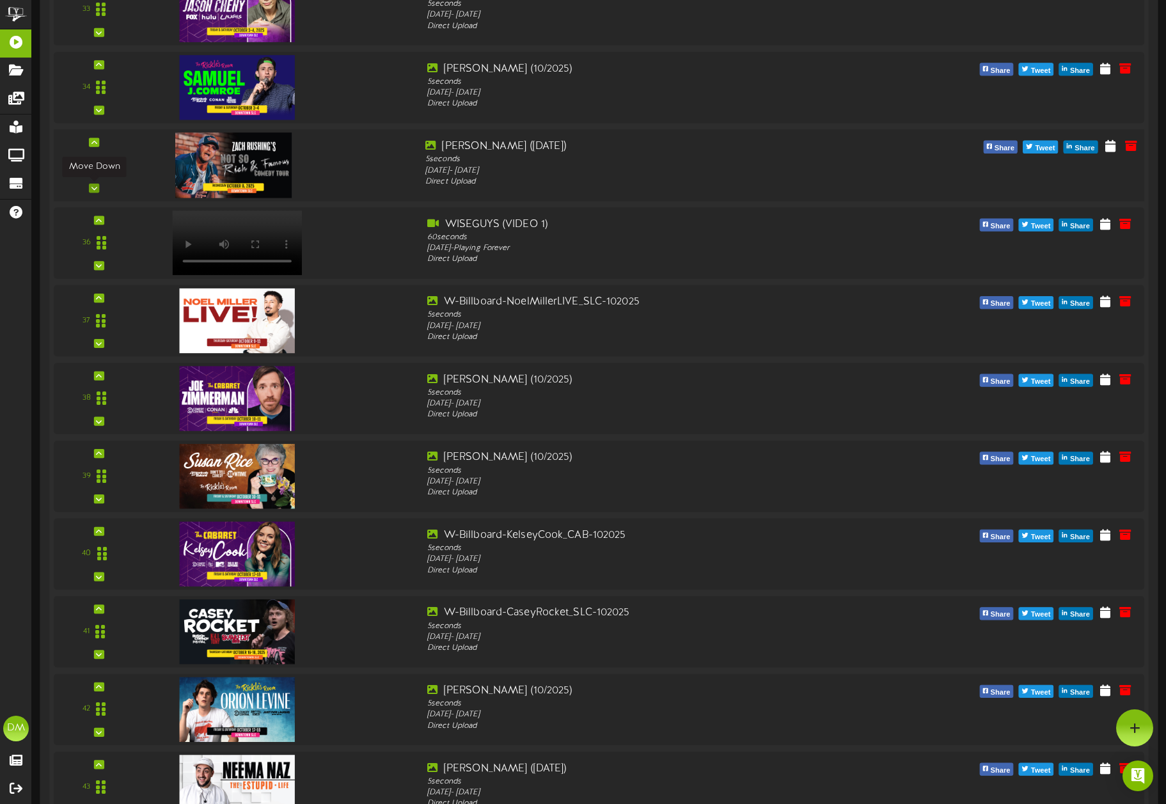
click at [93, 189] on icon at bounding box center [94, 188] width 6 height 6
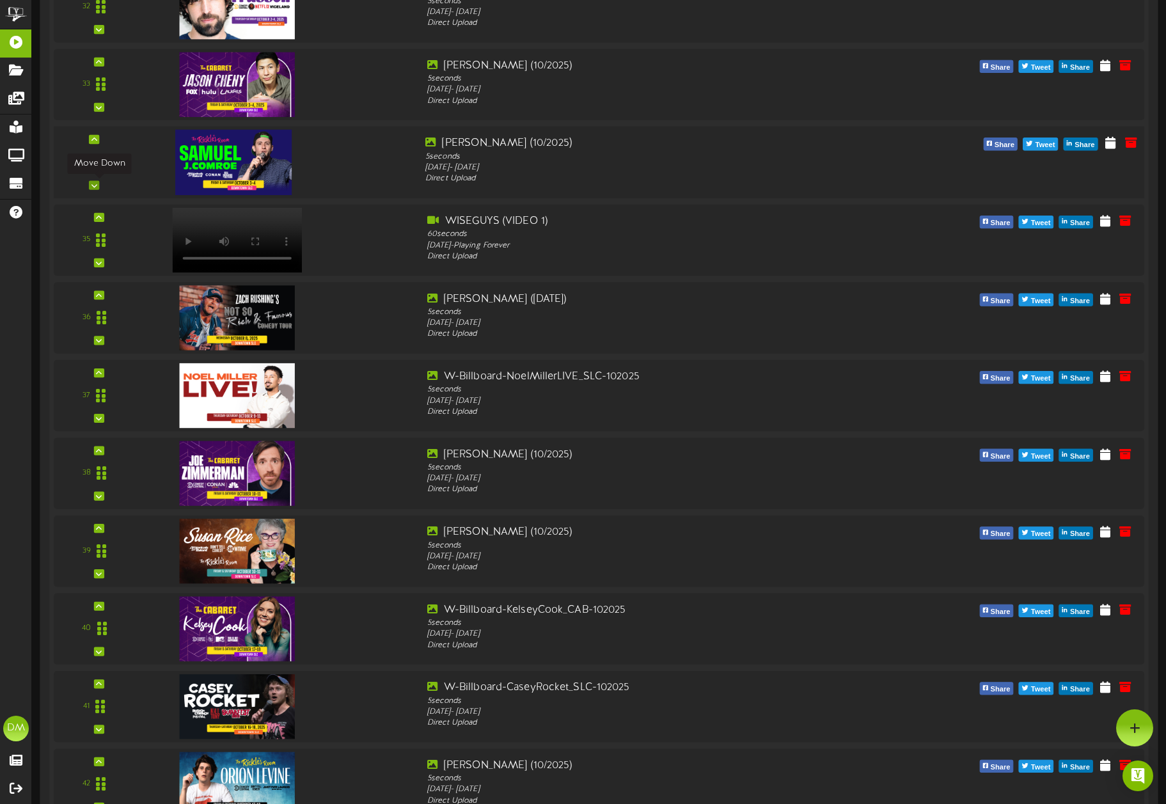
scroll to position [2782, 0]
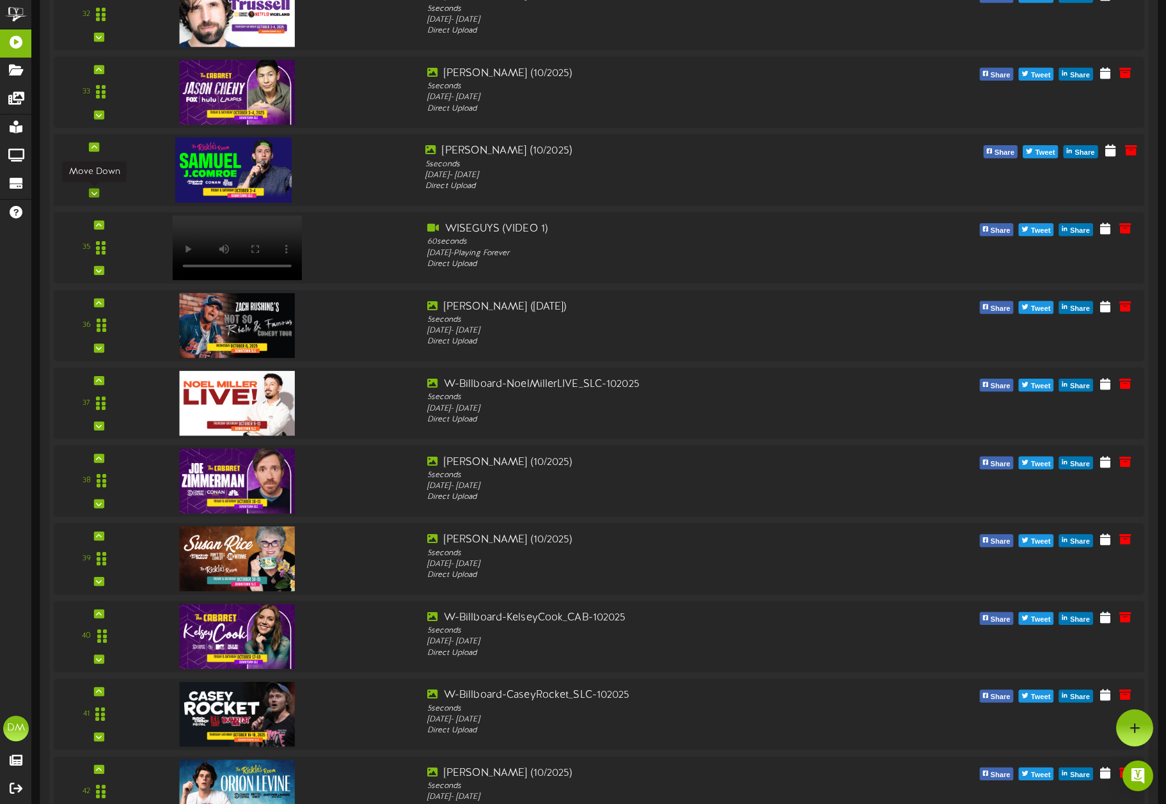
click at [95, 192] on icon at bounding box center [94, 192] width 6 height 6
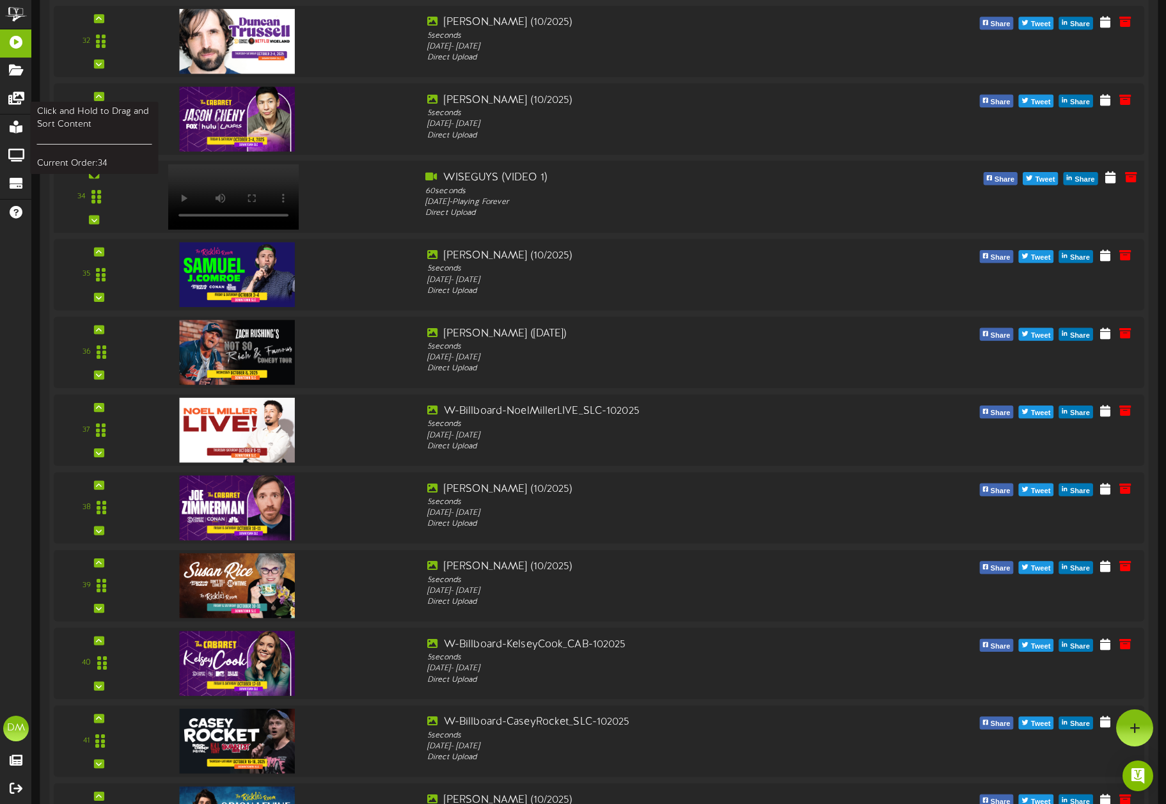
scroll to position [2720, 0]
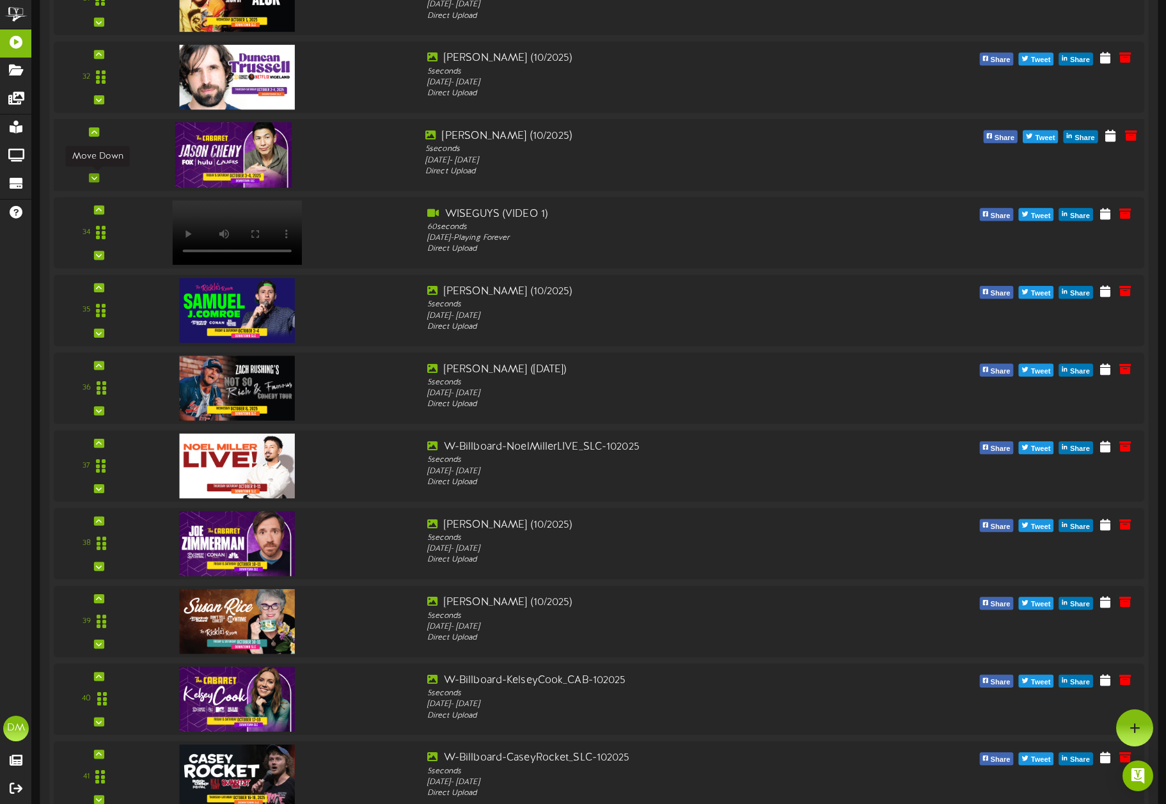
click at [95, 175] on icon at bounding box center [94, 178] width 6 height 6
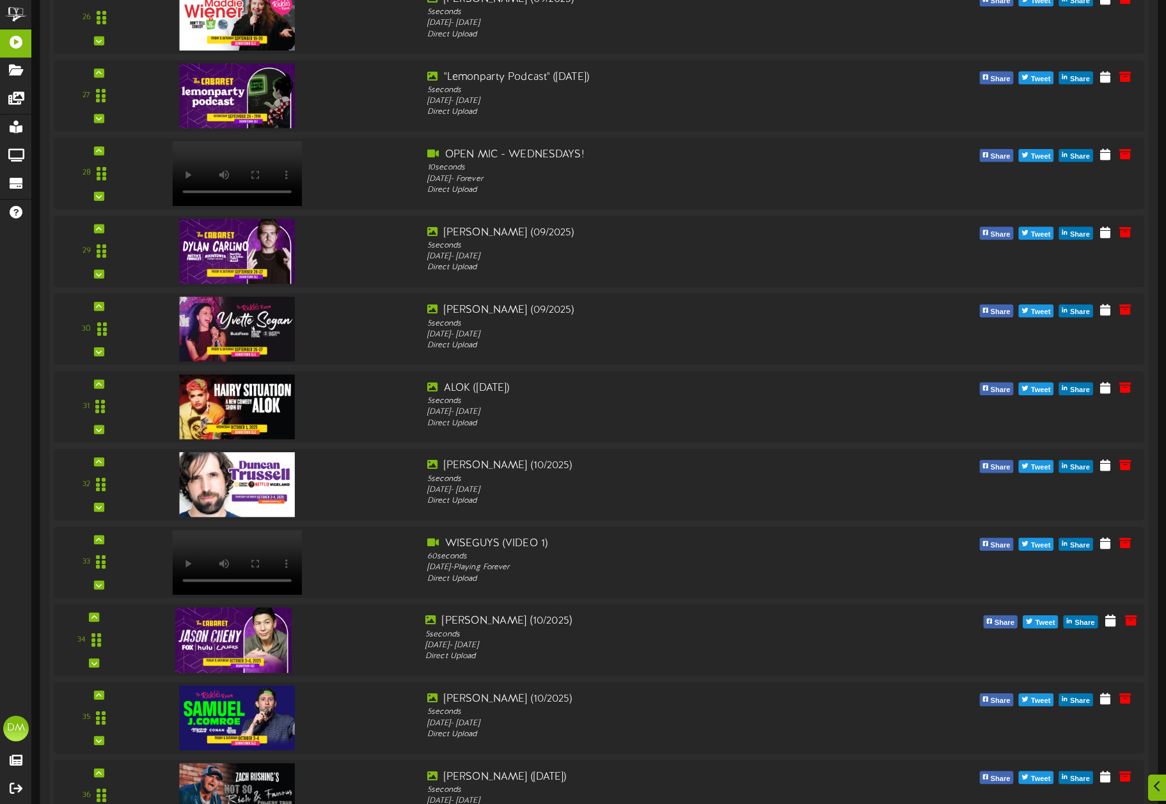
scroll to position [2315, 0]
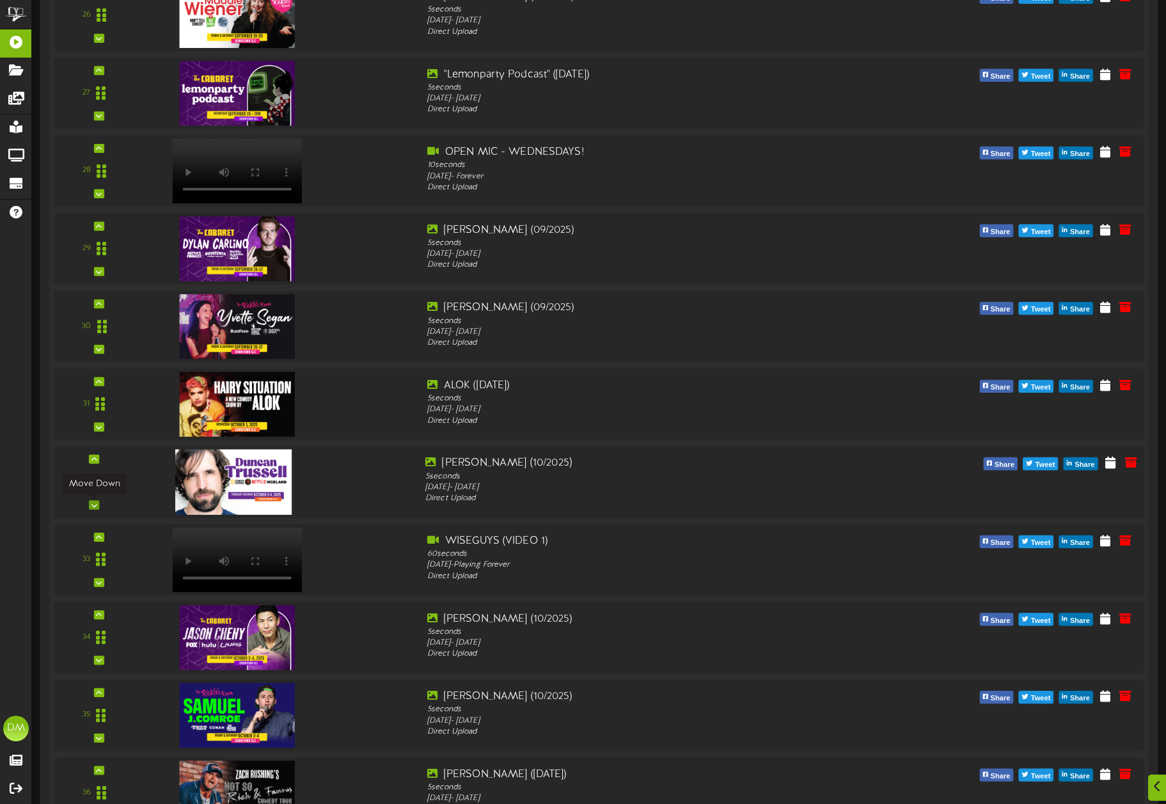
click at [98, 505] on div at bounding box center [94, 504] width 10 height 9
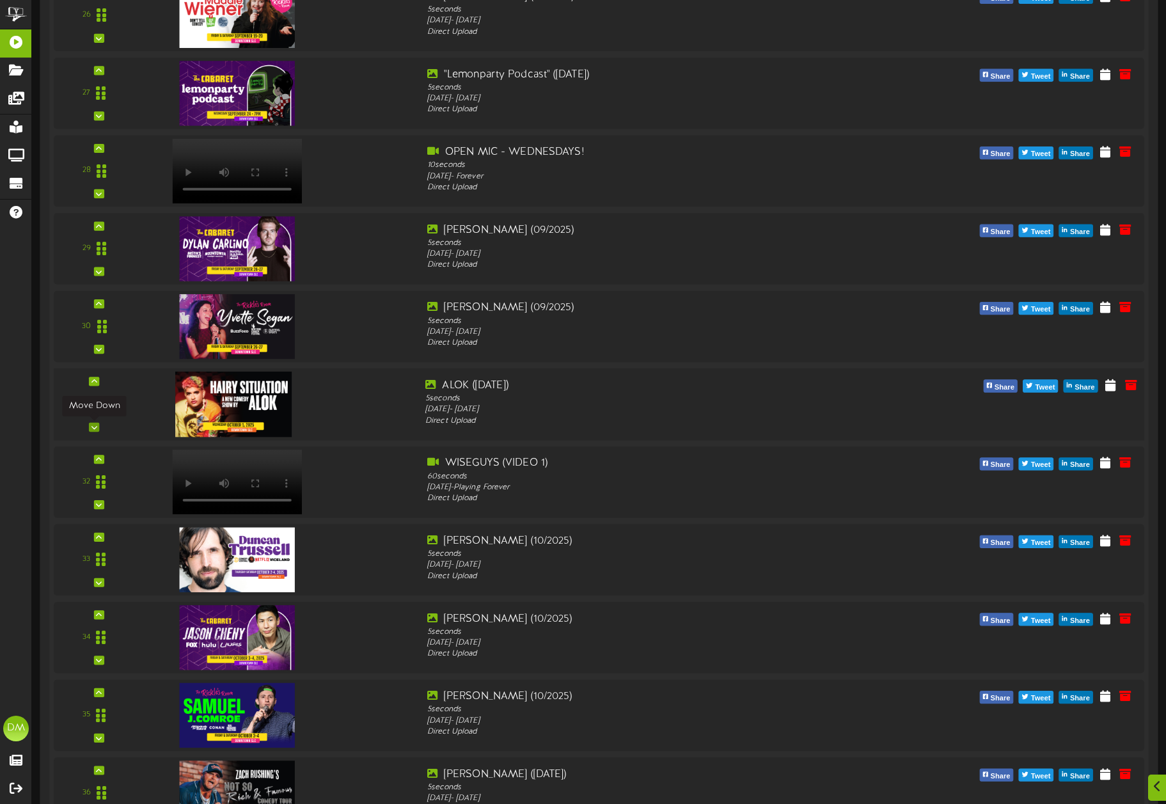
click at [94, 425] on icon at bounding box center [94, 427] width 6 height 6
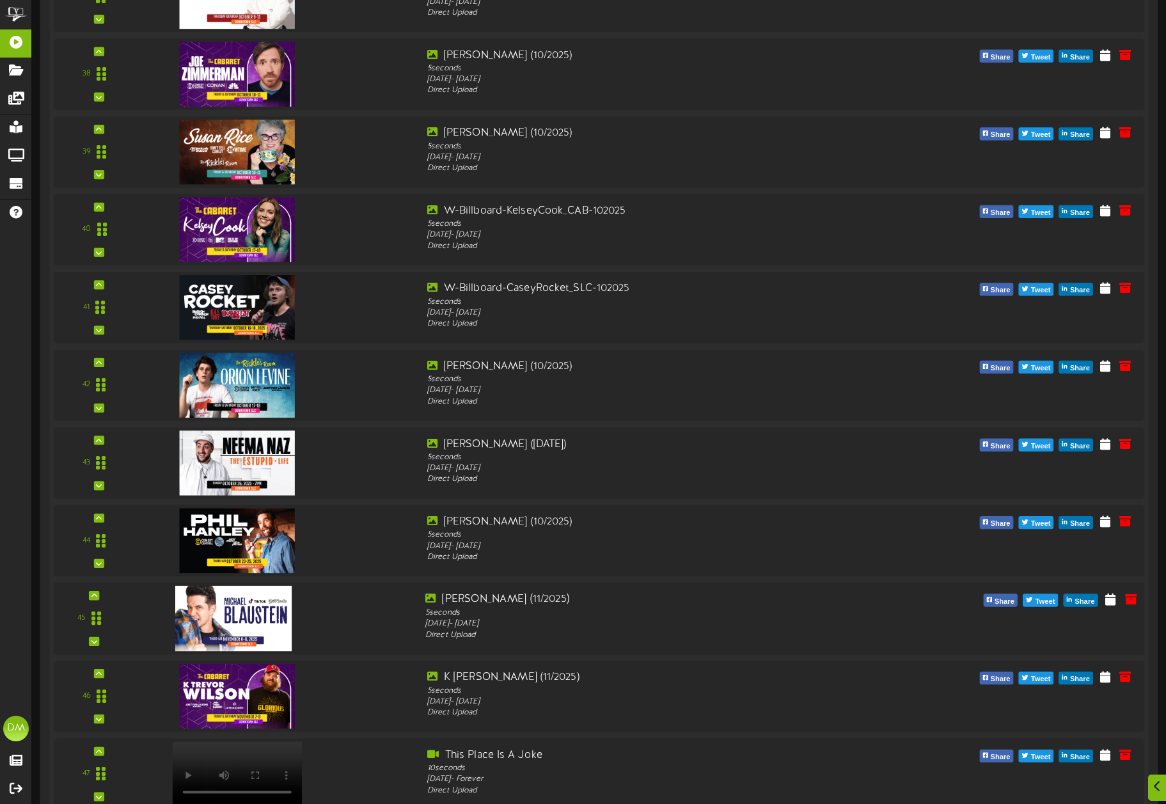
scroll to position [3454, 0]
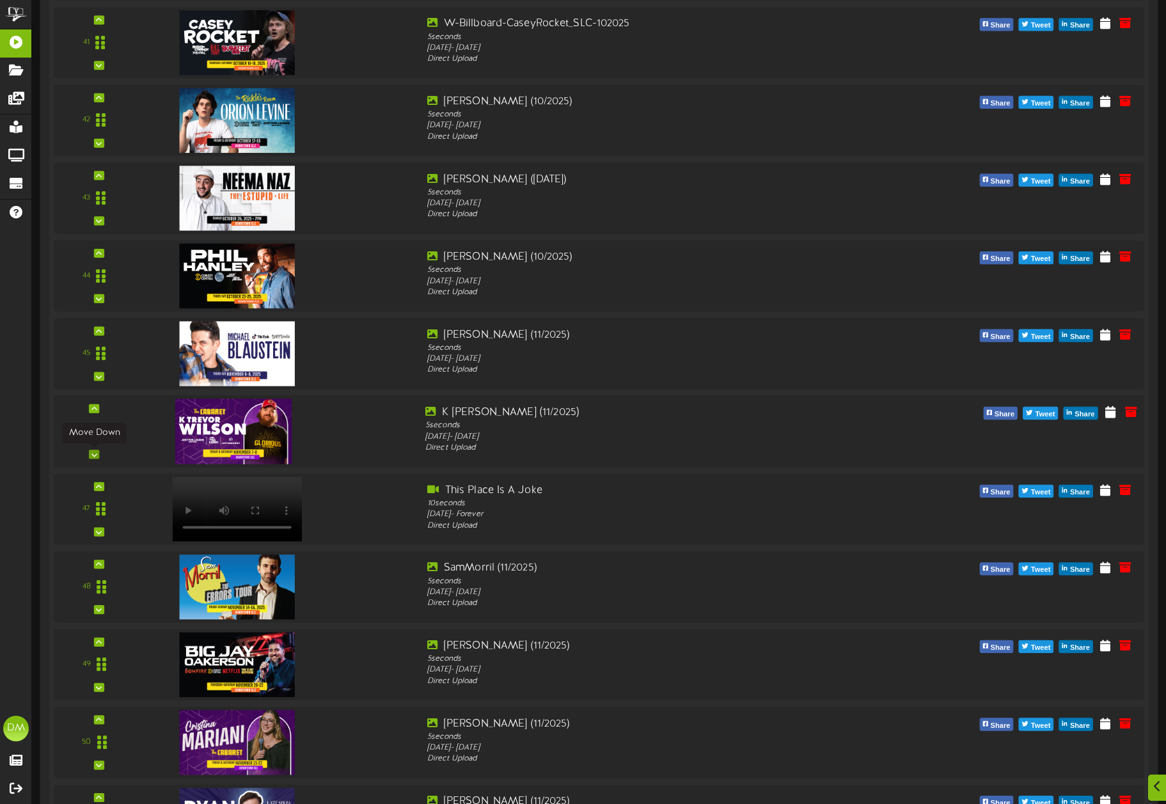
click at [98, 453] on div at bounding box center [94, 453] width 10 height 9
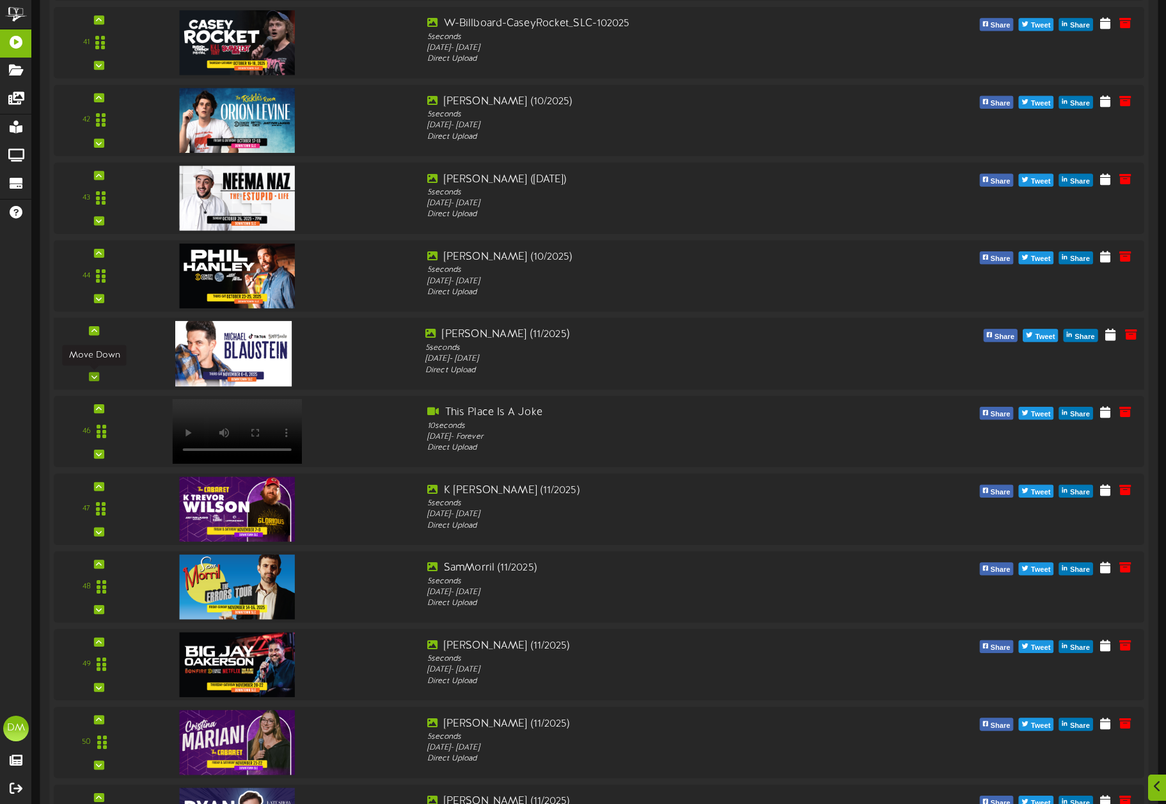
click at [94, 377] on icon at bounding box center [94, 376] width 6 height 6
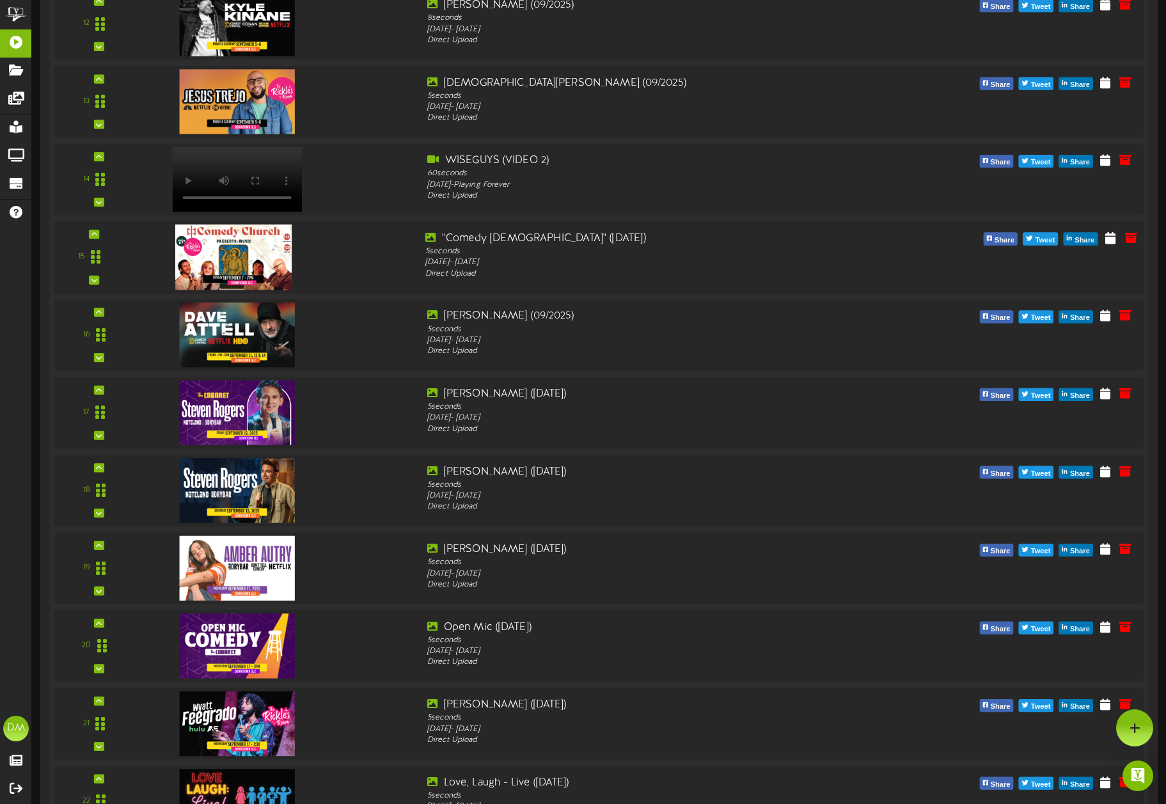
scroll to position [1215, 0]
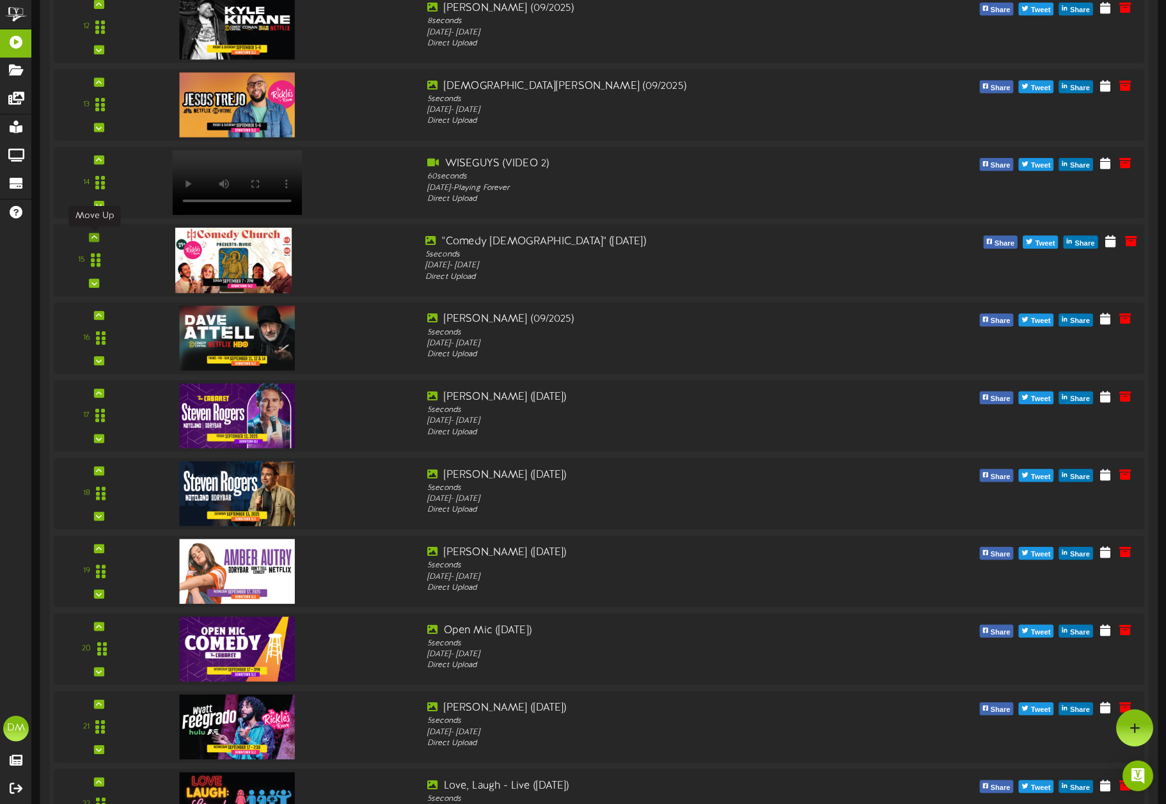
click at [97, 237] on div at bounding box center [94, 237] width 10 height 9
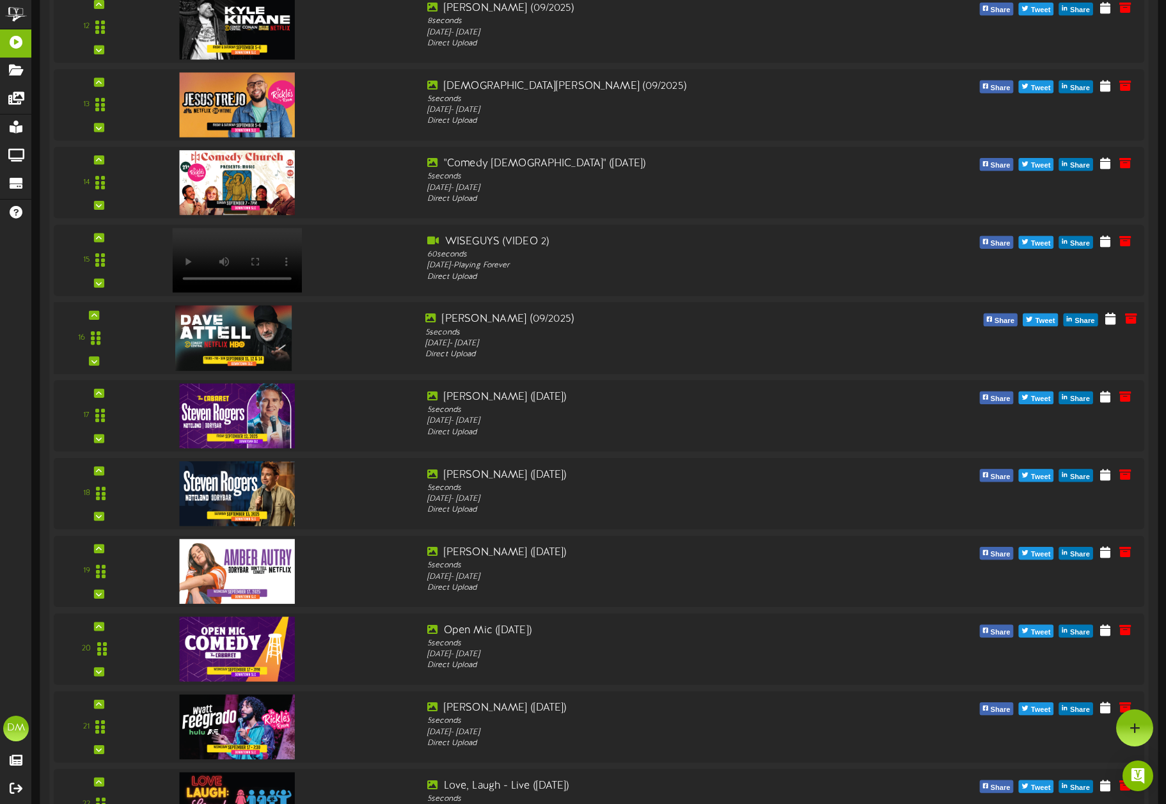
click at [99, 316] on div "16" at bounding box center [94, 338] width 72 height 52
click at [95, 316] on icon at bounding box center [94, 315] width 6 height 6
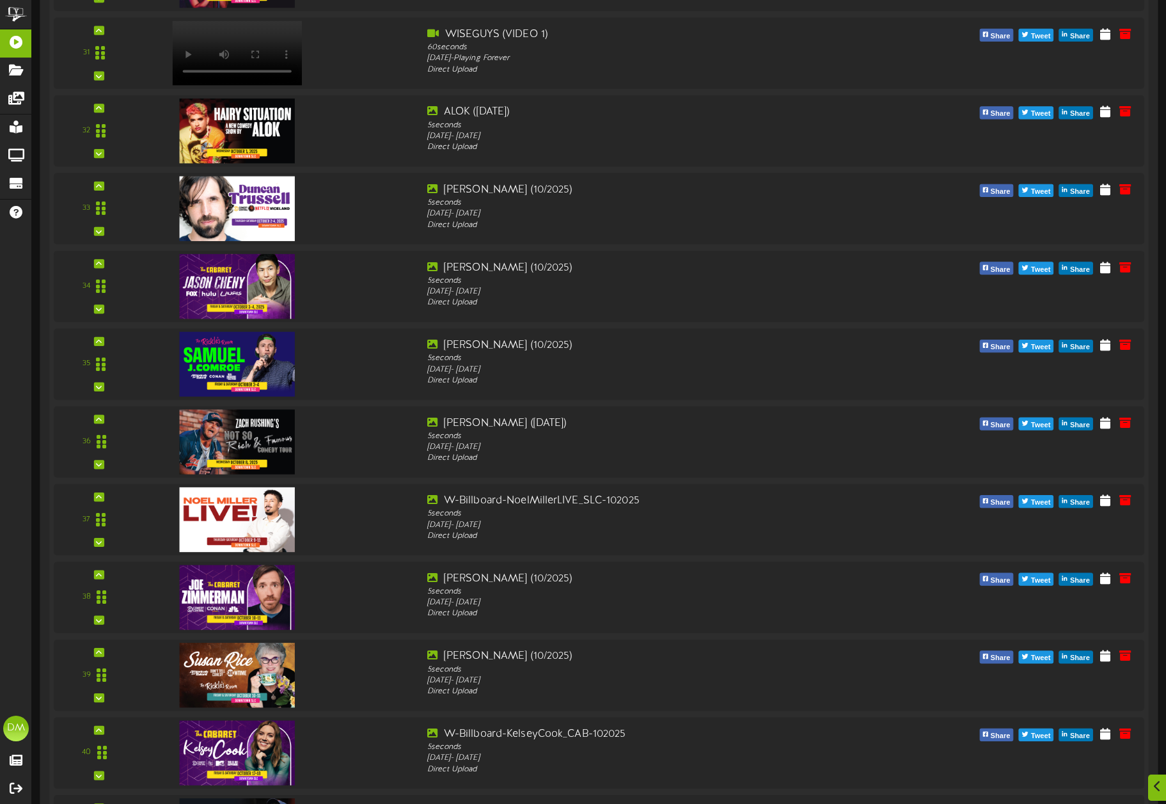
scroll to position [3986, 0]
